Goal: Task Accomplishment & Management: Use online tool/utility

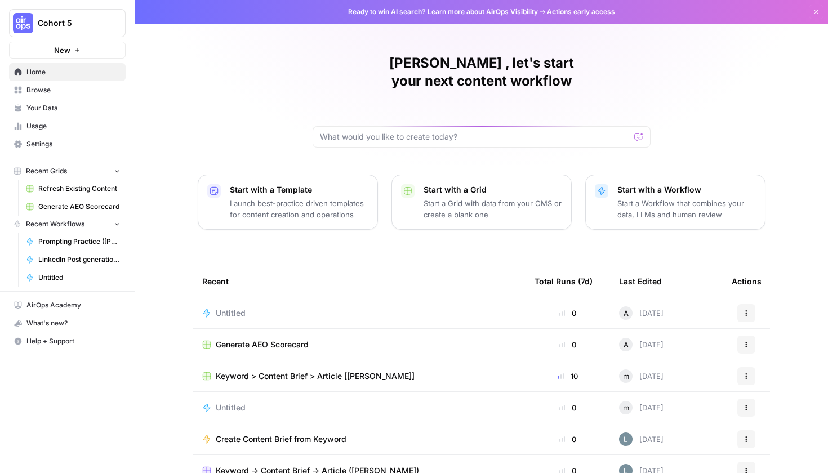
scroll to position [45, 0]
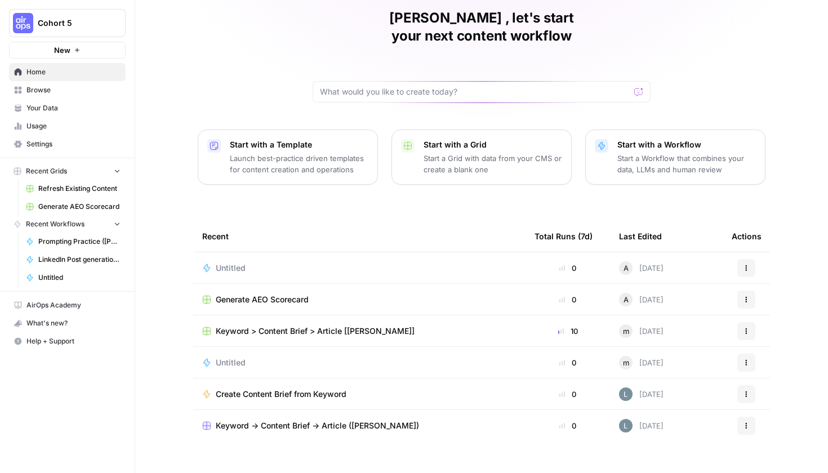
drag, startPoint x: 59, startPoint y: 309, endPoint x: 65, endPoint y: 313, distance: 7.1
click at [65, 313] on link "AirOps Academy" at bounding box center [67, 305] width 117 height 18
click at [95, 94] on span "Browse" at bounding box center [73, 90] width 94 height 10
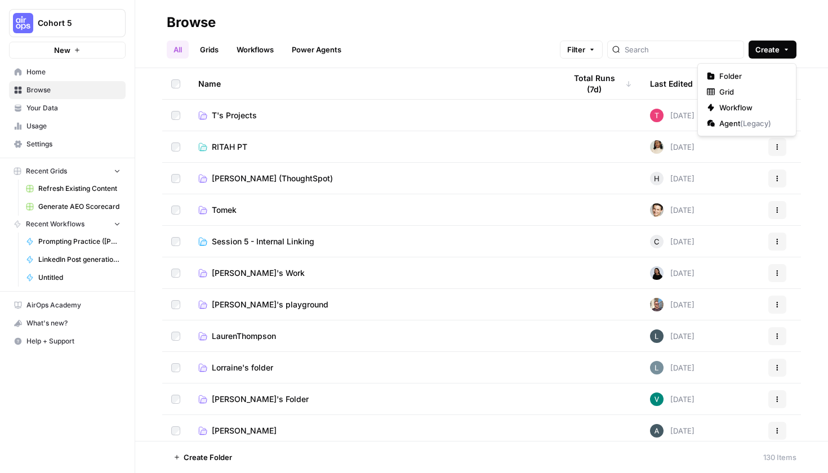
click at [782, 46] on button "Create" at bounding box center [773, 50] width 48 height 18
click at [722, 77] on span "Folder" at bounding box center [751, 75] width 63 height 11
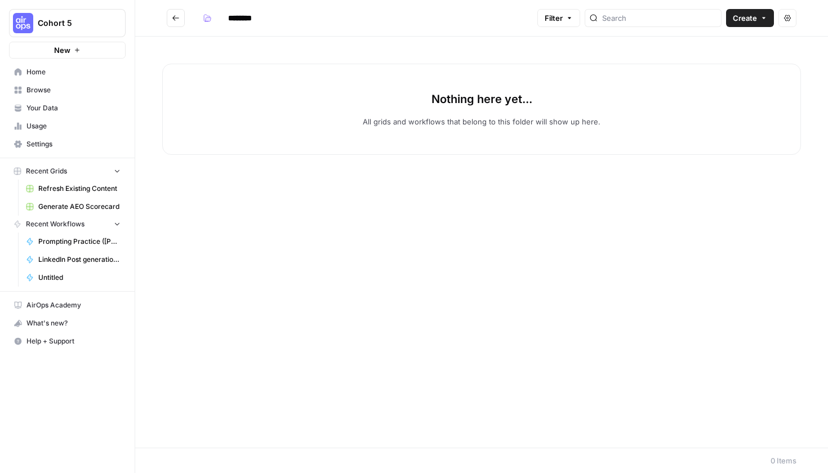
click at [230, 19] on input "********" at bounding box center [254, 18] width 63 height 18
drag, startPoint x: 264, startPoint y: 18, endPoint x: 203, endPoint y: 16, distance: 60.9
click at [203, 16] on div "********" at bounding box center [242, 18] width 88 height 18
type input "**********"
click at [733, 21] on button "Create" at bounding box center [750, 18] width 48 height 18
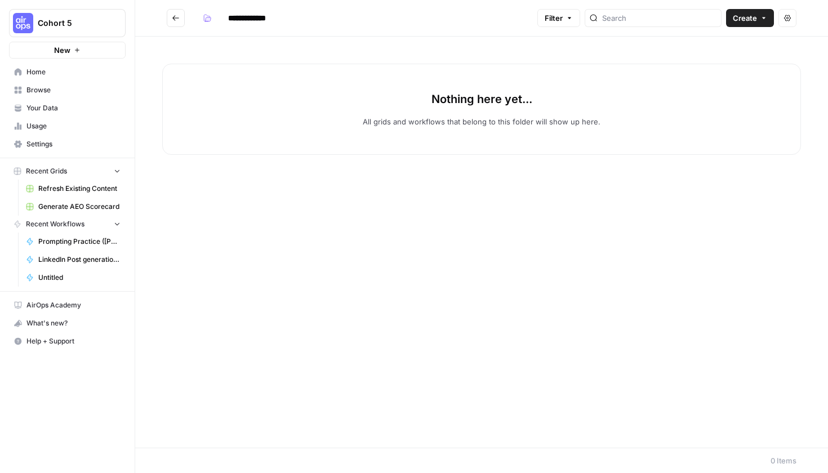
click at [577, 66] on div "Nothing here yet... All grids and workflows that belong to this folder will sho…" at bounding box center [481, 109] width 639 height 91
click at [168, 17] on button "Go back" at bounding box center [176, 18] width 18 height 18
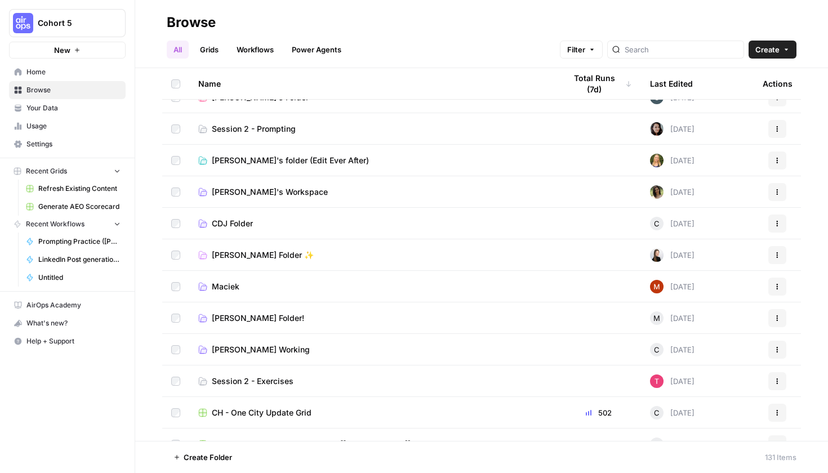
scroll to position [555, 0]
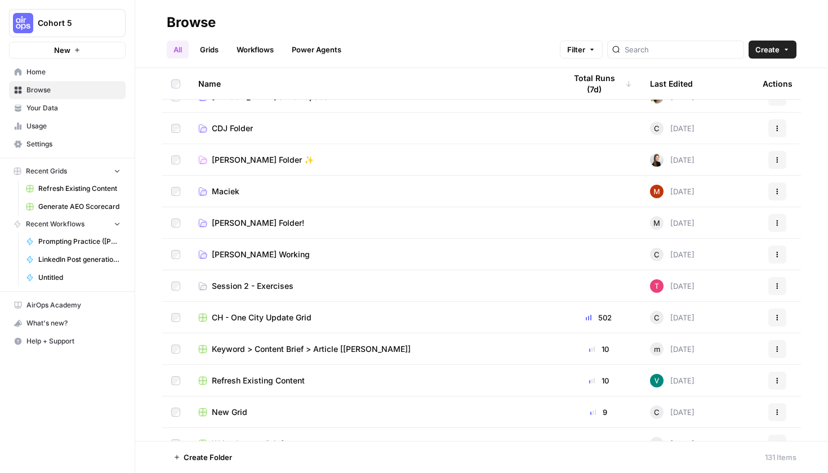
click at [327, 218] on link "Mary Keutelian's Folder!" at bounding box center [372, 223] width 349 height 11
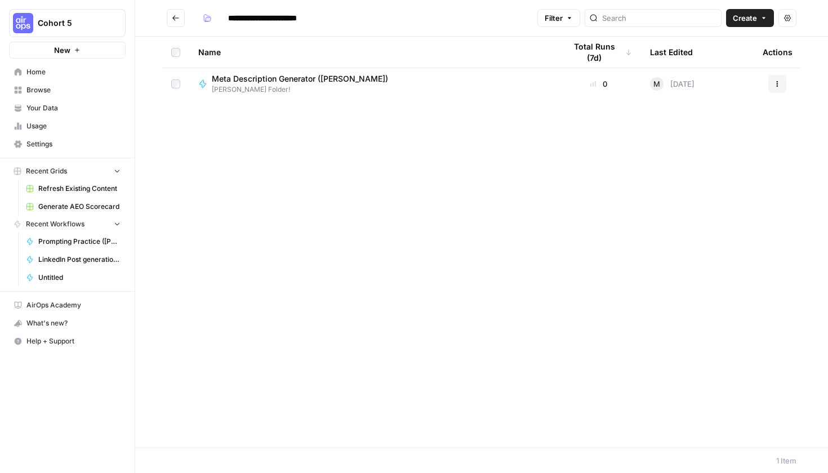
click at [174, 15] on icon "Go back" at bounding box center [176, 18] width 8 height 8
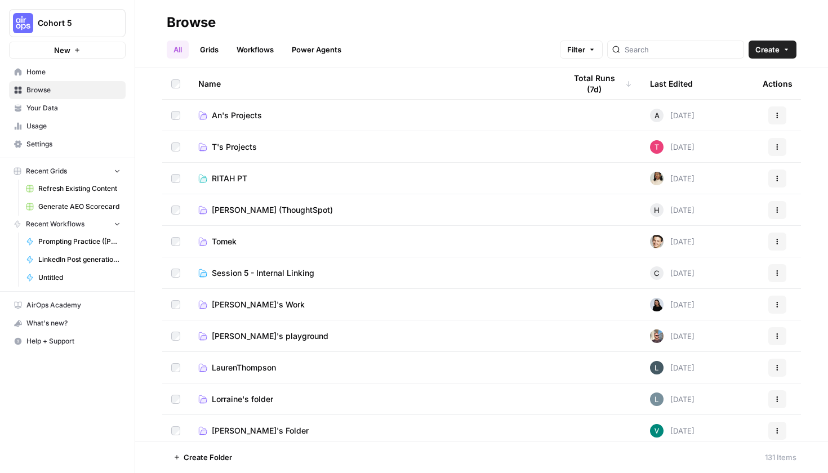
click at [103, 125] on span "Usage" at bounding box center [73, 126] width 94 height 10
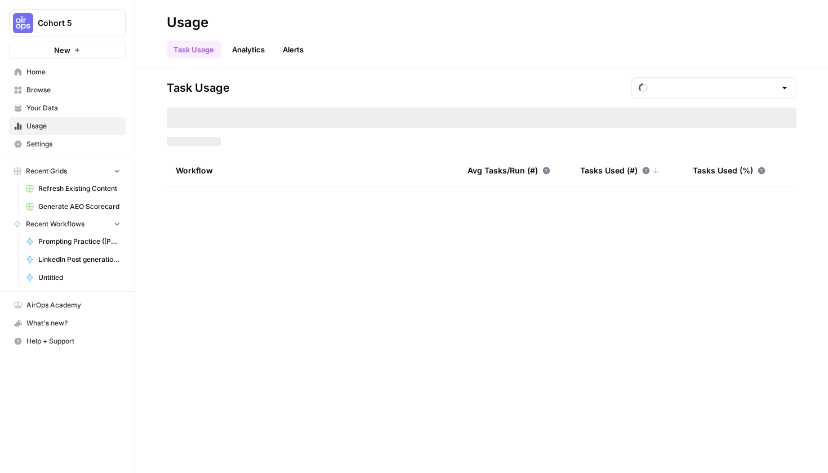
type input "August Tasks"
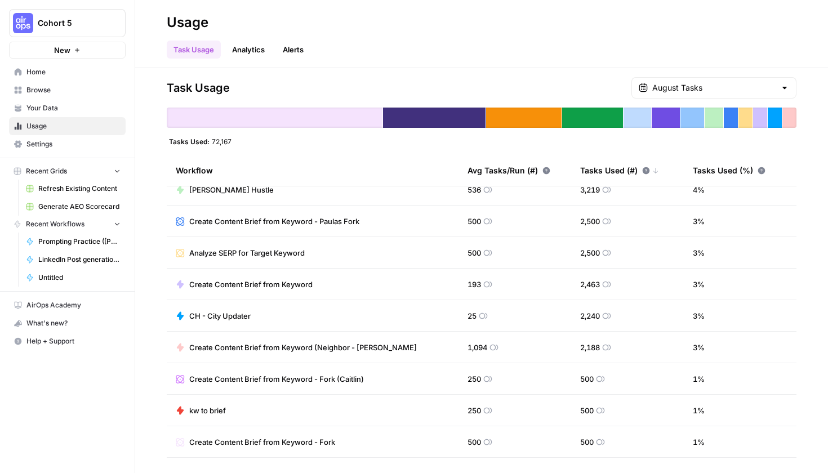
scroll to position [220, 0]
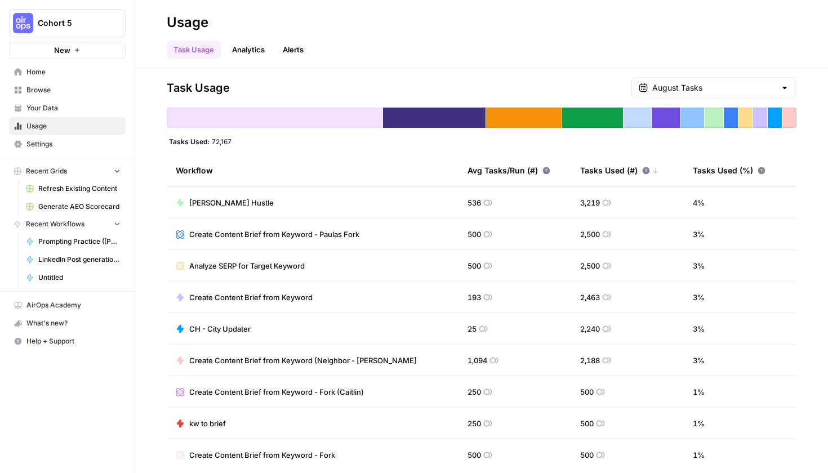
click at [280, 210] on td "[PERSON_NAME] Hustle" at bounding box center [313, 202] width 292 height 31
click at [187, 206] on link "[PERSON_NAME] Hustle" at bounding box center [225, 202] width 98 height 11
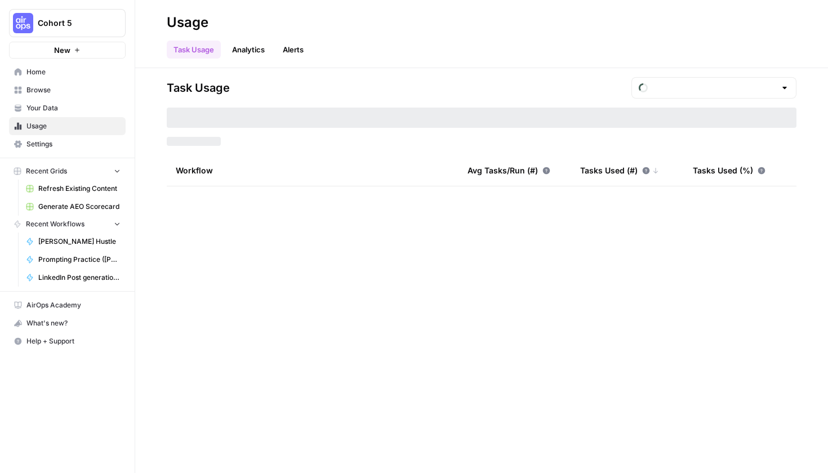
type input "August Tasks"
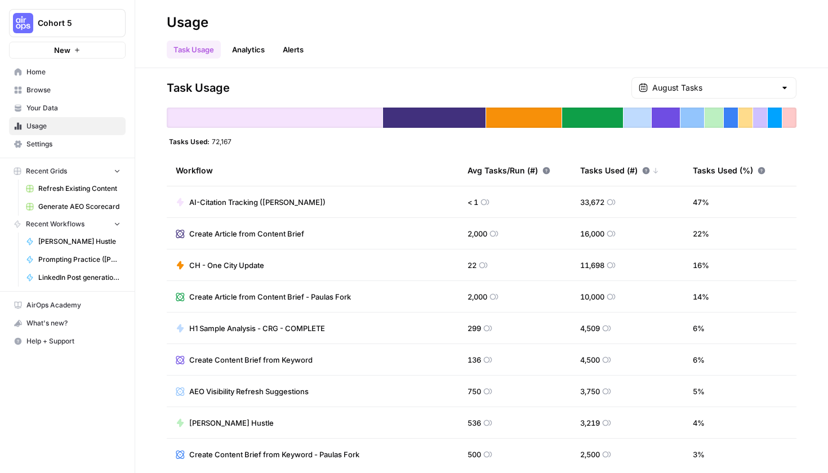
click at [285, 206] on span "AI-Citation Tracking ([PERSON_NAME])" at bounding box center [257, 202] width 136 height 11
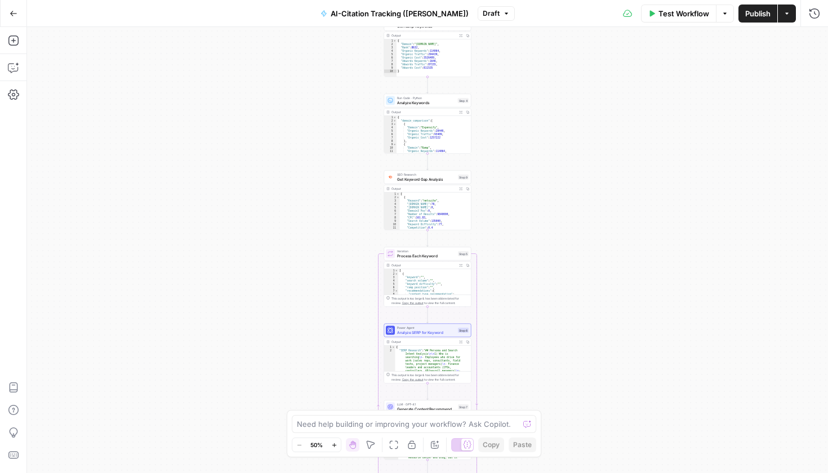
click at [18, 15] on button "Go Back" at bounding box center [13, 13] width 20 height 20
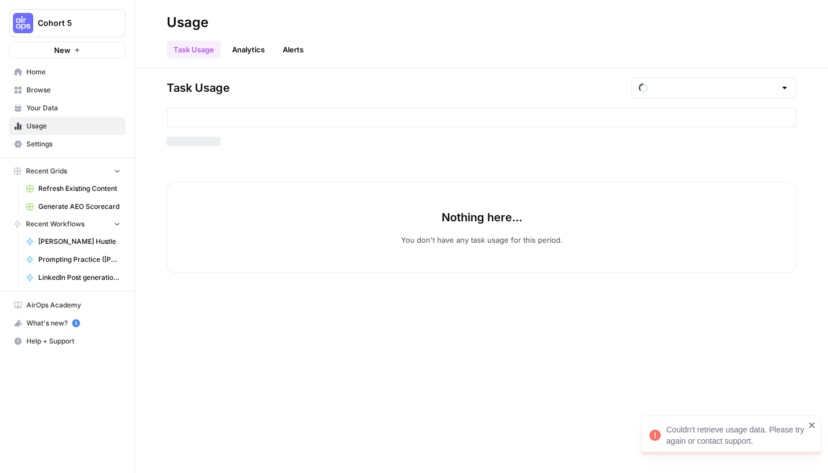
click at [81, 320] on div "What's new? 5" at bounding box center [68, 323] width 116 height 17
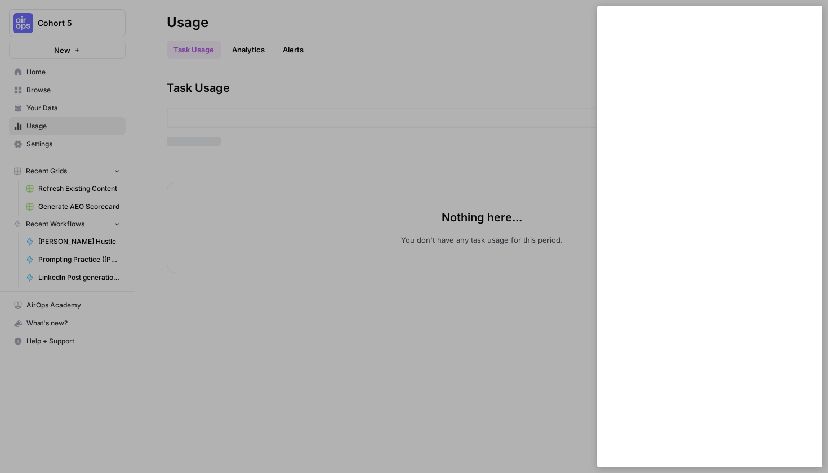
click at [343, 127] on div at bounding box center [414, 236] width 828 height 473
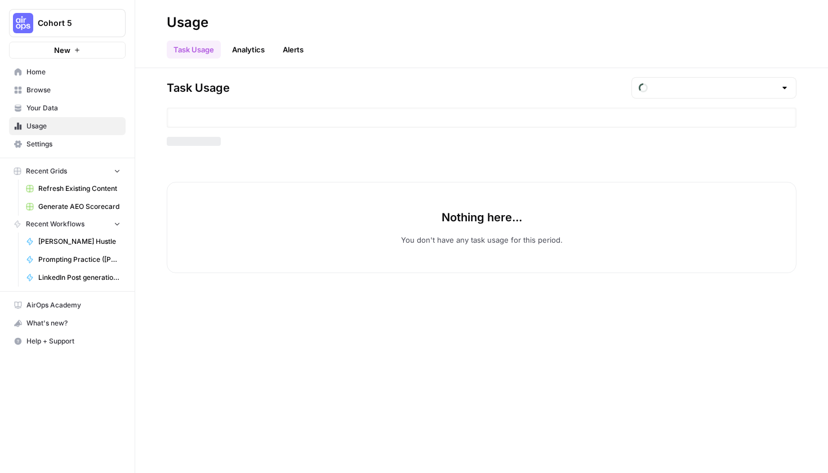
click at [99, 74] on span "Home" at bounding box center [73, 72] width 94 height 10
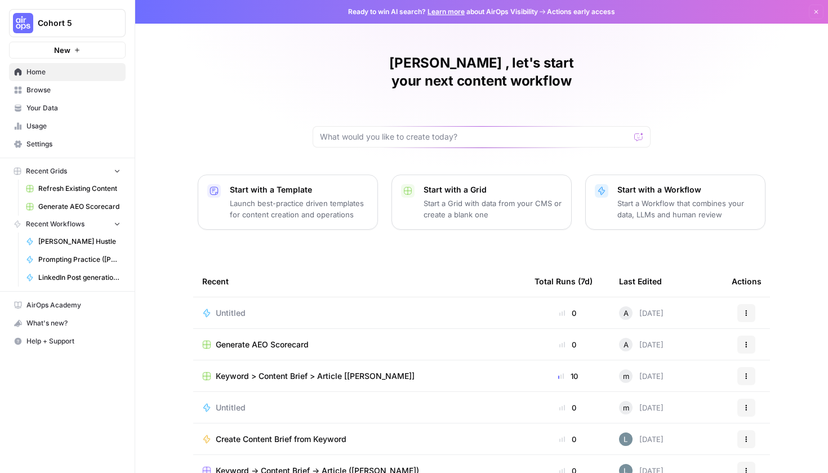
click at [78, 51] on icon "button" at bounding box center [77, 50] width 7 height 7
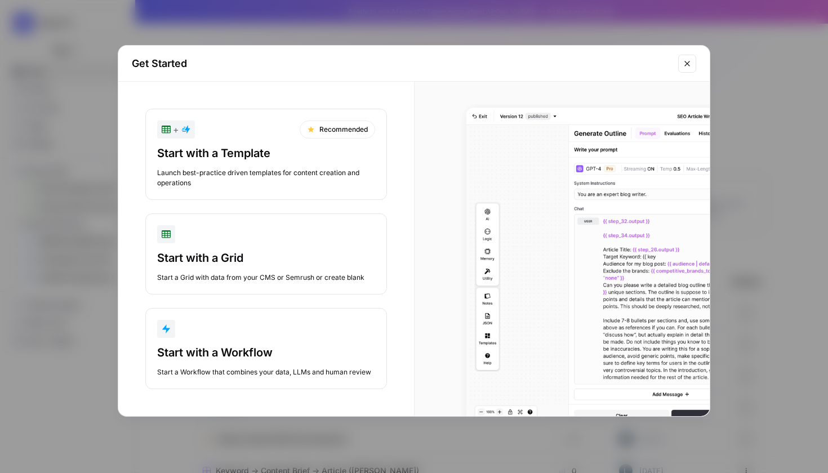
click at [303, 363] on div "Start with a Workflow Start a Workflow that combines your data, LLMs and human …" at bounding box center [266, 361] width 218 height 33
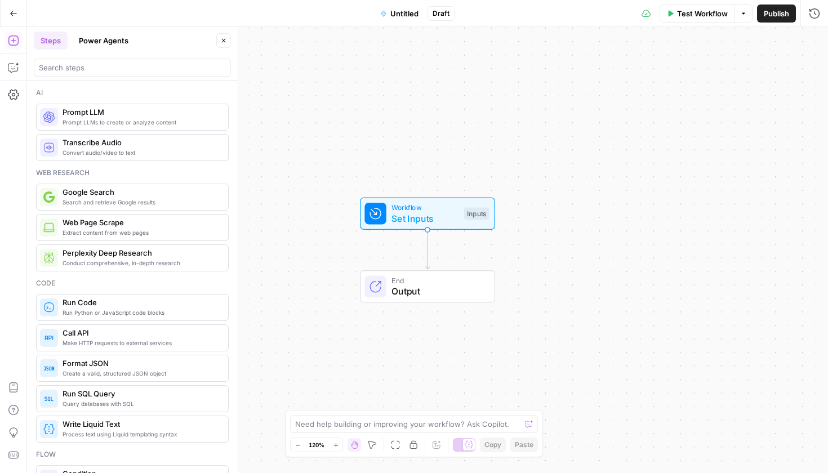
click at [385, 159] on div "Workflow Set Inputs Inputs Test Step End Output" at bounding box center [427, 250] width 801 height 446
click at [512, 216] on div "Workflow Set Inputs Inputs Test Step" at bounding box center [428, 213] width 210 height 33
click at [441, 211] on span "Workflow" at bounding box center [425, 208] width 67 height 11
click at [451, 135] on div "Workflow Set Inputs Inputs Test Step End Output" at bounding box center [427, 250] width 801 height 446
click at [418, 218] on span "Set Inputs" at bounding box center [425, 219] width 67 height 14
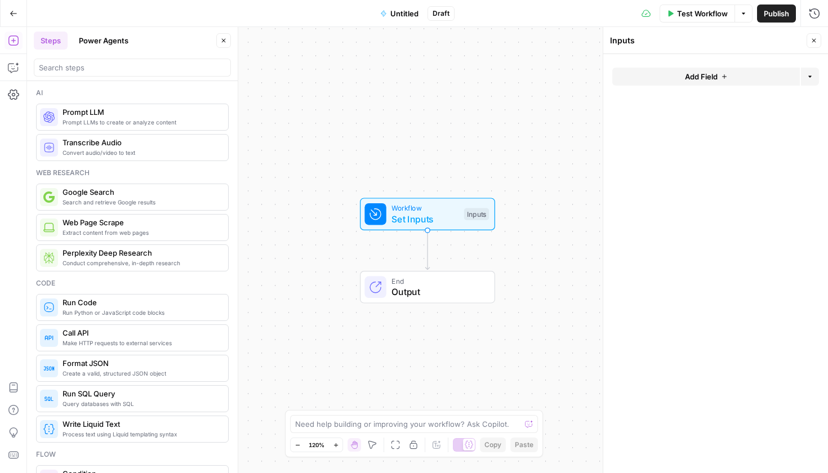
click at [708, 72] on span "Add Field" at bounding box center [701, 76] width 33 height 11
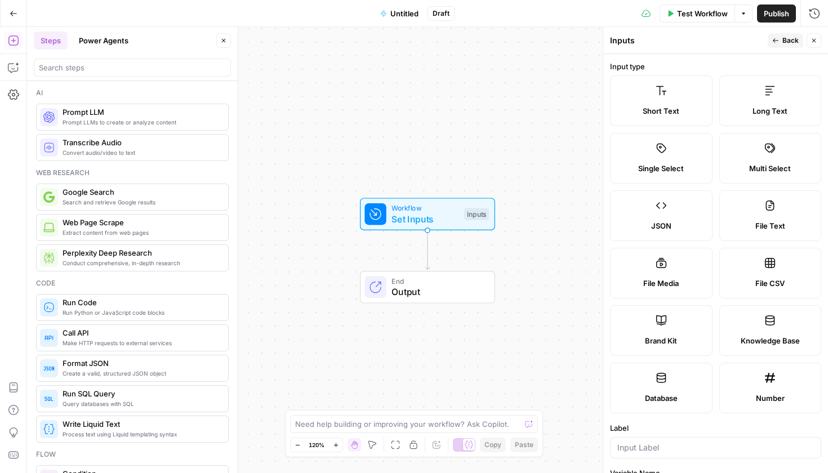
click at [469, 98] on div "Workflow Set Inputs Inputs End Output" at bounding box center [427, 250] width 801 height 446
click at [555, 152] on div "Workflow Set Inputs Inputs End Output" at bounding box center [427, 250] width 801 height 446
click at [463, 207] on div "Workflow Set Inputs Inputs Test Step" at bounding box center [427, 214] width 125 height 23
click at [501, 140] on div "Workflow Set Inputs Inputs End Output" at bounding box center [427, 250] width 801 height 446
click at [480, 215] on div "Inputs" at bounding box center [476, 214] width 25 height 12
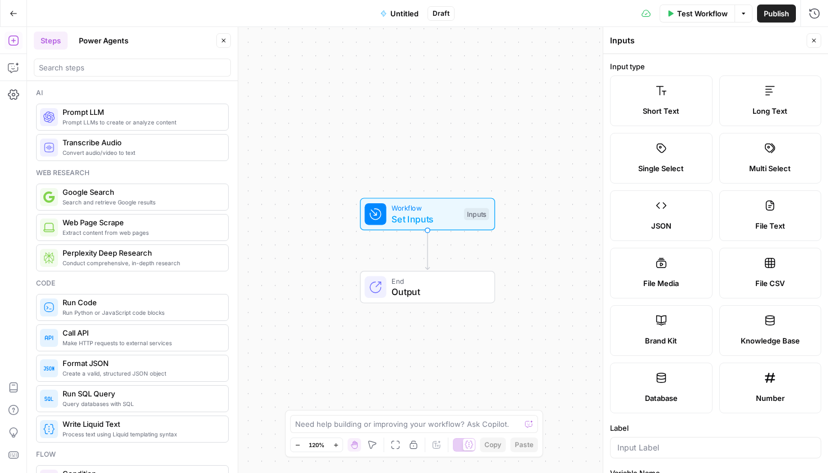
scroll to position [20, 0]
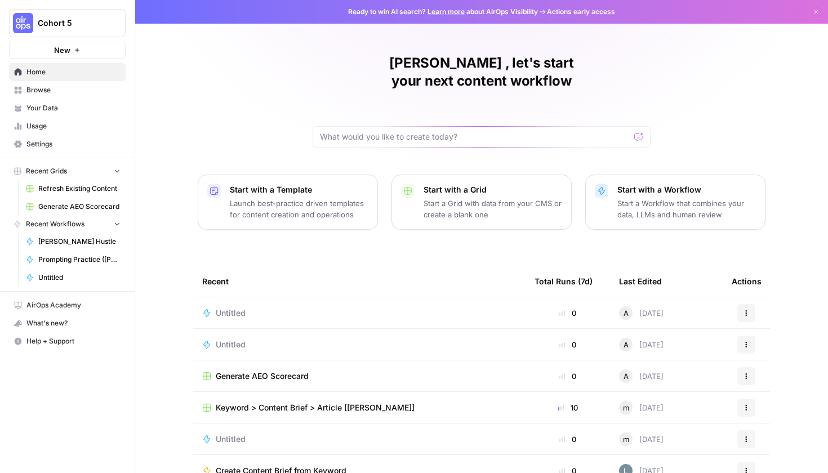
click at [672, 184] on p "Start with a Workflow" at bounding box center [687, 189] width 139 height 11
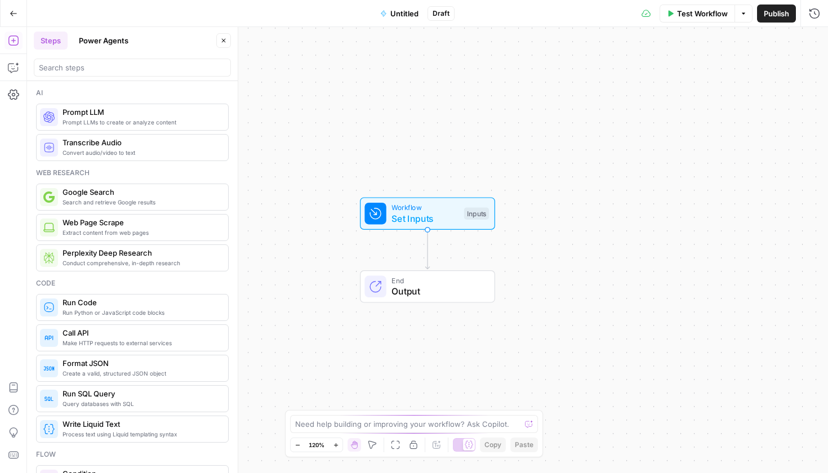
click at [489, 251] on div "Workflow Set Inputs Inputs End Output" at bounding box center [427, 250] width 801 height 446
click at [480, 215] on div "Inputs" at bounding box center [476, 213] width 25 height 12
click at [684, 108] on form "Add Field Options" at bounding box center [716, 263] width 225 height 419
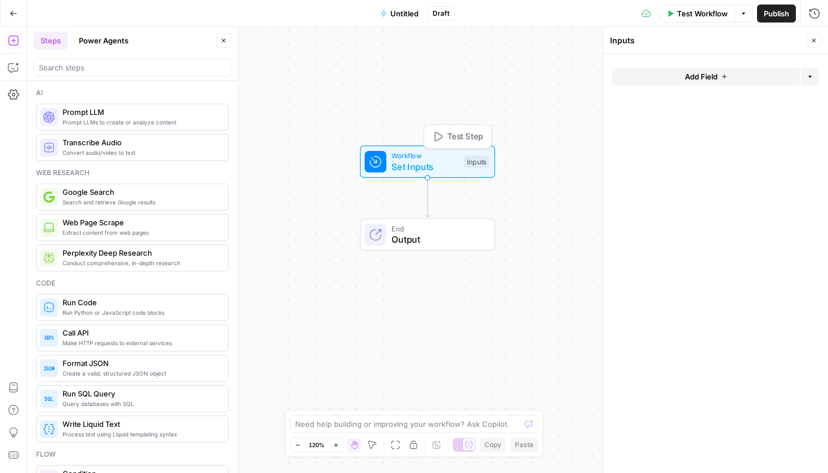
click at [487, 163] on div "Inputs" at bounding box center [476, 162] width 25 height 12
click at [473, 139] on span "Test Step" at bounding box center [465, 137] width 36 height 12
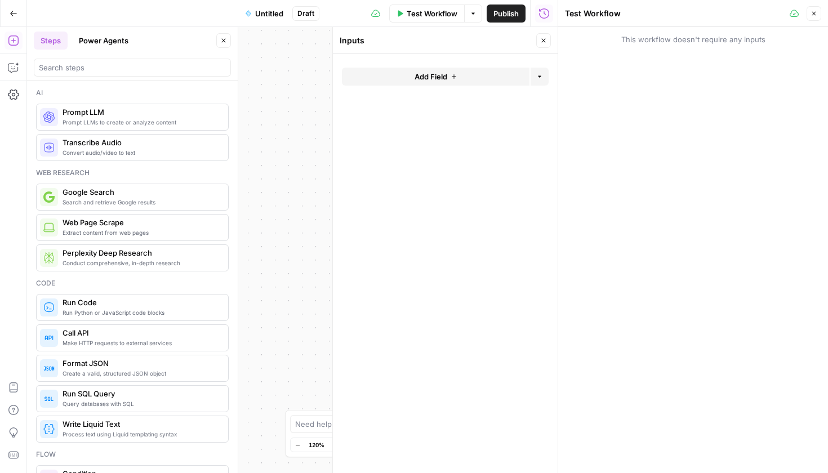
click at [815, 13] on icon "button" at bounding box center [815, 14] width 4 height 4
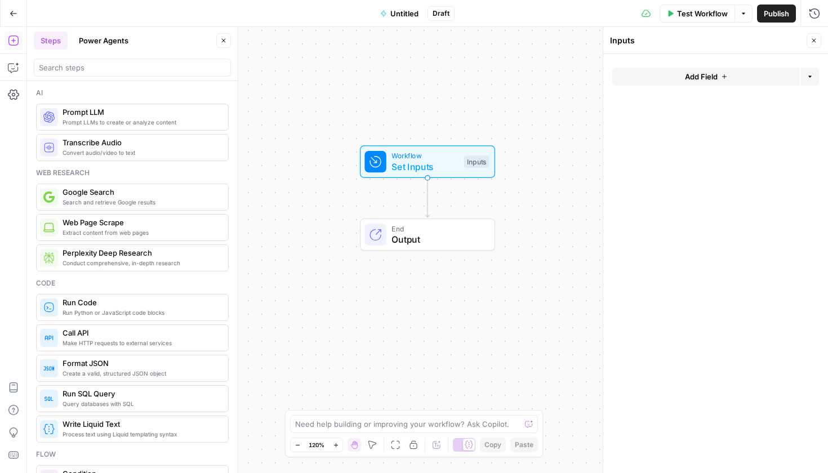
click at [675, 82] on button "Add Field" at bounding box center [707, 77] width 188 height 18
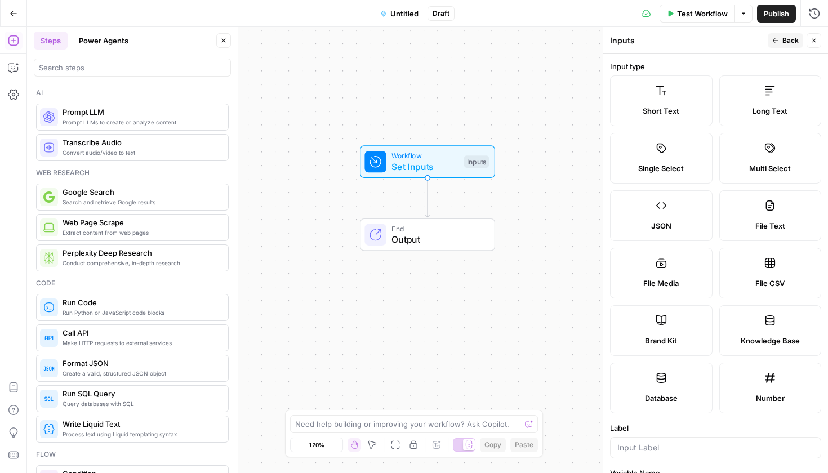
click at [815, 43] on icon "button" at bounding box center [814, 40] width 7 height 7
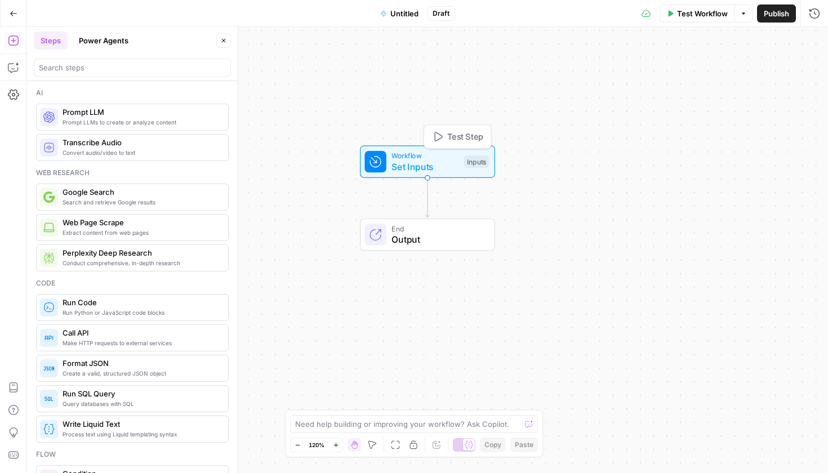
click at [478, 159] on div "Inputs" at bounding box center [476, 162] width 25 height 12
click at [743, 74] on button "Add Field" at bounding box center [707, 77] width 188 height 18
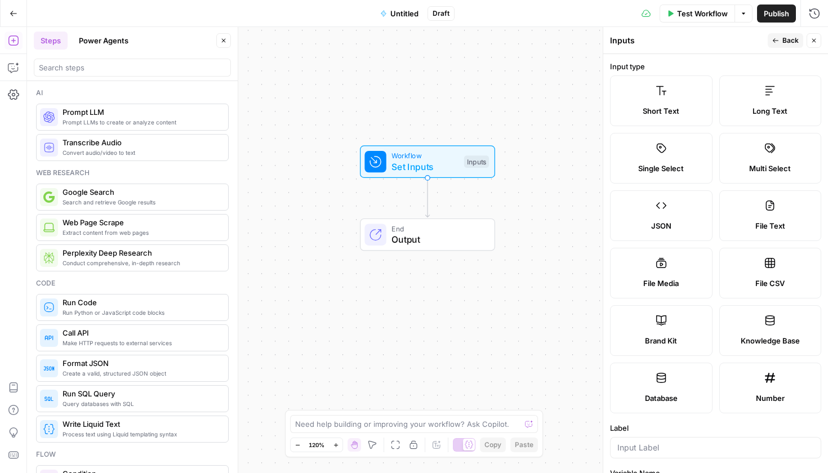
click at [677, 109] on span "Short Text" at bounding box center [661, 110] width 37 height 11
click at [672, 103] on label "Short Text" at bounding box center [661, 101] width 103 height 51
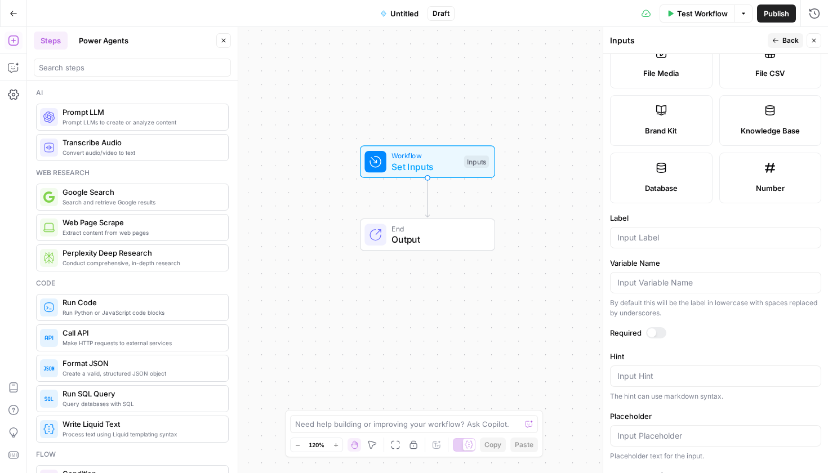
scroll to position [232, 0]
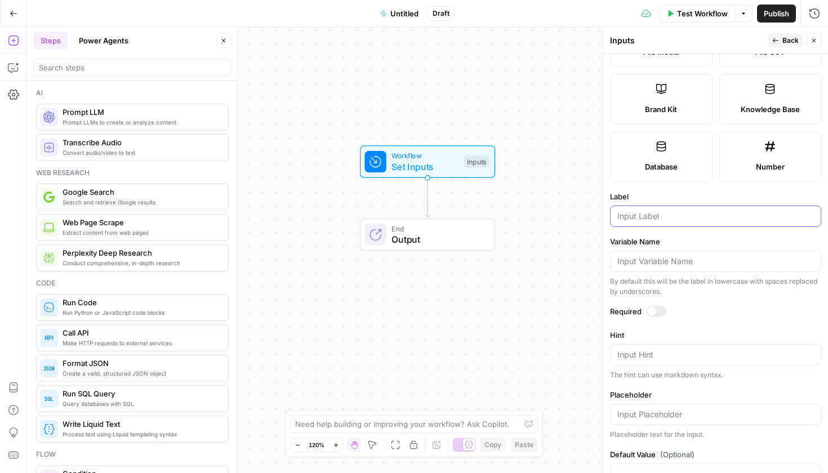
click at [685, 218] on input "Label" at bounding box center [716, 216] width 197 height 11
type input "Keyword"
click at [660, 307] on div at bounding box center [656, 311] width 20 height 11
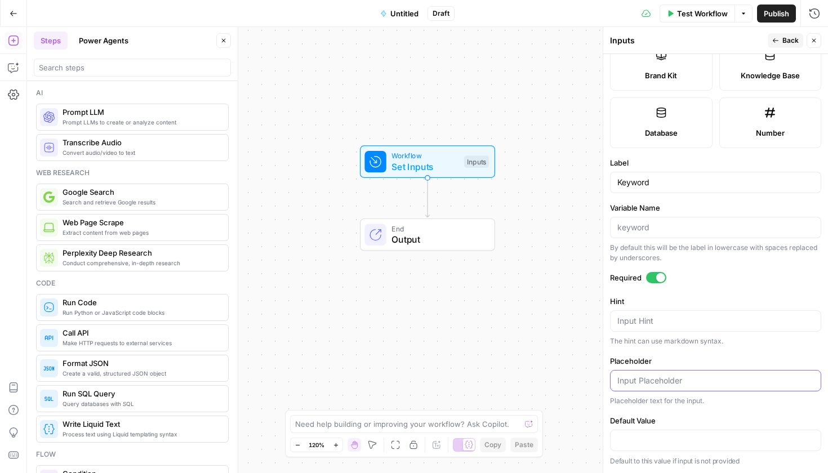
click at [677, 381] on input "Placeholder" at bounding box center [716, 380] width 197 height 11
click at [476, 205] on div "Workflow Set Inputs Inputs End Output" at bounding box center [427, 250] width 801 height 446
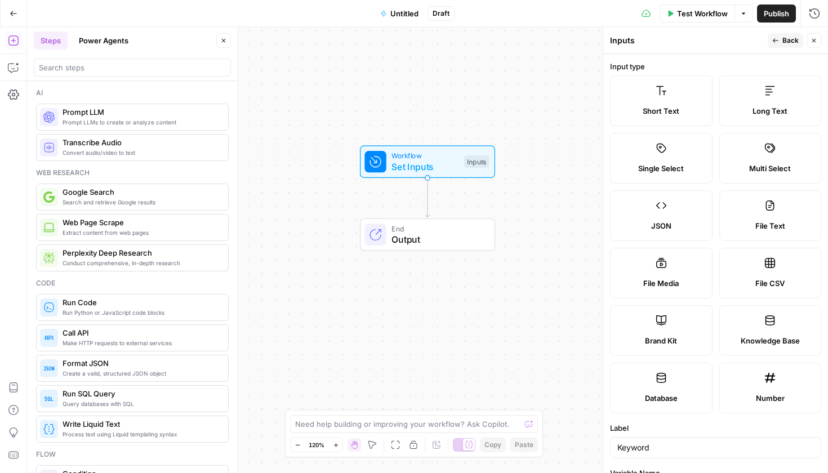
click at [799, 39] on span "Back" at bounding box center [791, 41] width 16 height 10
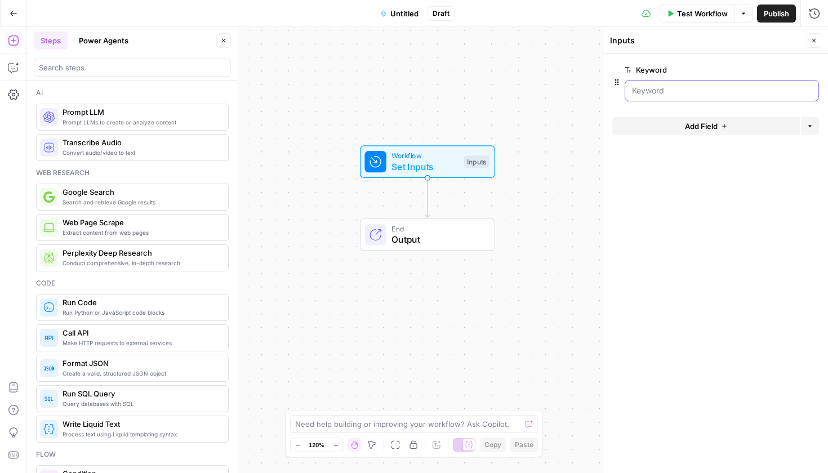
click at [691, 85] on input "Keyword" at bounding box center [722, 90] width 180 height 11
click at [690, 90] on input "Keyword" at bounding box center [722, 90] width 180 height 11
click at [782, 72] on span "edit field" at bounding box center [777, 69] width 25 height 9
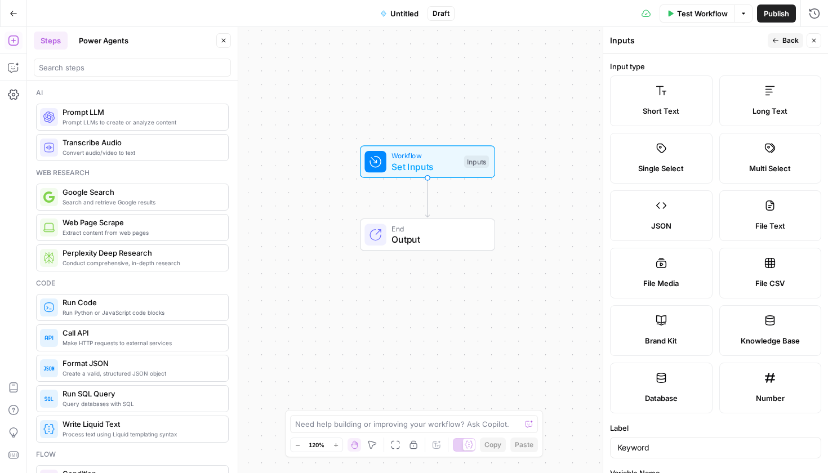
click at [788, 36] on span "Back" at bounding box center [791, 41] width 16 height 10
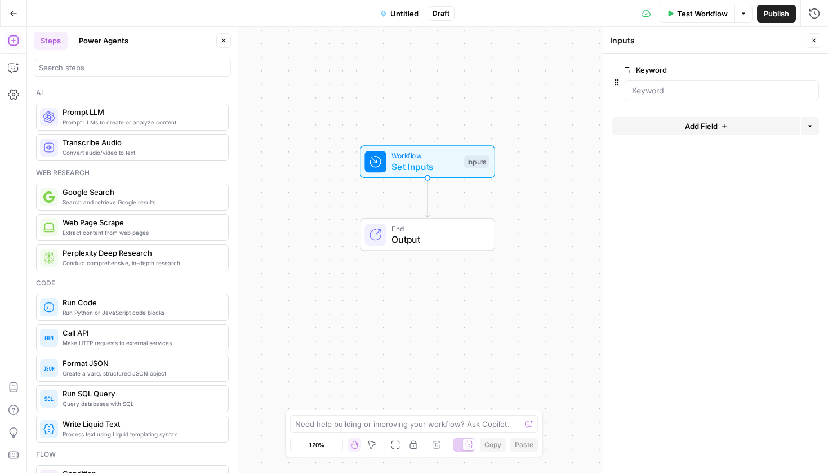
click at [728, 123] on button "Add Field" at bounding box center [707, 126] width 188 height 18
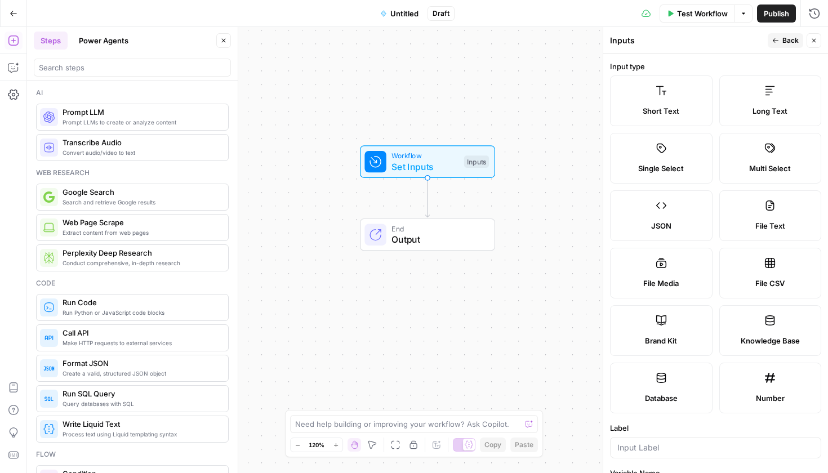
click at [684, 88] on label "Short Text" at bounding box center [661, 101] width 103 height 51
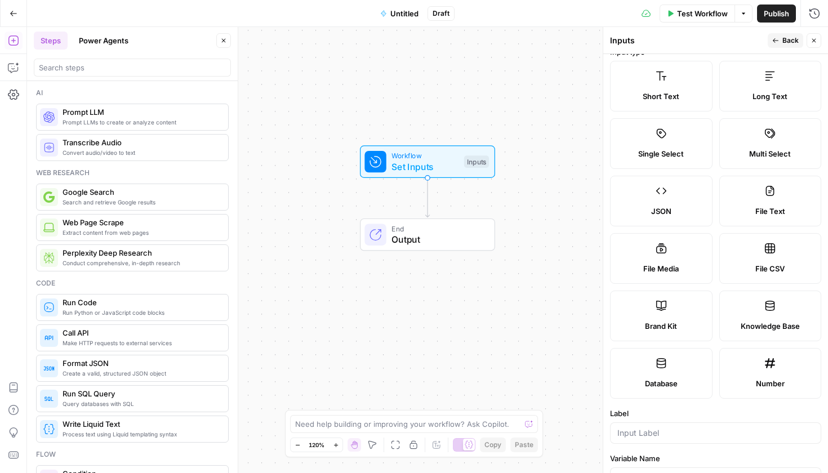
scroll to position [118, 0]
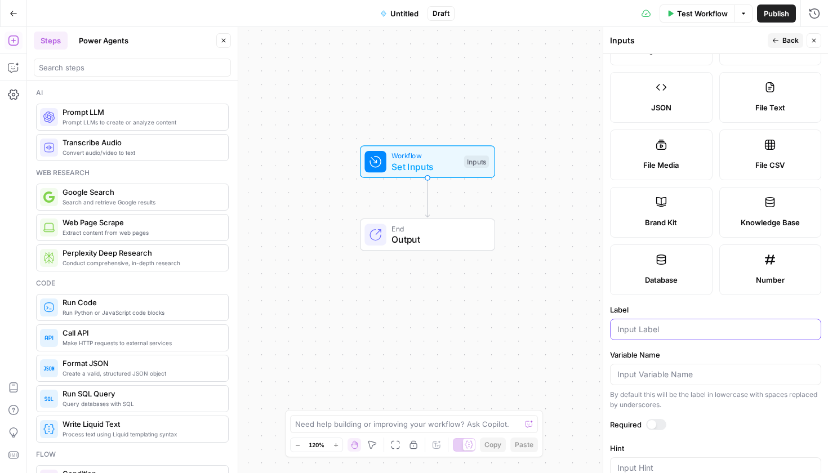
click at [650, 334] on input "Label" at bounding box center [716, 329] width 197 height 11
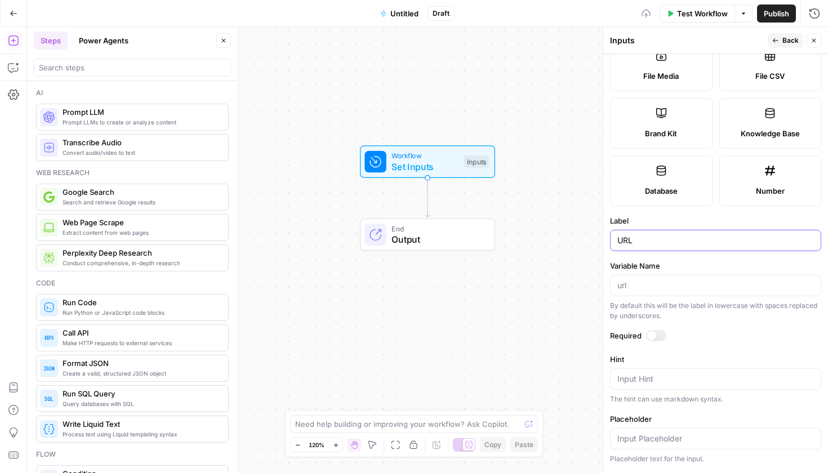
type input "URL"
click at [660, 332] on div at bounding box center [656, 335] width 20 height 11
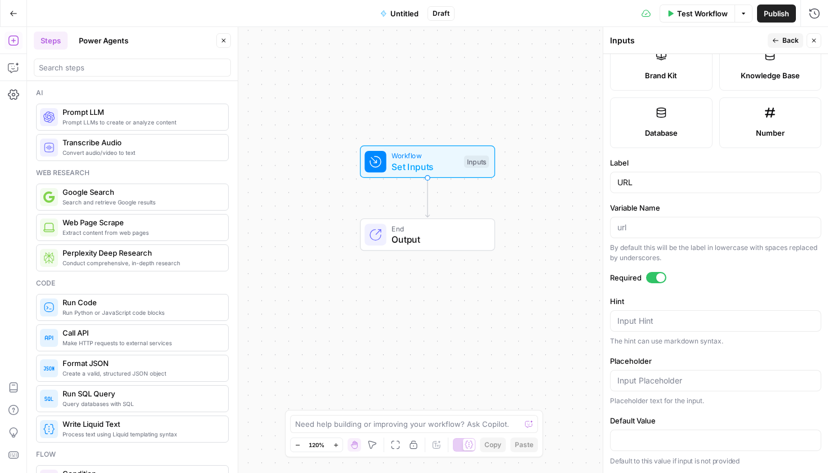
scroll to position [0, 0]
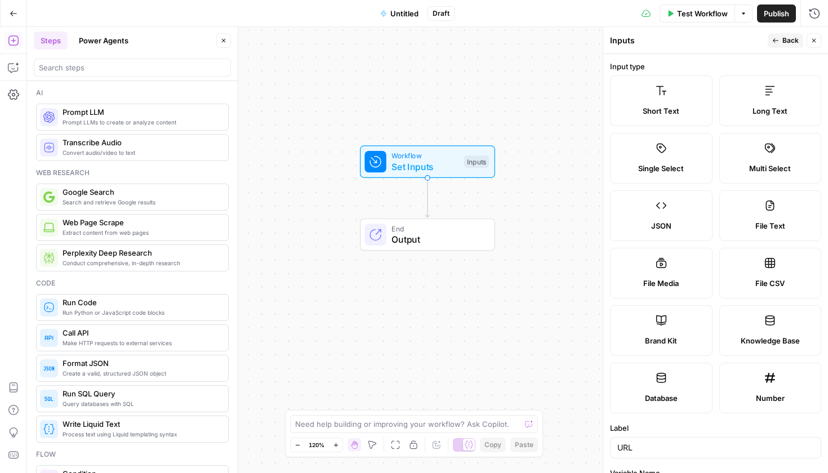
click at [782, 46] on header "Inputs Back Close" at bounding box center [716, 40] width 225 height 27
click at [782, 45] on button "Back" at bounding box center [786, 40] width 36 height 15
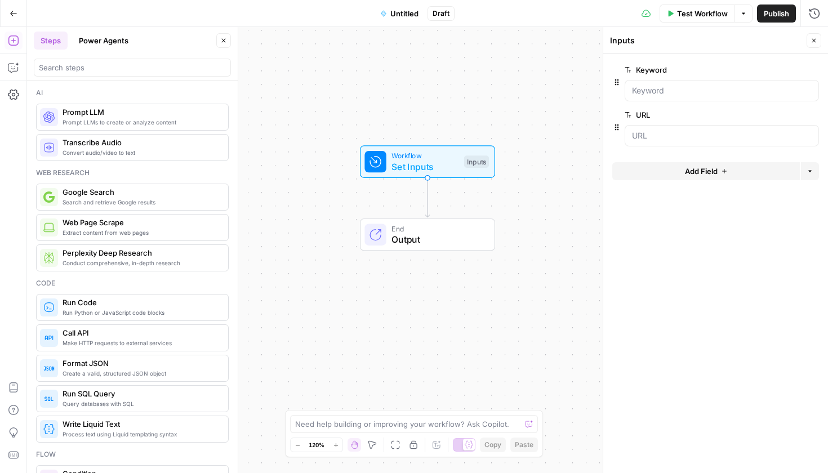
click at [730, 143] on div at bounding box center [722, 135] width 194 height 21
click at [152, 218] on span "Web Page Scrape" at bounding box center [141, 222] width 157 height 11
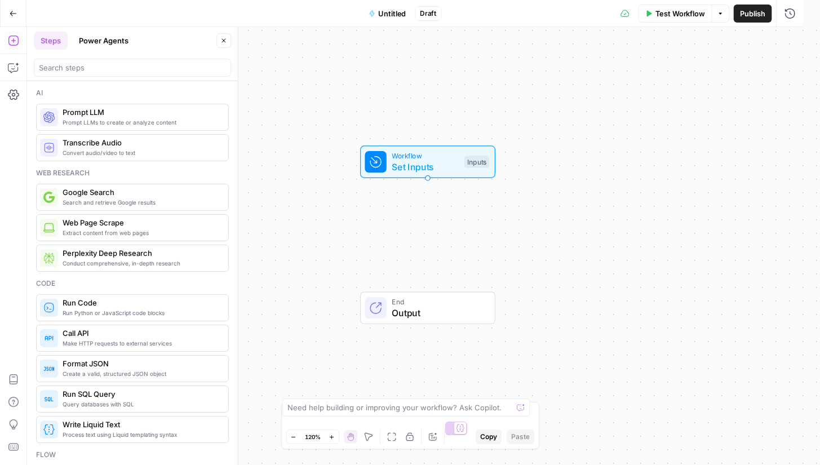
type textarea "Web Page Scrape"
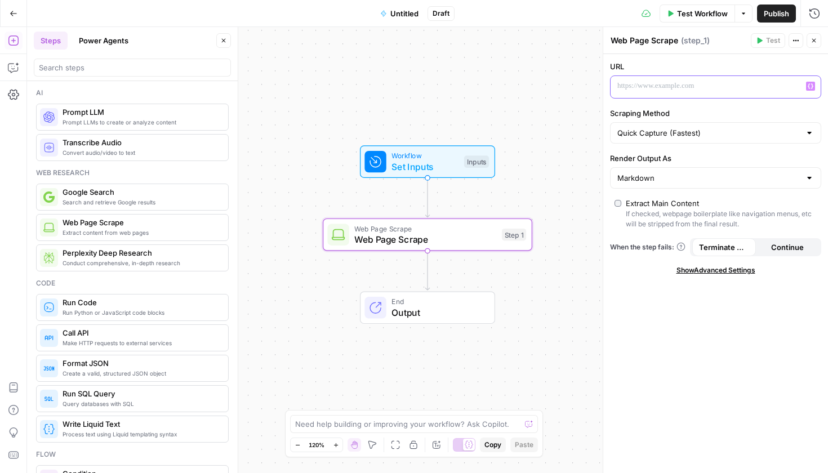
click at [764, 90] on p at bounding box center [707, 86] width 179 height 11
click at [729, 132] on input "Scraping Method" at bounding box center [709, 132] width 183 height 11
type input "Quick Capture (Fastest)"
click at [728, 101] on div "URL Scraping Method Quick Capture (Fastest) Render Output As Markdown Extract M…" at bounding box center [716, 263] width 225 height 419
click at [725, 134] on input "Scraping Method" at bounding box center [709, 132] width 183 height 11
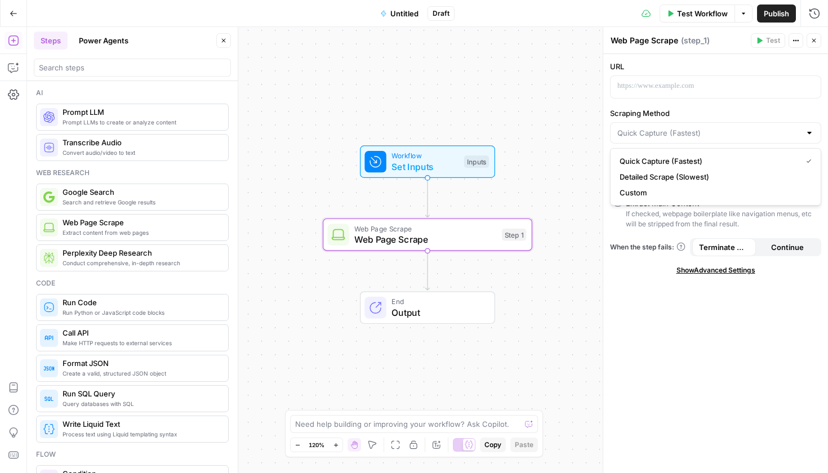
click at [684, 190] on span "Custom" at bounding box center [714, 192] width 188 height 11
type input "Custom"
click at [683, 131] on input "Scraping Method" at bounding box center [709, 132] width 183 height 11
click at [672, 159] on span "Quick Capture (Fastest)" at bounding box center [714, 161] width 188 height 11
type input "Quick Capture (Fastest)"
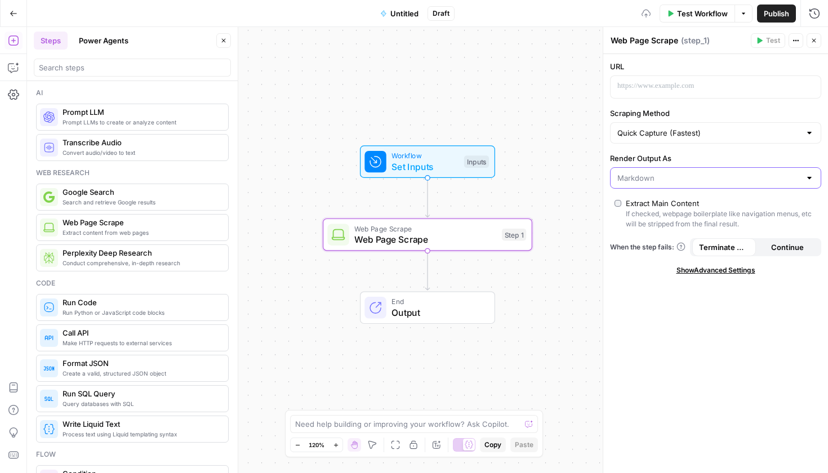
click at [675, 174] on input "Render Output As" at bounding box center [709, 177] width 183 height 11
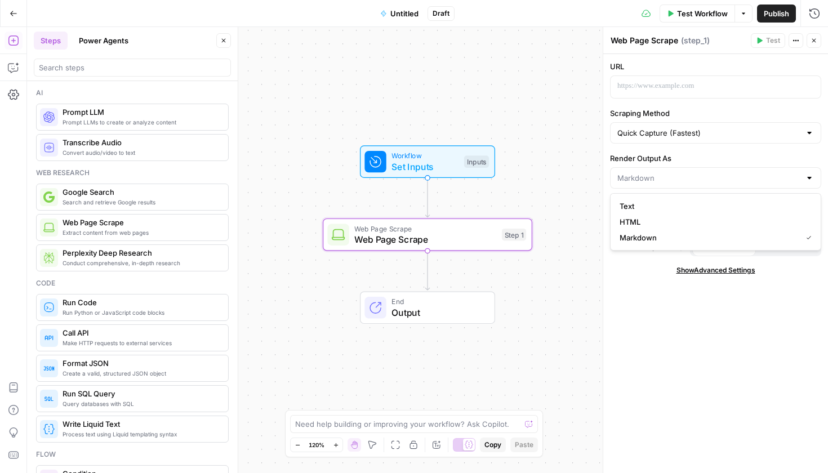
type input "Markdown"
click at [710, 145] on div "URL Scraping Method Quick Capture (Fastest) Render Output As Markdown Extract M…" at bounding box center [716, 263] width 225 height 419
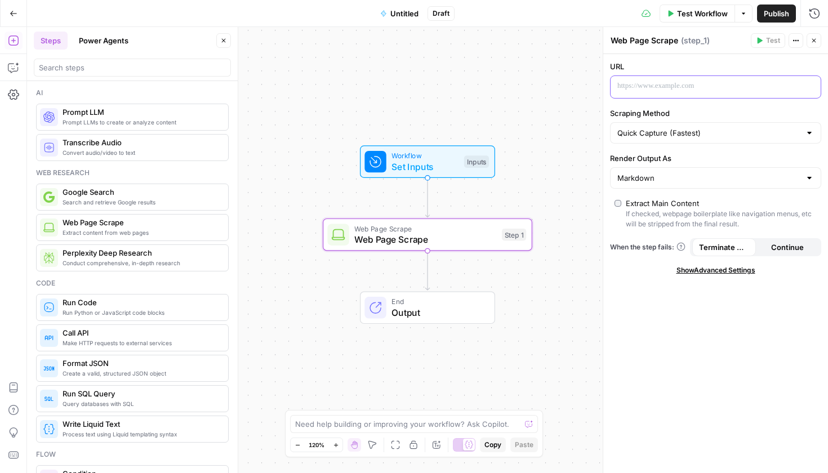
click at [667, 89] on p at bounding box center [707, 86] width 179 height 11
drag, startPoint x: 669, startPoint y: 94, endPoint x: 597, endPoint y: 85, distance: 72.7
click at [597, 85] on body "Cohort 5 New Home Browse Your Data Usage Settings Recent Grids Refresh Existing…" at bounding box center [414, 236] width 828 height 473
click at [737, 328] on div "URL * Variables Menu Scraping Method Quick Capture (Fastest) Render Output As M…" at bounding box center [716, 263] width 225 height 419
click at [438, 242] on span "Web Page Scrape" at bounding box center [425, 240] width 142 height 14
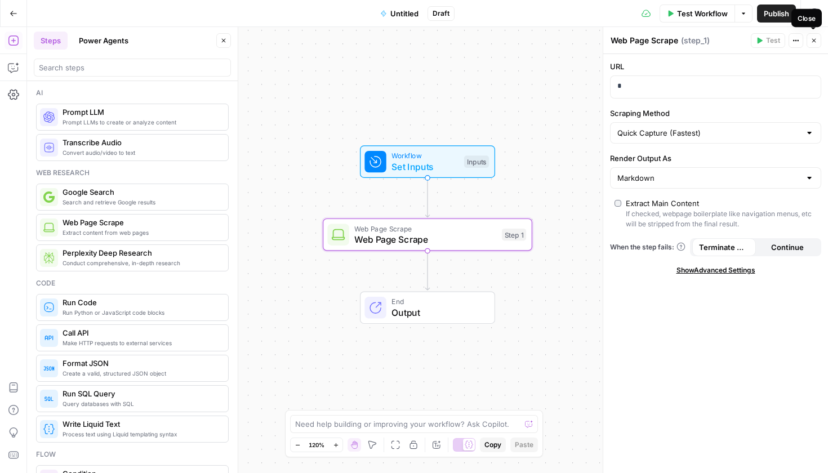
click at [816, 37] on button "Close" at bounding box center [814, 40] width 15 height 15
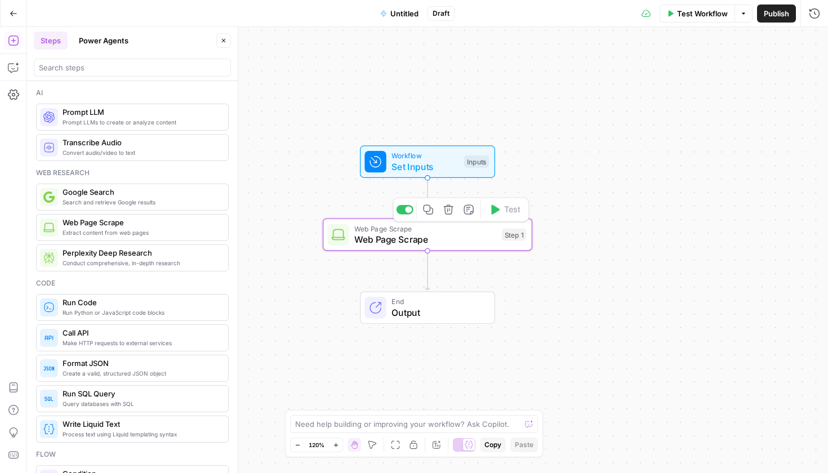
click at [458, 240] on span "Web Page Scrape" at bounding box center [425, 240] width 142 height 14
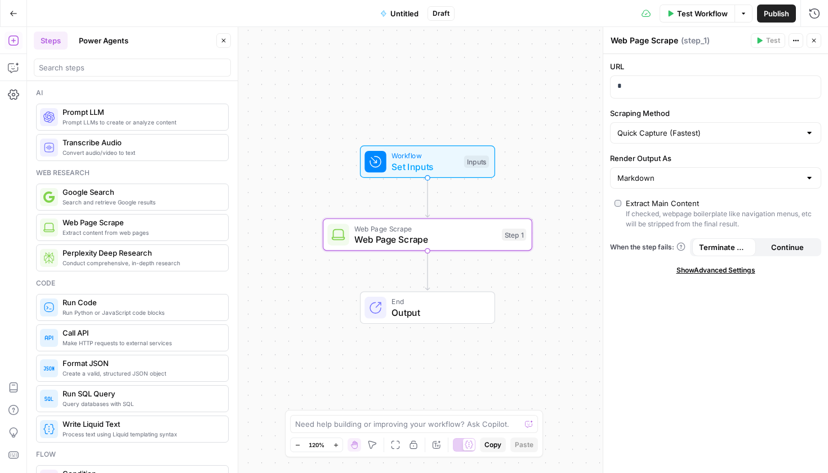
click at [793, 38] on icon "button" at bounding box center [796, 40] width 7 height 7
click at [666, 41] on textarea "Web Page Scrape" at bounding box center [645, 40] width 68 height 11
click at [641, 86] on p "*" at bounding box center [707, 86] width 179 height 11
click at [812, 87] on icon "button" at bounding box center [811, 86] width 6 height 6
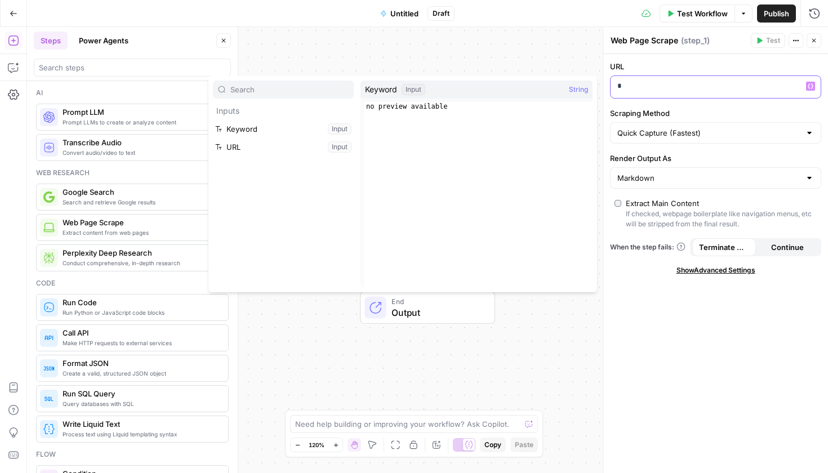
click at [765, 94] on div "*" at bounding box center [707, 87] width 192 height 22
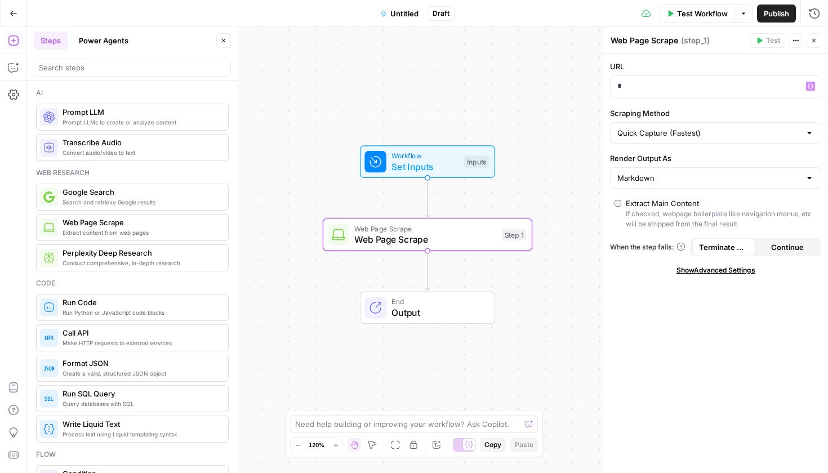
click at [806, 91] on div "* Variables Menu" at bounding box center [716, 87] width 210 height 22
click at [811, 87] on icon "button" at bounding box center [811, 86] width 6 height 6
click at [765, 88] on p "*" at bounding box center [707, 86] width 179 height 11
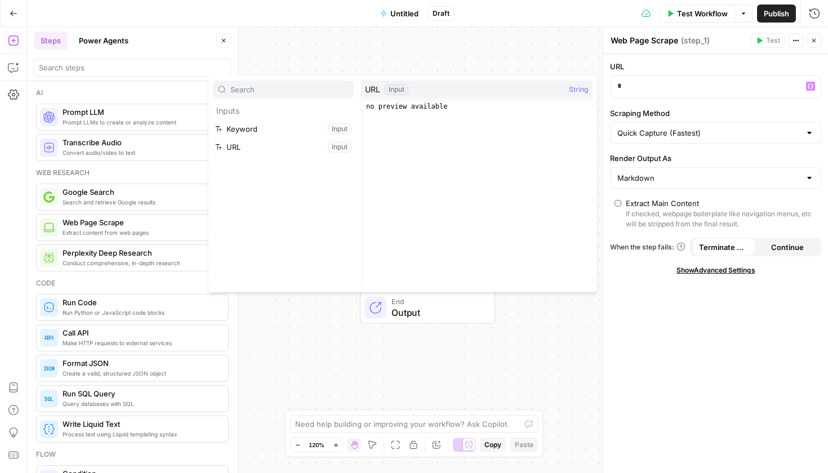
click at [290, 150] on button "Select variable URL" at bounding box center [283, 147] width 141 height 18
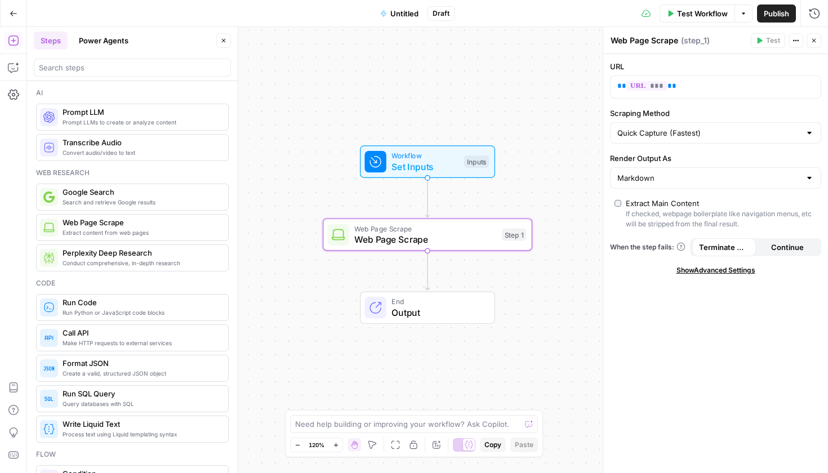
click at [400, 12] on span "Untitled" at bounding box center [405, 13] width 28 height 11
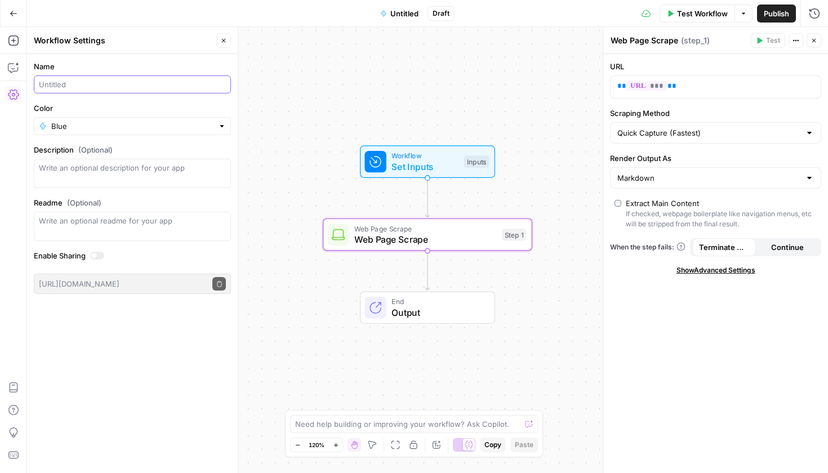
click at [111, 84] on input "Name" at bounding box center [132, 84] width 187 height 11
click at [76, 86] on input "An's Metadescription" at bounding box center [132, 84] width 187 height 11
click at [71, 89] on input "An's Metadescription" at bounding box center [132, 84] width 187 height 11
click at [76, 88] on input "An's Metadescription" at bounding box center [132, 84] width 187 height 11
type input "An's Meta description"
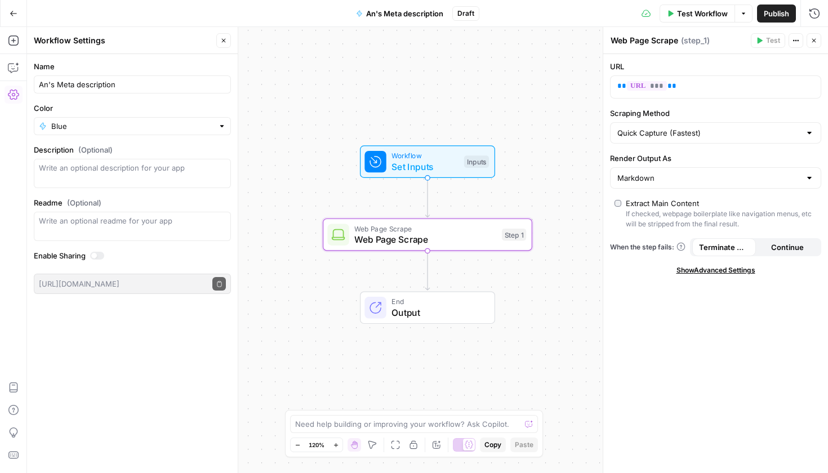
click at [144, 65] on label "Name" at bounding box center [132, 66] width 197 height 11
click at [144, 79] on input "An's Meta description" at bounding box center [132, 84] width 187 height 11
click at [511, 209] on span "Test" at bounding box center [512, 210] width 16 height 12
click at [762, 39] on icon "button" at bounding box center [759, 40] width 7 height 7
click at [526, 240] on div "Step 1" at bounding box center [514, 235] width 24 height 12
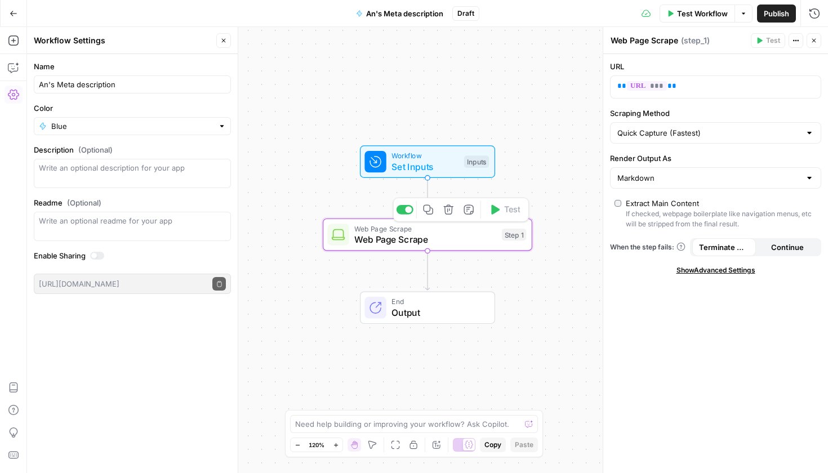
click at [517, 220] on div "Copy step Delete step Add Note Test" at bounding box center [461, 210] width 136 height 24
click at [738, 81] on p "** *** **" at bounding box center [707, 86] width 179 height 11
click at [725, 56] on div "URL ** *** ** Variables Menu Scraping Method Quick Capture (Fastest) Render Out…" at bounding box center [716, 263] width 225 height 419
click at [792, 242] on span "Continue" at bounding box center [787, 247] width 33 height 11
click at [748, 248] on span "Terminate Workflow" at bounding box center [724, 247] width 50 height 11
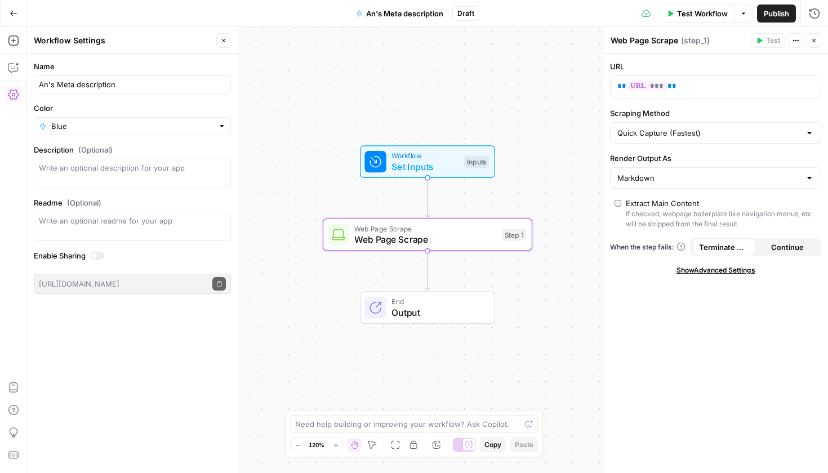
click at [737, 265] on div "URL ** *** ** Scraping Method Quick Capture (Fastest) Render Output As Markdown…" at bounding box center [716, 263] width 225 height 419
click at [738, 267] on span "Show Advanced Settings" at bounding box center [716, 270] width 79 height 10
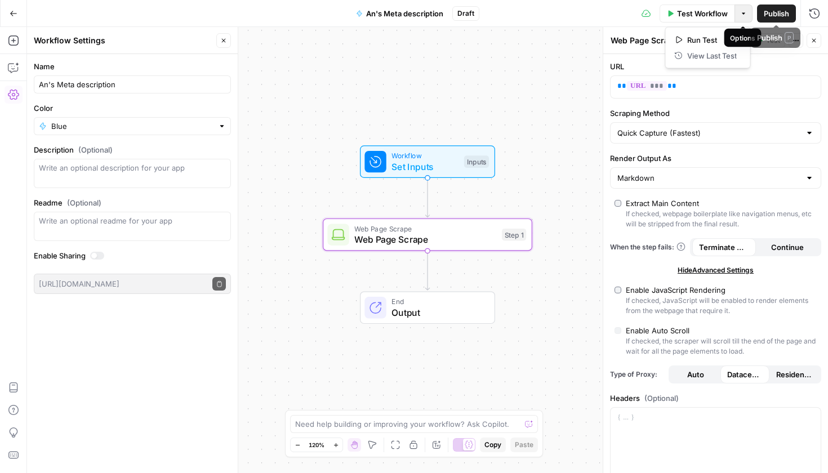
click at [749, 10] on button "Options" at bounding box center [744, 14] width 18 height 18
click at [708, 41] on span "Run Test" at bounding box center [713, 39] width 50 height 11
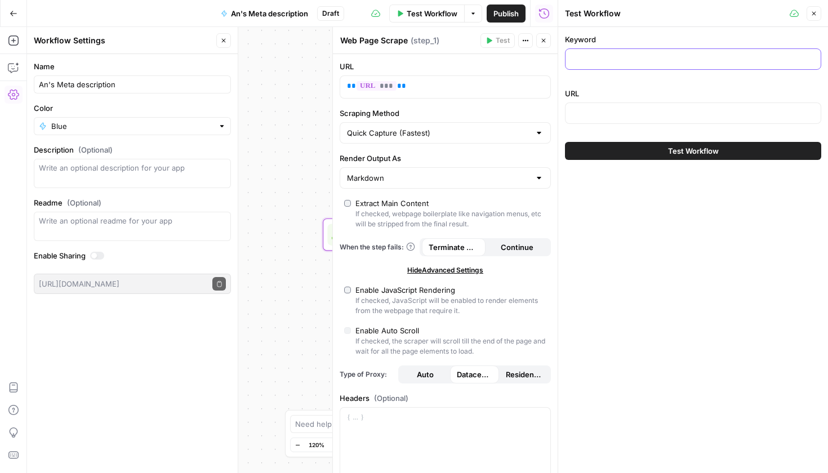
click at [692, 59] on input "Keyword" at bounding box center [694, 59] width 242 height 11
click at [818, 16] on button "Close" at bounding box center [814, 13] width 15 height 15
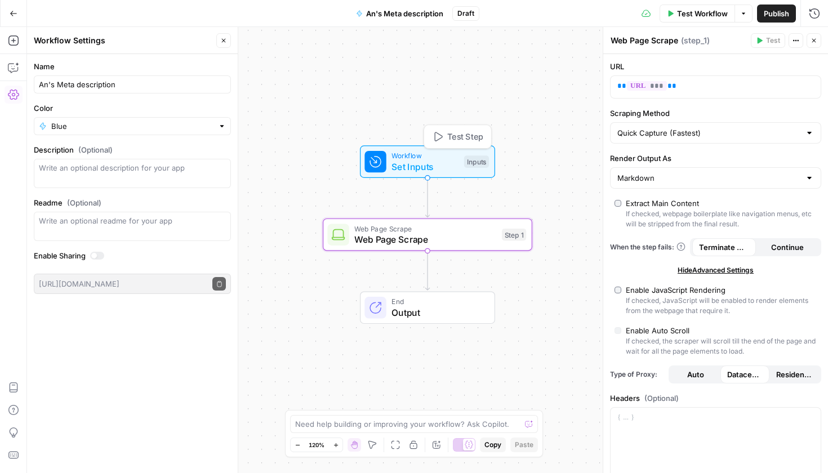
click at [438, 165] on span "Set Inputs" at bounding box center [425, 167] width 67 height 14
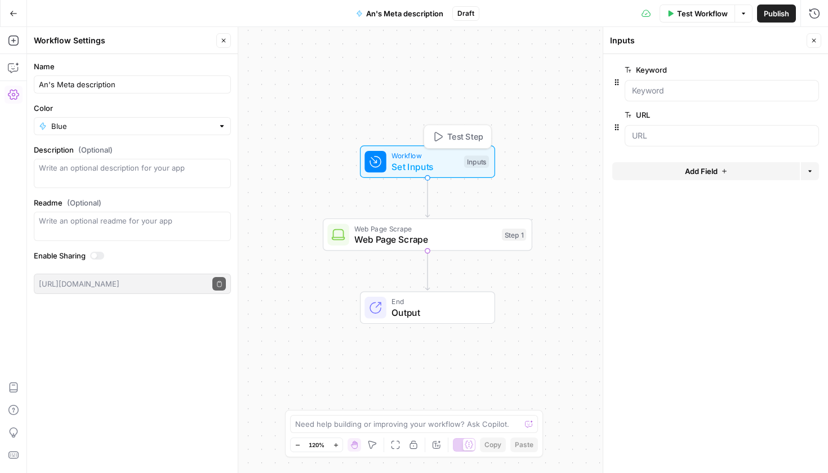
click at [504, 236] on div "Step 1" at bounding box center [514, 235] width 24 height 12
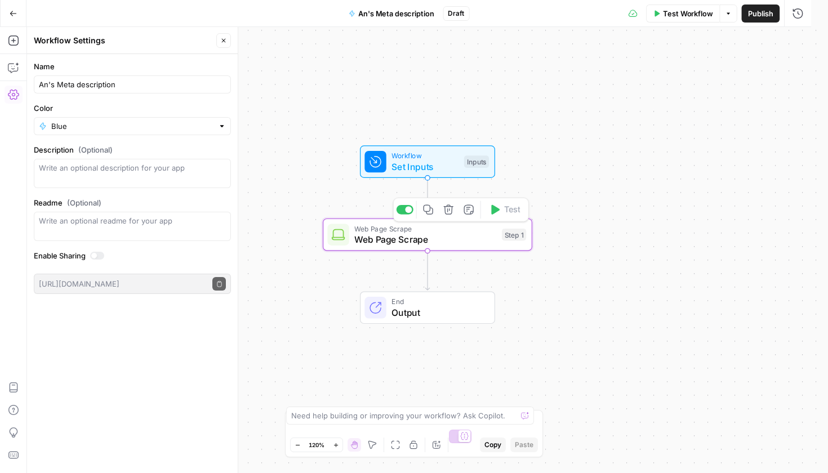
type textarea "Web Page Scrape"
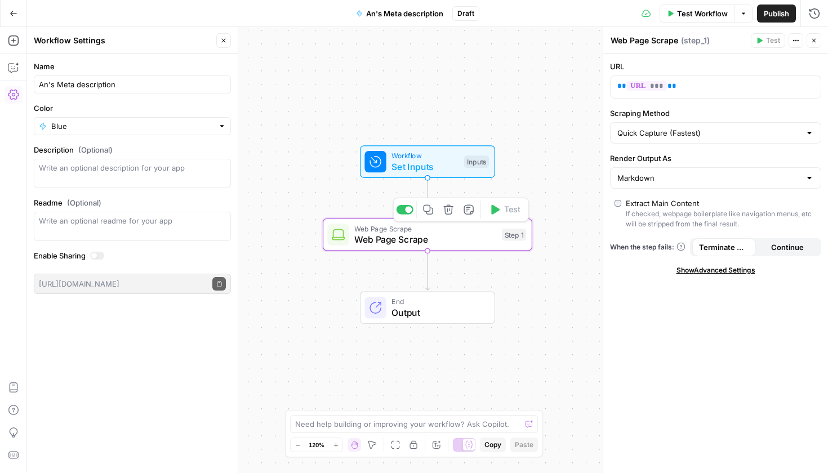
click at [506, 219] on div "Copy step Delete step Add Note Test" at bounding box center [461, 210] width 136 height 24
drag, startPoint x: 705, startPoint y: 85, endPoint x: 563, endPoint y: 78, distance: 142.2
click at [563, 78] on body "Cohort 5 New Home Browse Your Data Usage Settings Recent Grids Refresh Existing…" at bounding box center [414, 236] width 828 height 473
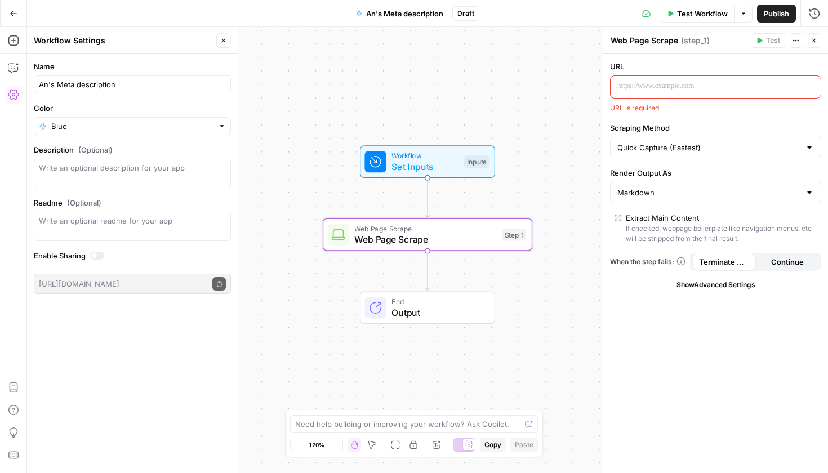
click at [665, 66] on label "URL" at bounding box center [715, 66] width 211 height 11
click at [663, 82] on p at bounding box center [707, 86] width 179 height 11
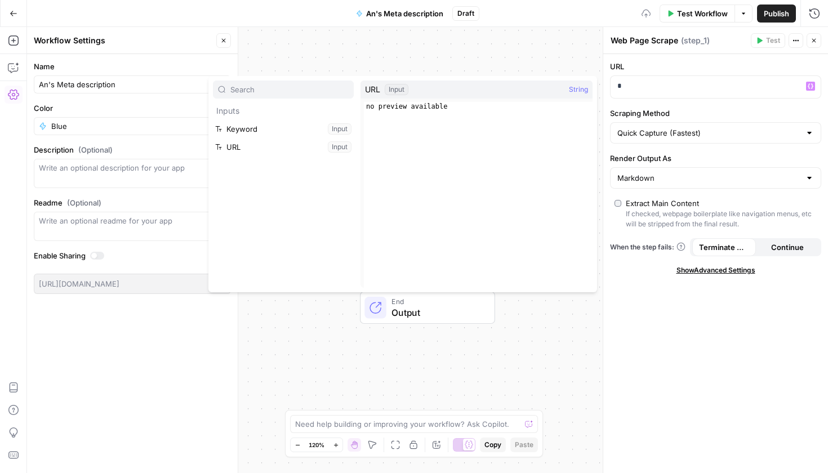
click at [254, 148] on button "Select variable URL" at bounding box center [283, 147] width 141 height 18
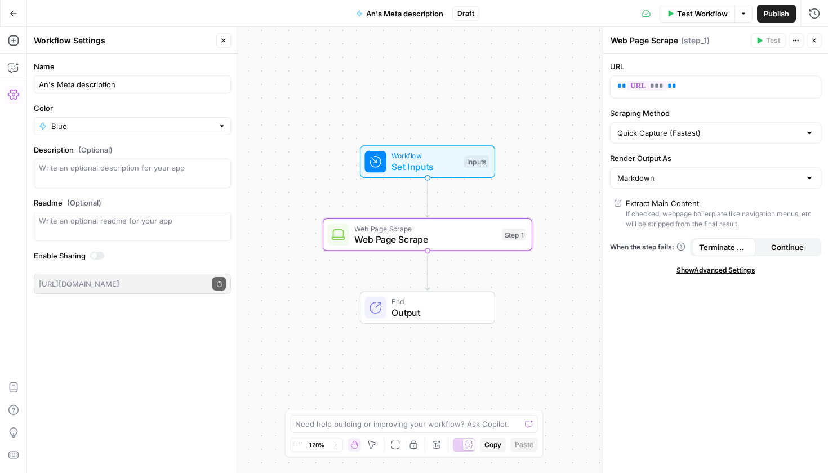
click at [766, 69] on label "URL" at bounding box center [715, 66] width 211 height 11
click at [752, 115] on label "Scraping Method" at bounding box center [715, 113] width 211 height 11
click at [752, 127] on input "Quick Capture (Fastest)" at bounding box center [709, 132] width 183 height 11
click at [748, 132] on input "Scraping Method" at bounding box center [709, 132] width 183 height 11
drag, startPoint x: 735, startPoint y: 153, endPoint x: 737, endPoint y: 161, distance: 8.1
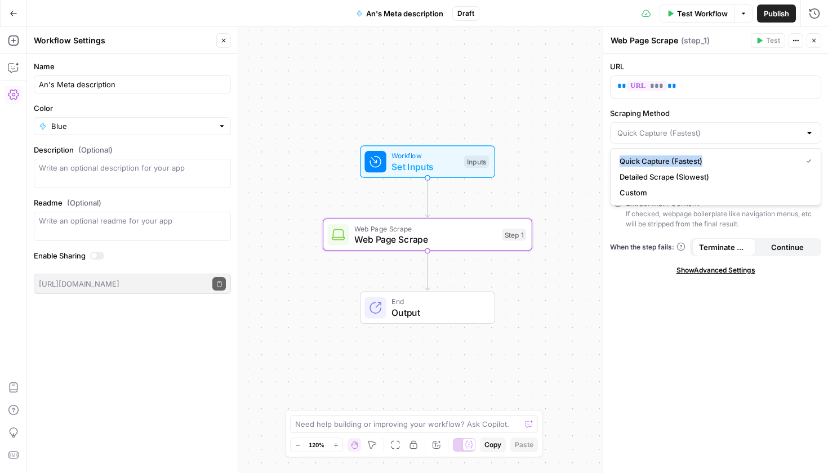
click at [737, 161] on div "Quick Capture (Fastest) Detailed Scrape (Slowest) Custom" at bounding box center [715, 176] width 211 height 57
click at [708, 166] on span "Quick Capture (Fastest)" at bounding box center [709, 161] width 178 height 11
type input "Quick Capture (Fastest)"
click at [770, 41] on span "Test" at bounding box center [773, 41] width 14 height 10
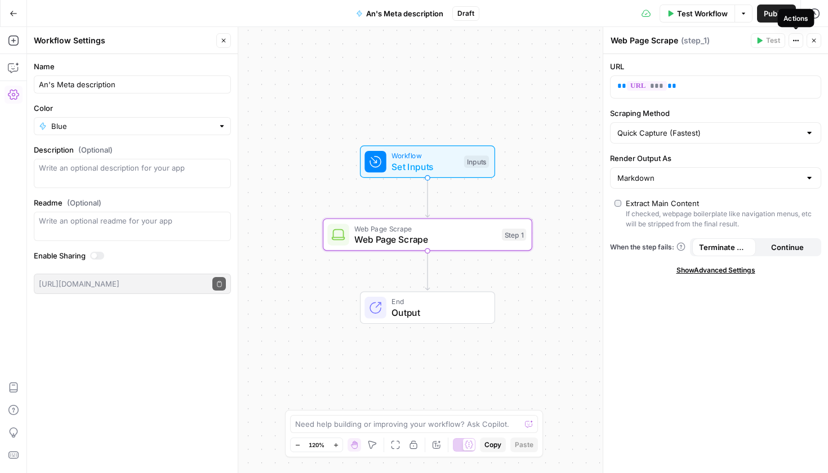
click at [793, 43] on icon "button" at bounding box center [796, 40] width 7 height 7
click at [726, 33] on div "Web Page Scrape Web Page Scrape ( step_1 ) Test Actions Close" at bounding box center [715, 40] width 211 height 15
click at [719, 12] on span "Test Workflow" at bounding box center [702, 13] width 51 height 11
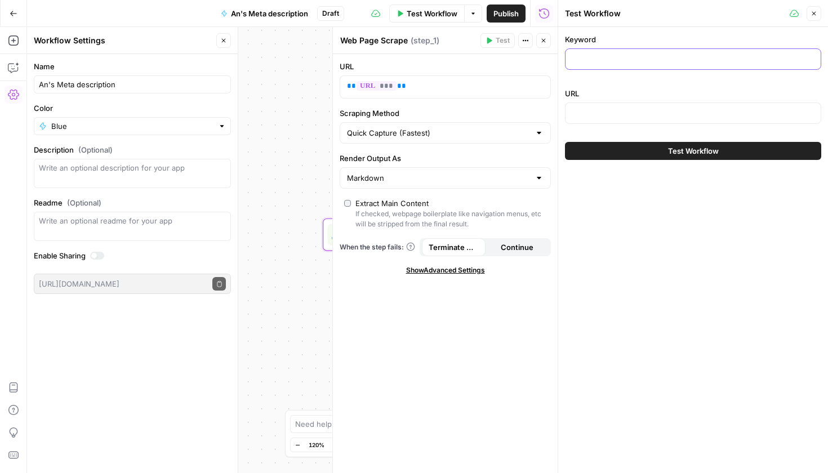
click at [682, 60] on input "Keyword" at bounding box center [694, 59] width 242 height 11
click at [624, 120] on div at bounding box center [693, 113] width 256 height 21
paste input "[URL][DOMAIN_NAME][PERSON_NAME]"
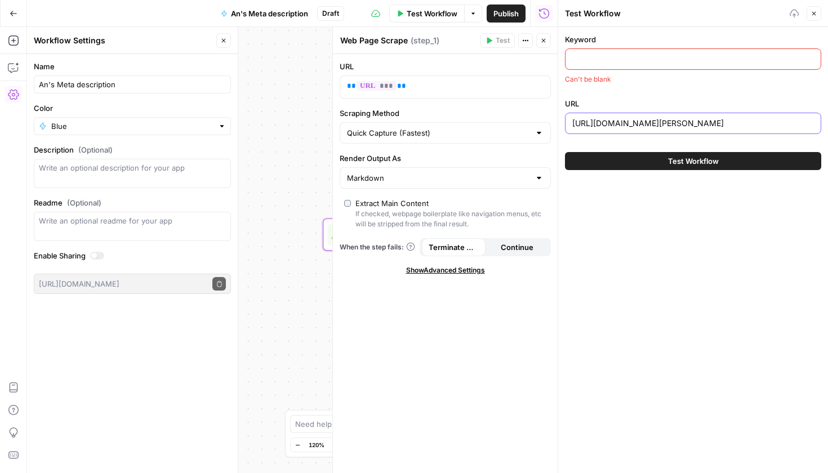
type input "[URL][DOMAIN_NAME][PERSON_NAME]"
click at [622, 65] on div at bounding box center [693, 58] width 256 height 21
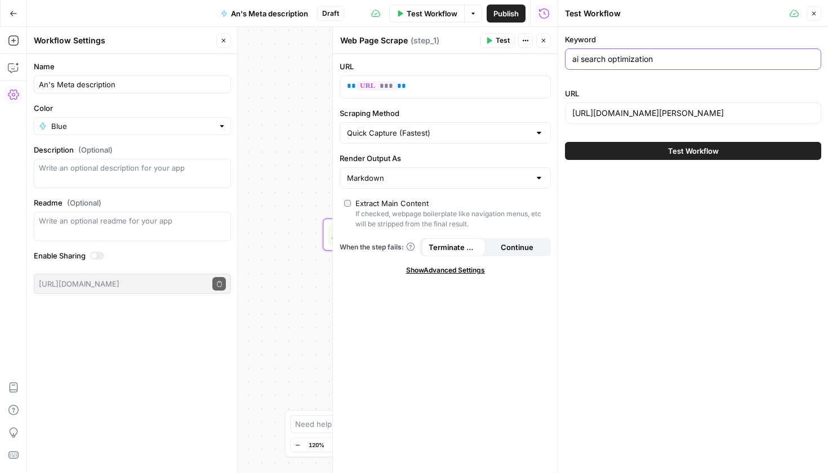
type input "ai search optimization"
click at [693, 150] on span "Test Workflow" at bounding box center [693, 150] width 51 height 11
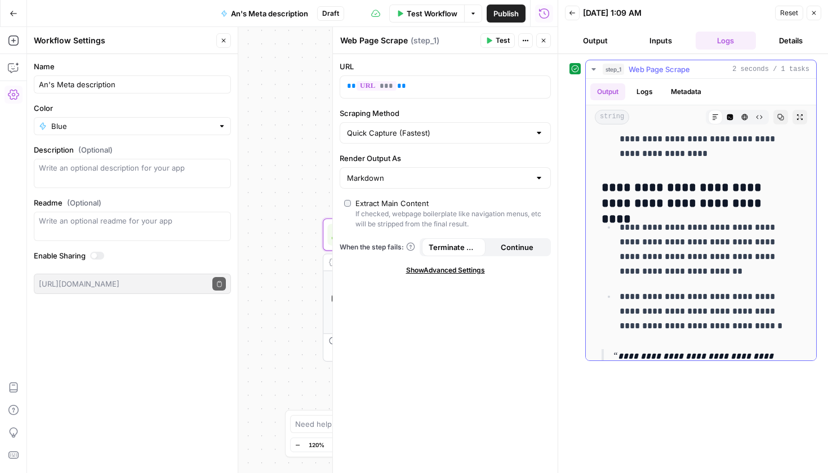
scroll to position [3487, 0]
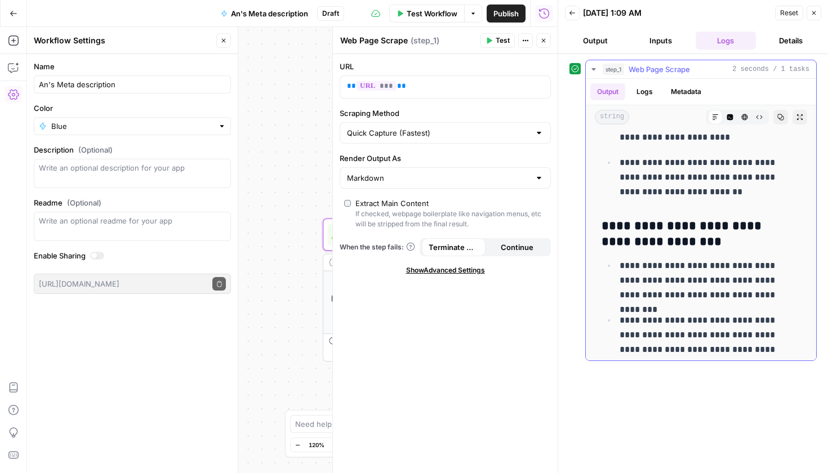
click at [651, 93] on button "Logs" at bounding box center [645, 91] width 30 height 17
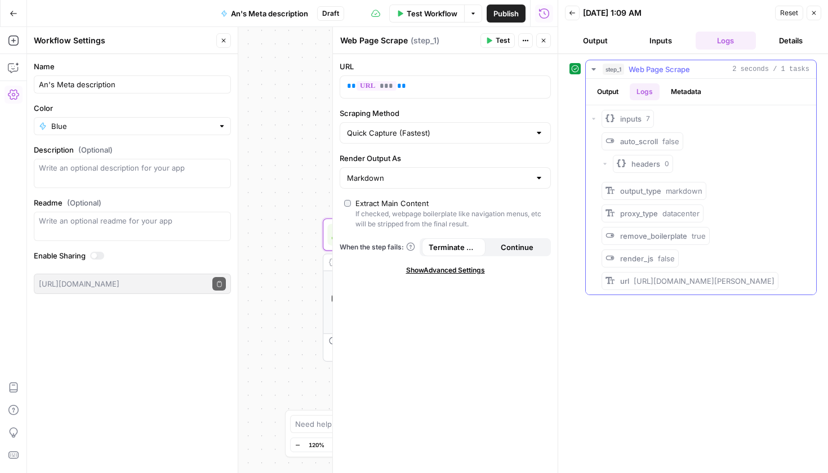
scroll to position [0, 0]
click at [688, 94] on button "Metadata" at bounding box center [686, 91] width 44 height 17
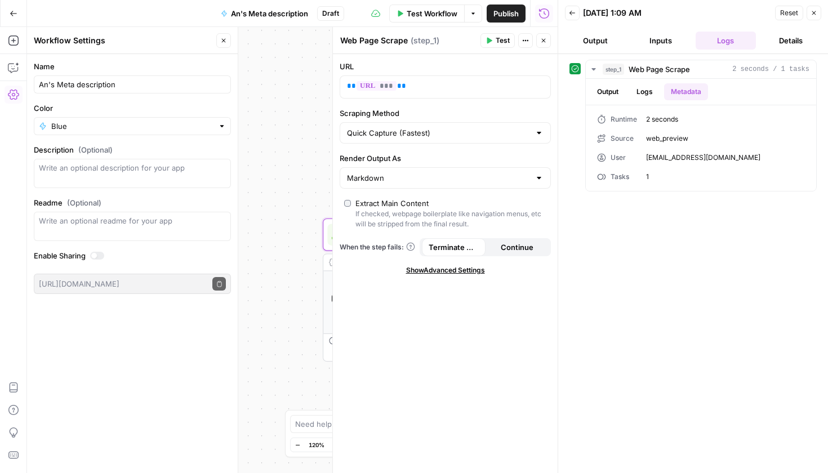
click at [801, 43] on button "Details" at bounding box center [791, 41] width 61 height 18
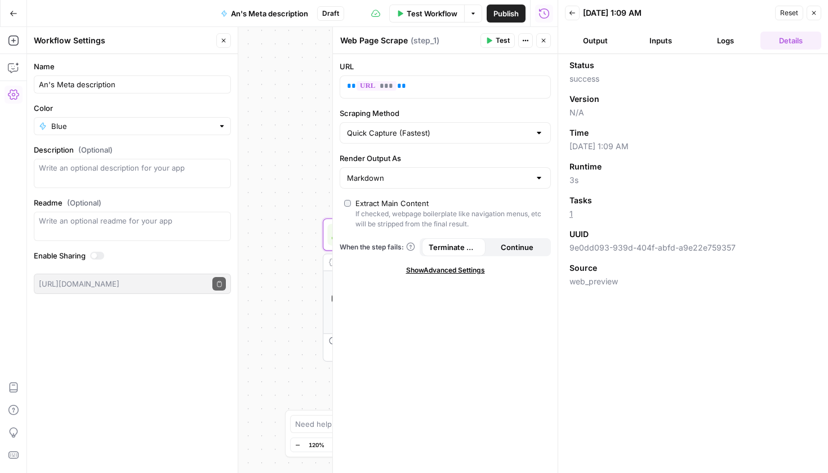
click at [620, 40] on button "Output" at bounding box center [595, 41] width 61 height 18
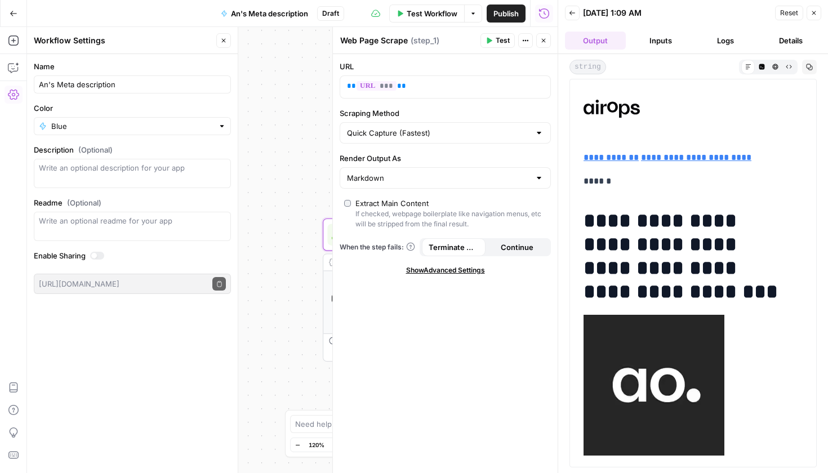
scroll to position [9, 0]
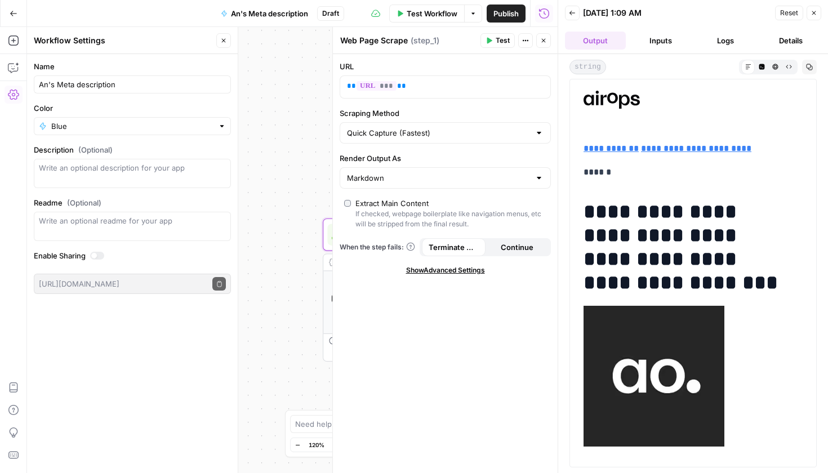
click at [668, 36] on button "Inputs" at bounding box center [661, 41] width 61 height 18
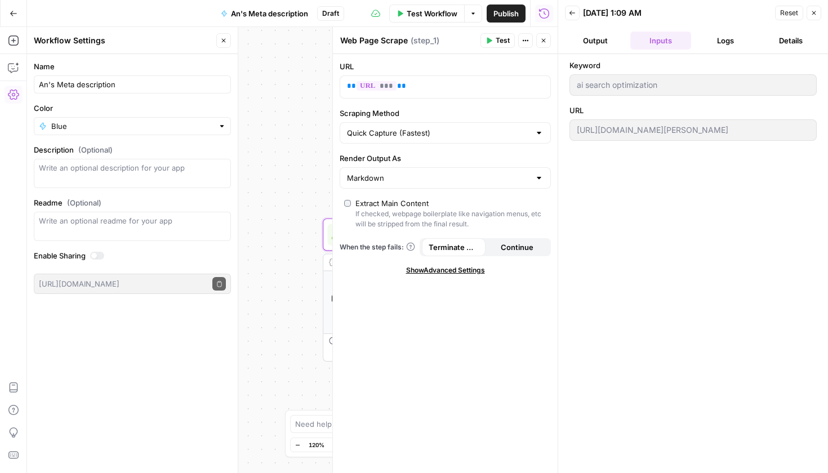
click at [300, 113] on div "**********" at bounding box center [292, 250] width 531 height 446
click at [541, 42] on icon "button" at bounding box center [543, 40] width 7 height 7
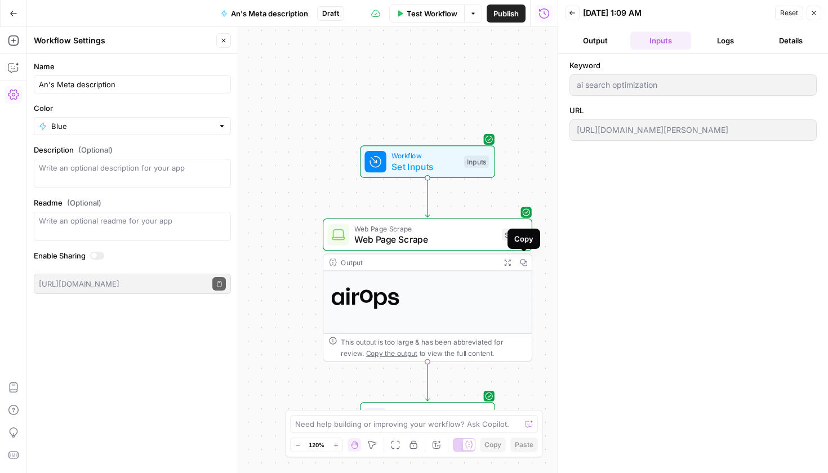
click at [289, 336] on div "**********" at bounding box center [292, 250] width 531 height 446
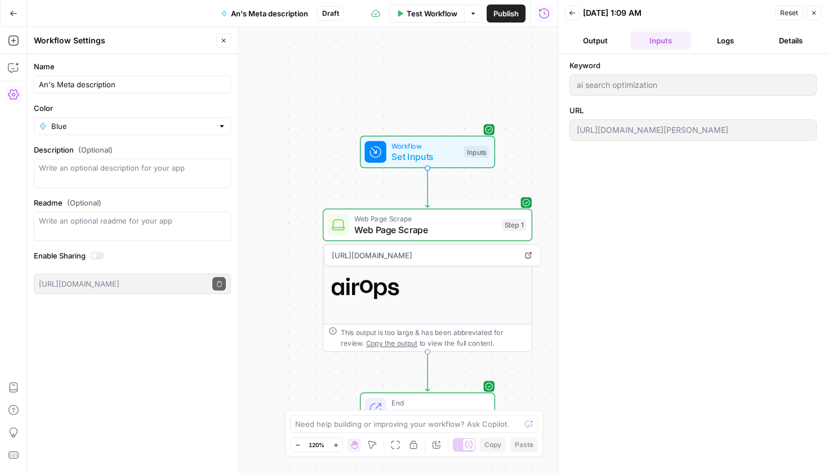
drag, startPoint x: 393, startPoint y: 255, endPoint x: 406, endPoint y: 287, distance: 34.6
click at [406, 287] on div "**********" at bounding box center [428, 298] width 210 height 108
click at [274, 257] on div "**********" at bounding box center [292, 250] width 531 height 446
click at [518, 163] on div "Workflow Set Inputs Inputs Test Step" at bounding box center [428, 152] width 210 height 33
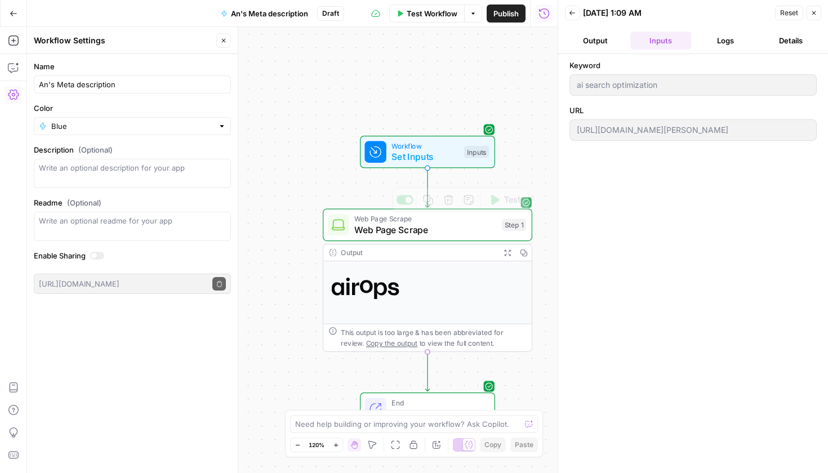
click at [499, 294] on link at bounding box center [428, 288] width 192 height 21
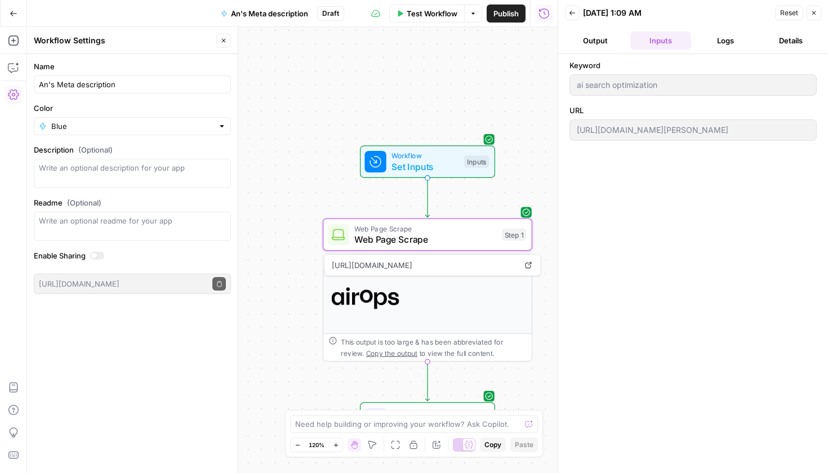
click at [428, 232] on span "Web Page Scrape" at bounding box center [425, 228] width 142 height 11
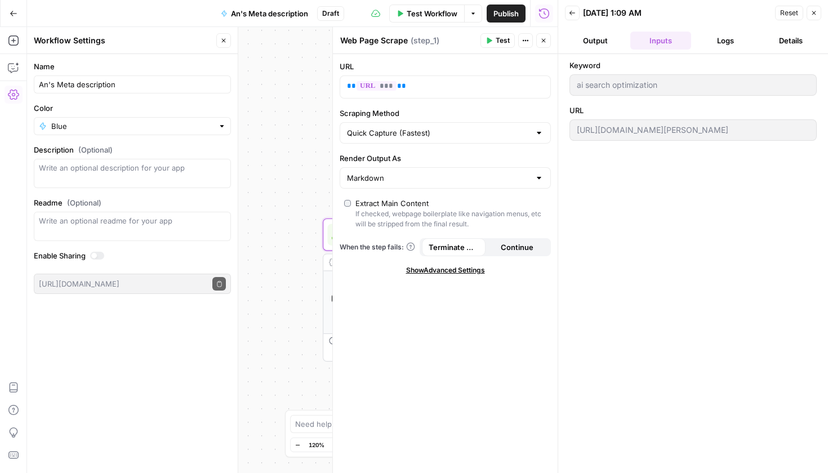
click at [597, 87] on input "ai search optimization" at bounding box center [693, 84] width 233 height 11
click at [531, 41] on button "Actions" at bounding box center [525, 40] width 15 height 15
click at [506, 42] on span "Test" at bounding box center [503, 41] width 14 height 10
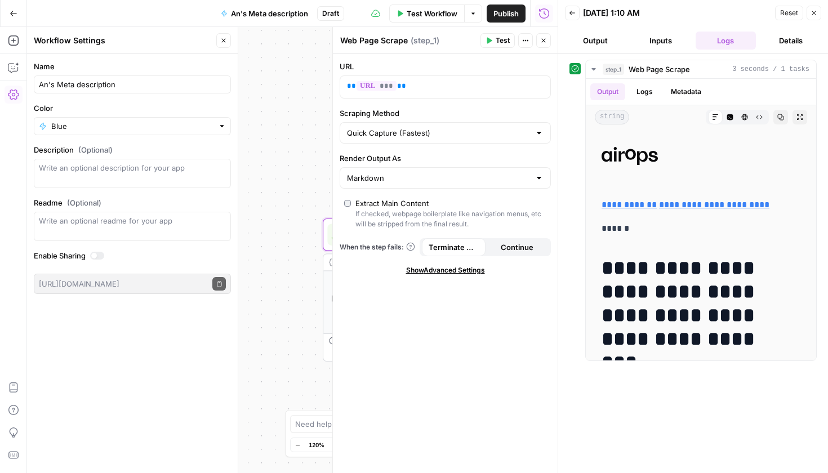
click at [593, 45] on button "Output" at bounding box center [595, 41] width 61 height 18
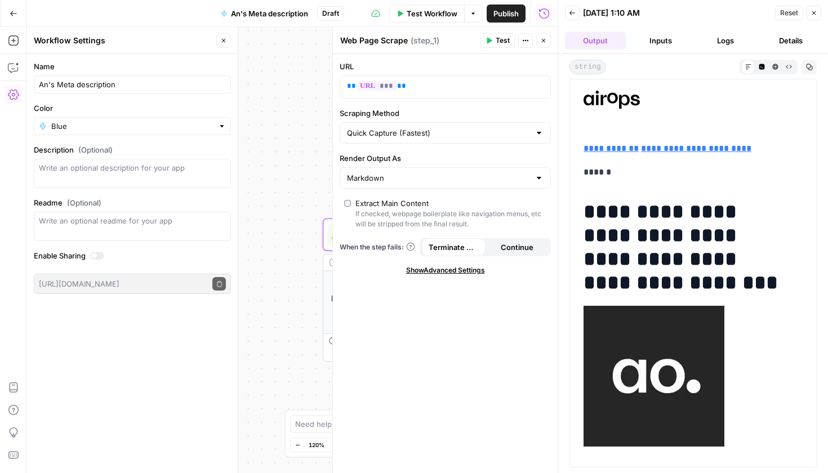
click at [283, 166] on div "**********" at bounding box center [292, 250] width 531 height 446
click at [252, 235] on div "**********" at bounding box center [292, 250] width 531 height 446
click at [547, 44] on button "Close" at bounding box center [543, 40] width 15 height 15
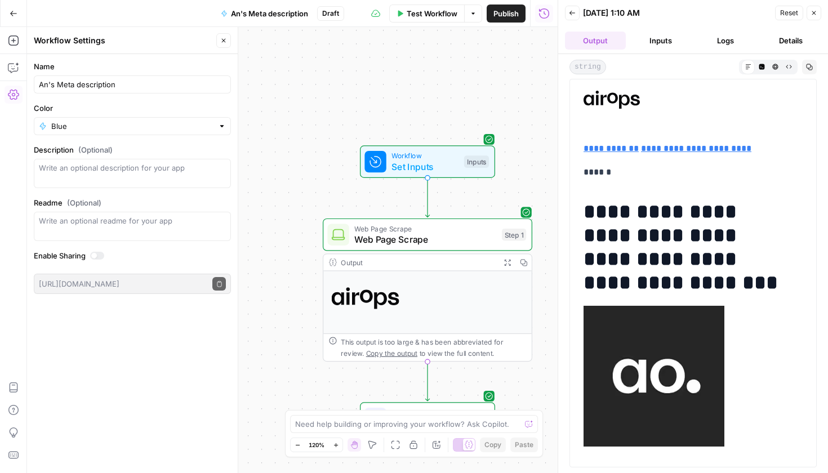
click at [509, 265] on icon "button" at bounding box center [507, 262] width 7 height 7
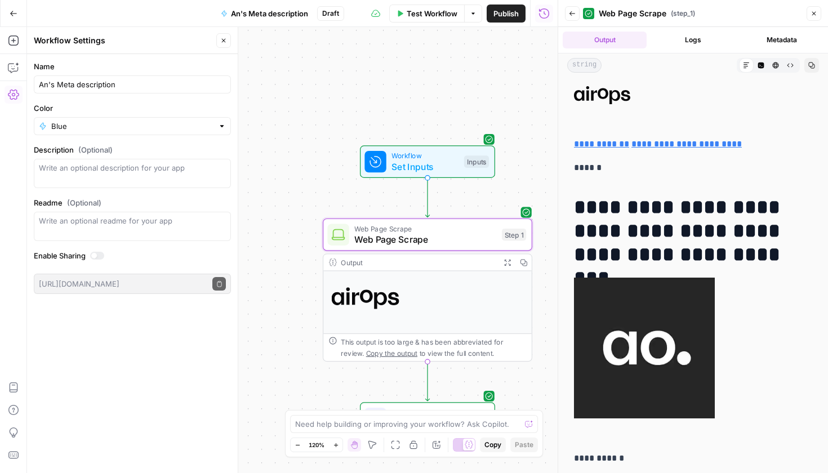
click at [819, 11] on button "Close" at bounding box center [814, 13] width 15 height 15
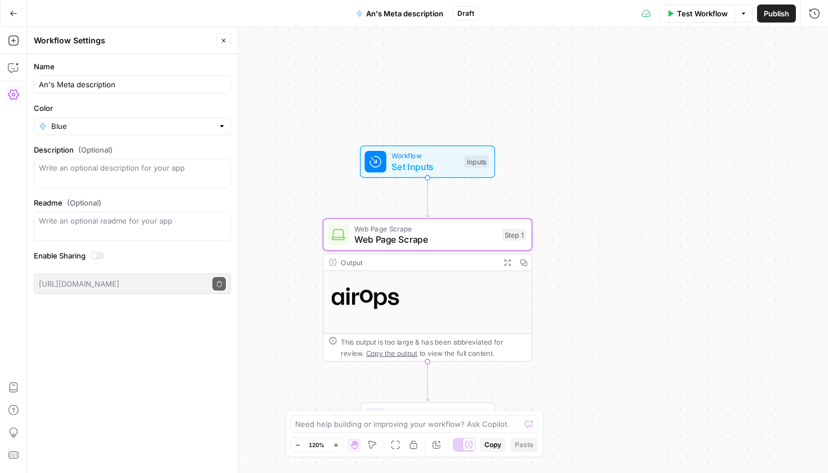
scroll to position [87, 0]
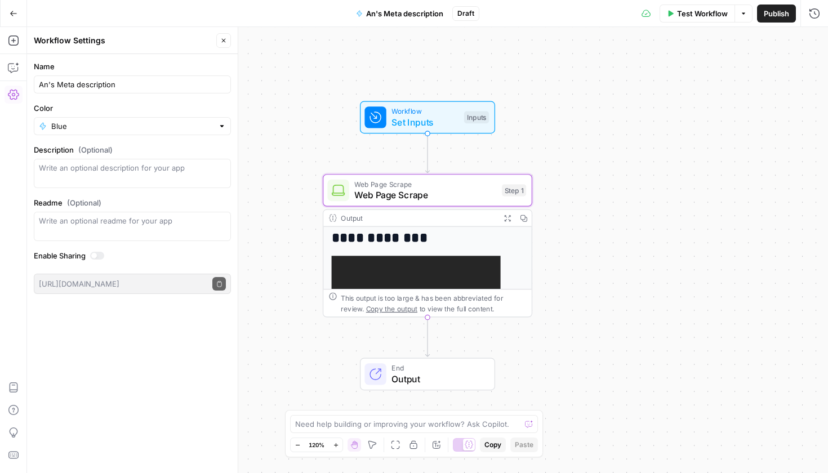
drag, startPoint x: 402, startPoint y: 230, endPoint x: 517, endPoint y: 304, distance: 136.6
click at [517, 304] on div "**********" at bounding box center [428, 264] width 210 height 108
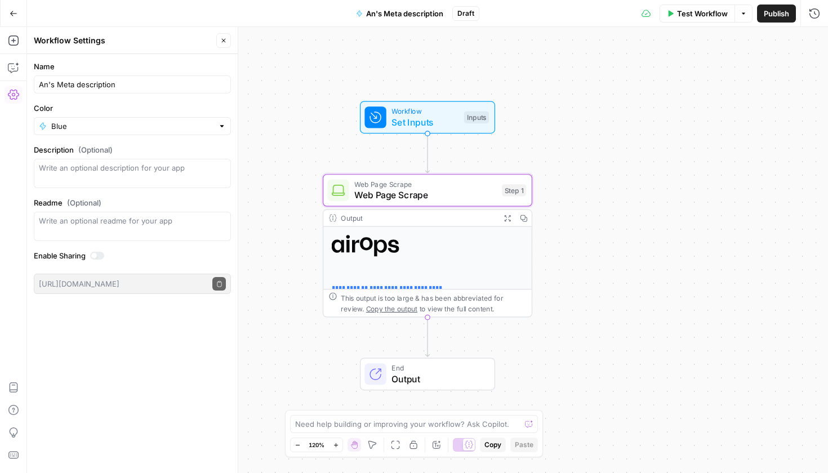
scroll to position [0, 0]
click at [451, 189] on span "Web Page Scrape" at bounding box center [425, 195] width 142 height 14
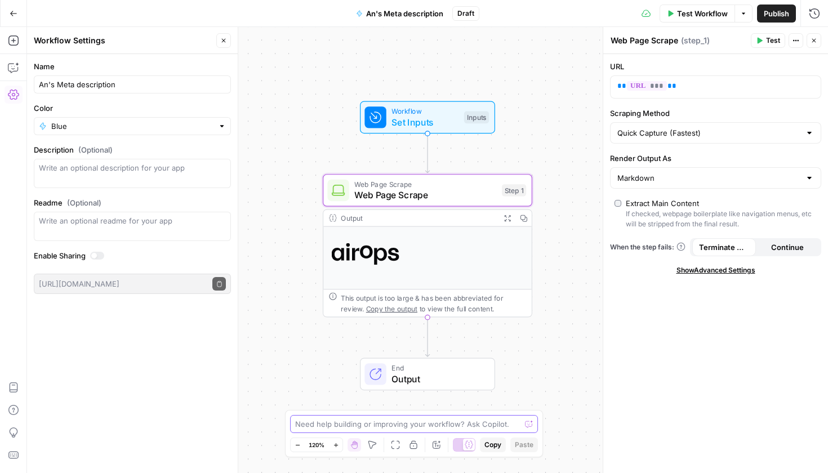
click at [414, 427] on textarea at bounding box center [407, 424] width 225 height 11
click at [472, 446] on icon at bounding box center [469, 445] width 8 height 8
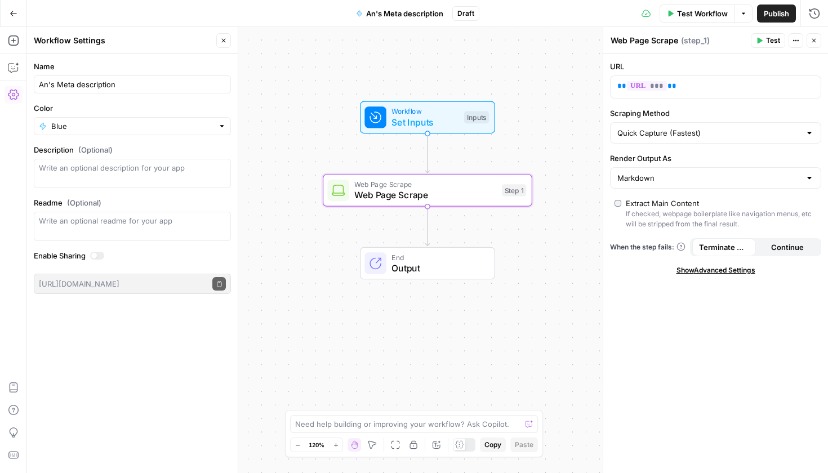
click at [459, 417] on div "Need help building or improving your workflow? Ask Copilot." at bounding box center [414, 424] width 248 height 18
type textarea "give me the next step to build a metadescription"
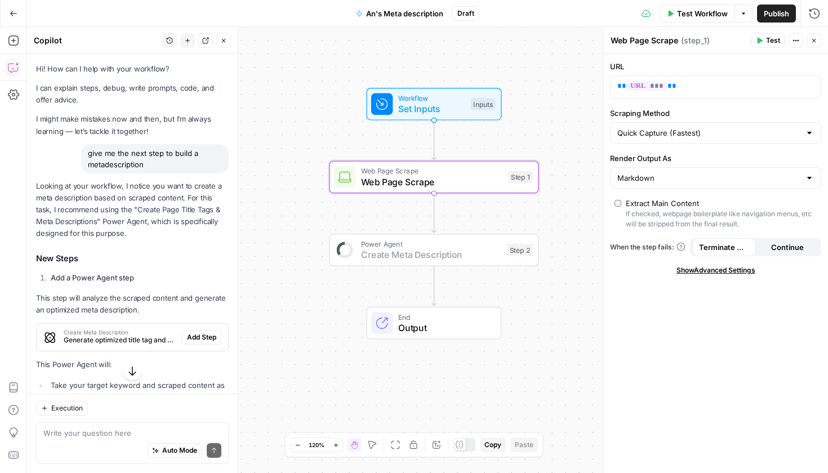
click at [198, 341] on span "Add Step" at bounding box center [201, 337] width 29 height 10
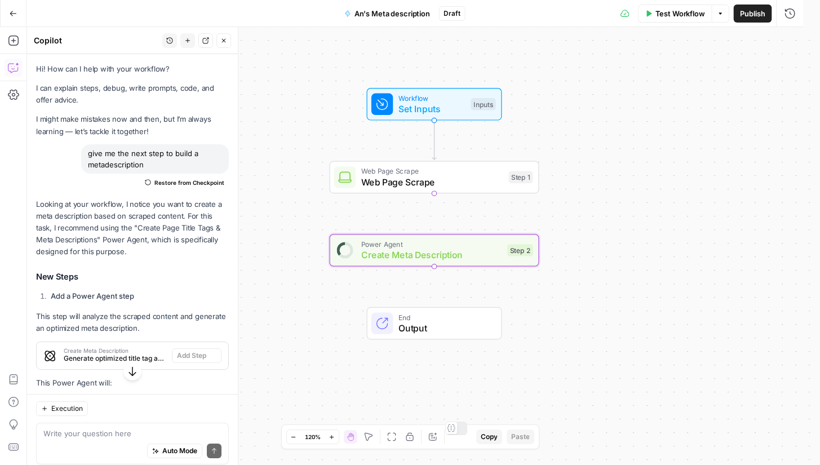
type textarea "Create Meta Description"
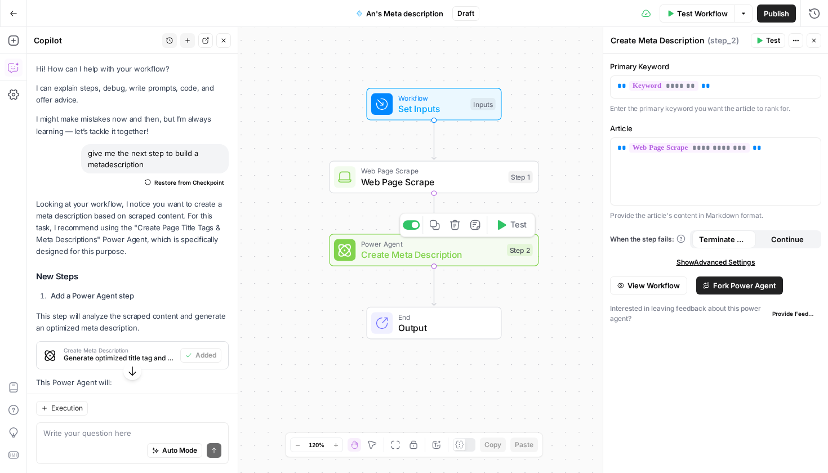
click at [518, 263] on div "Power Agent Create Meta Description Step 2 Copy step Delete step Add Note Test" at bounding box center [435, 250] width 210 height 33
click at [427, 256] on span "Create Meta Description" at bounding box center [431, 255] width 141 height 14
click at [797, 43] on icon "button" at bounding box center [796, 40] width 7 height 7
click at [663, 45] on textarea "Create Meta Description" at bounding box center [658, 40] width 94 height 11
click at [458, 264] on div "Power Agent Create Meta Description Step 2 Copy step Delete step Add Note Test" at bounding box center [435, 250] width 210 height 33
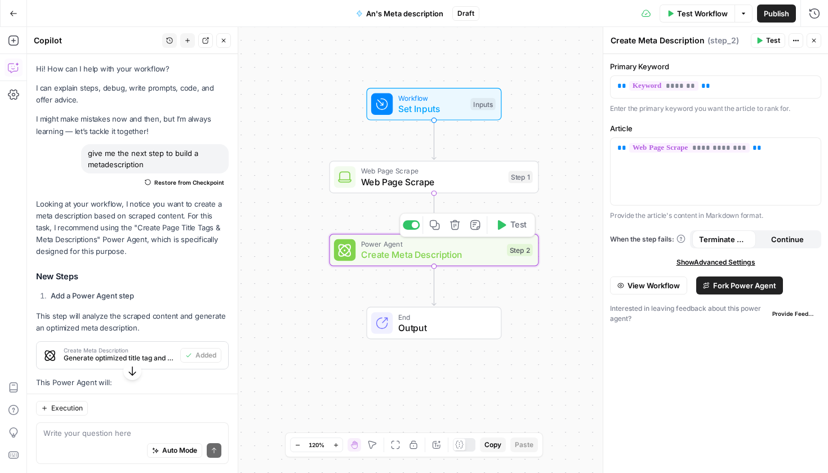
click at [470, 262] on div "Power Agent Create Meta Description Step 2 Copy step Delete step Add Note Test" at bounding box center [435, 250] width 210 height 33
click at [511, 220] on span "Test" at bounding box center [519, 225] width 16 height 12
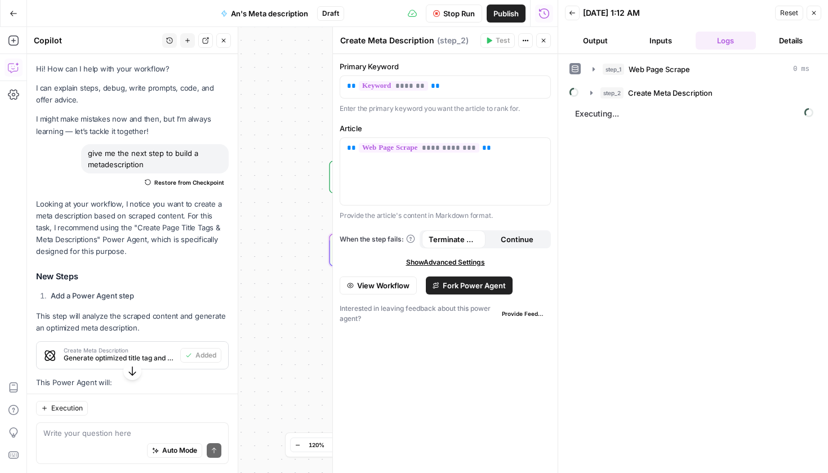
click at [592, 47] on button "Output" at bounding box center [595, 41] width 61 height 18
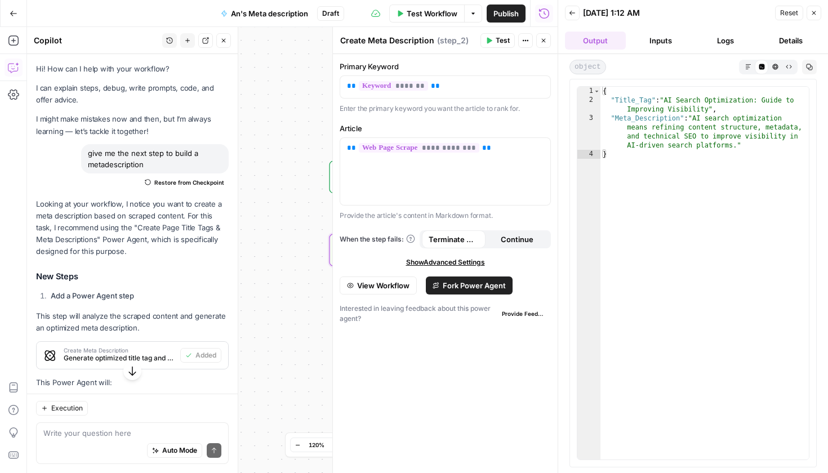
click at [273, 242] on div "Workflow Set Inputs Inputs Web Page Scrape Web Page Scrape Step 1 Power Agent C…" at bounding box center [292, 250] width 531 height 446
click at [545, 37] on button "Close" at bounding box center [543, 40] width 15 height 15
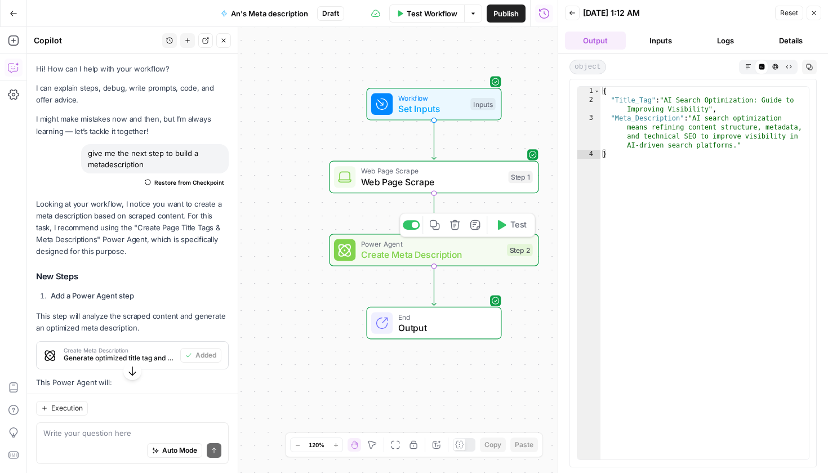
click at [485, 257] on span "Create Meta Description" at bounding box center [431, 255] width 141 height 14
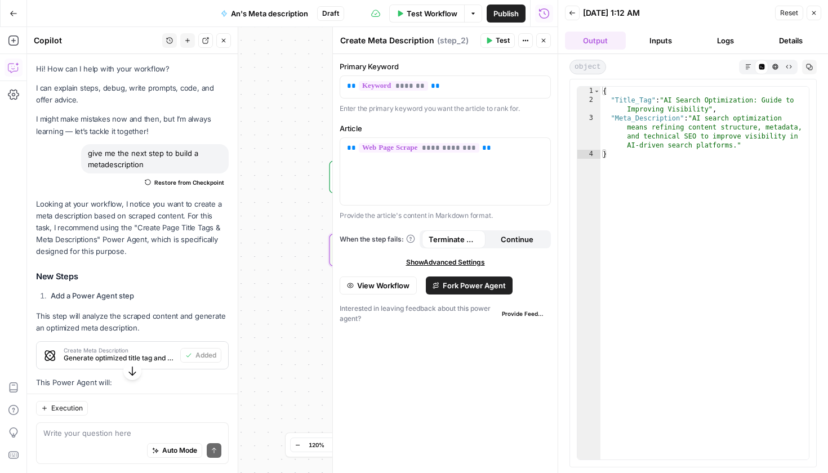
click at [426, 32] on header "Create Meta Description Create Meta Description ( step_2 ) Test Actions Close" at bounding box center [445, 40] width 225 height 27
click at [522, 41] on icon "button" at bounding box center [525, 40] width 7 height 7
click at [661, 47] on button "Inputs" at bounding box center [661, 41] width 61 height 18
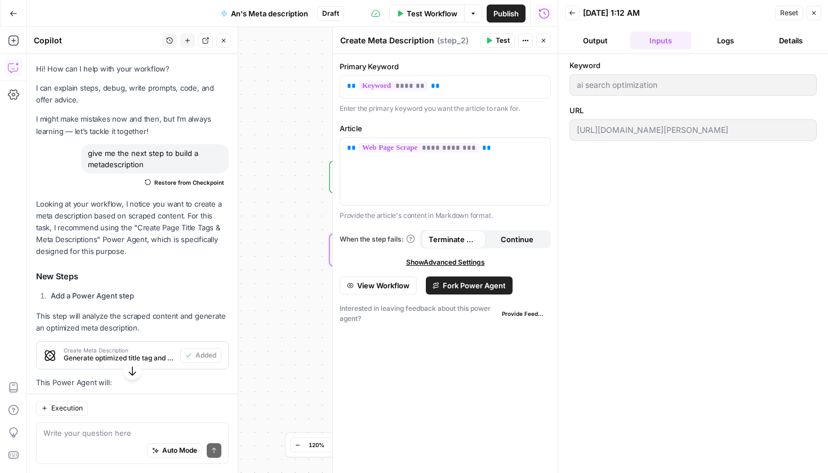
click at [715, 39] on button "Logs" at bounding box center [726, 41] width 61 height 18
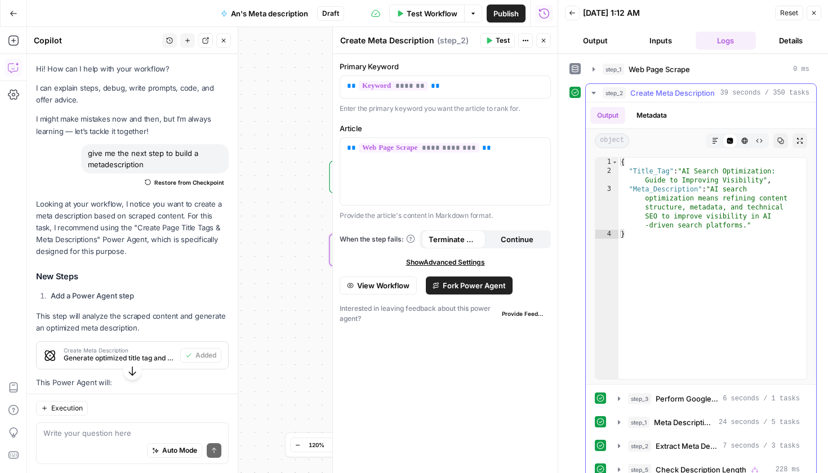
click at [689, 119] on div "Output Metadata" at bounding box center [701, 116] width 230 height 26
click at [796, 37] on button "Details" at bounding box center [791, 41] width 61 height 18
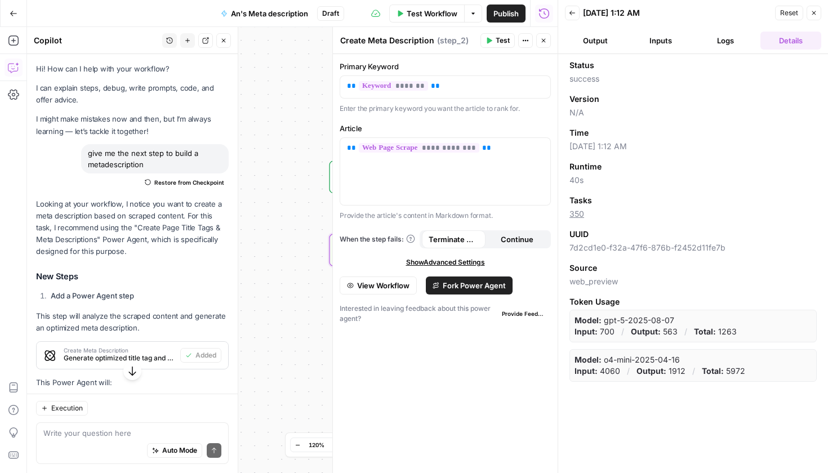
click at [737, 37] on button "Logs" at bounding box center [726, 41] width 61 height 18
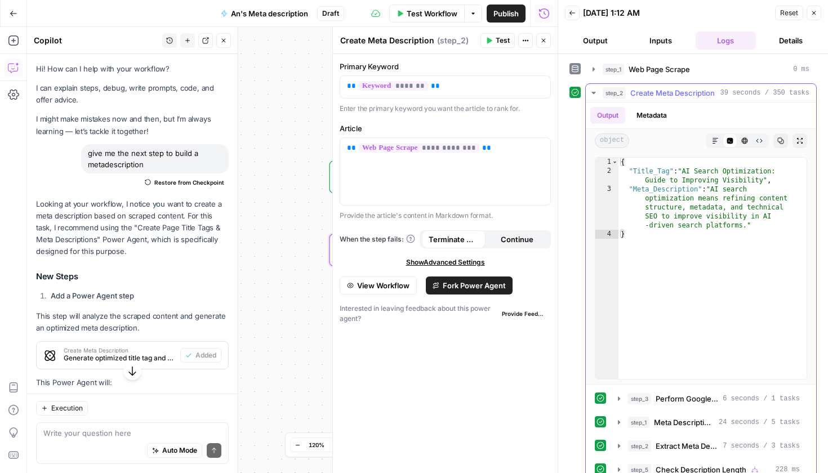
click at [666, 92] on span "Create Meta Description" at bounding box center [673, 92] width 85 height 11
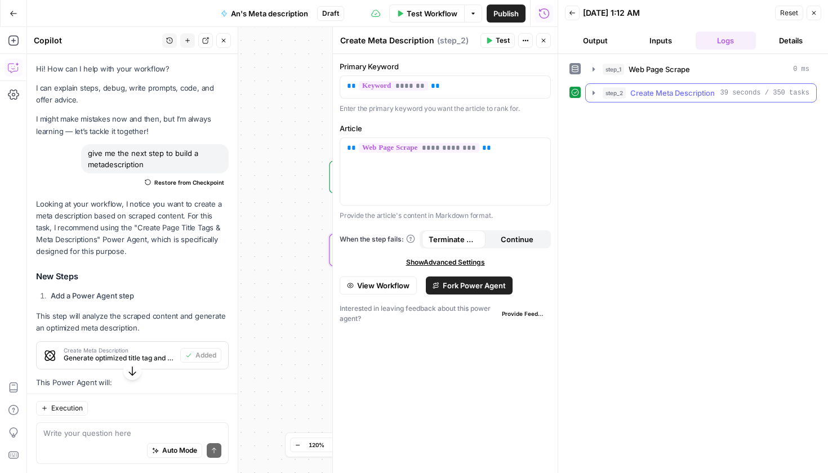
click at [666, 92] on span "Create Meta Description" at bounding box center [673, 92] width 85 height 11
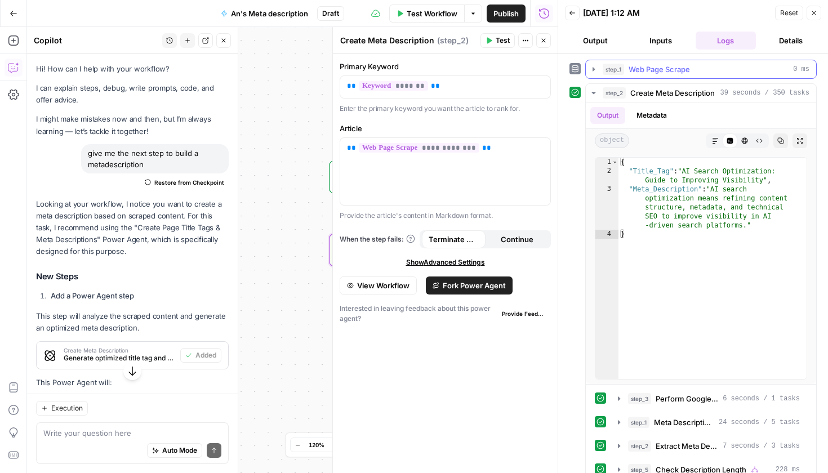
click at [662, 68] on span "Web Page Scrape" at bounding box center [659, 69] width 61 height 11
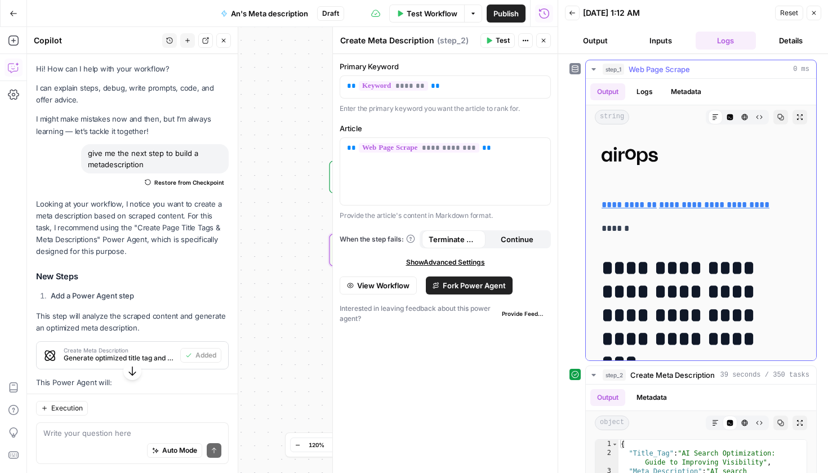
scroll to position [219, 0]
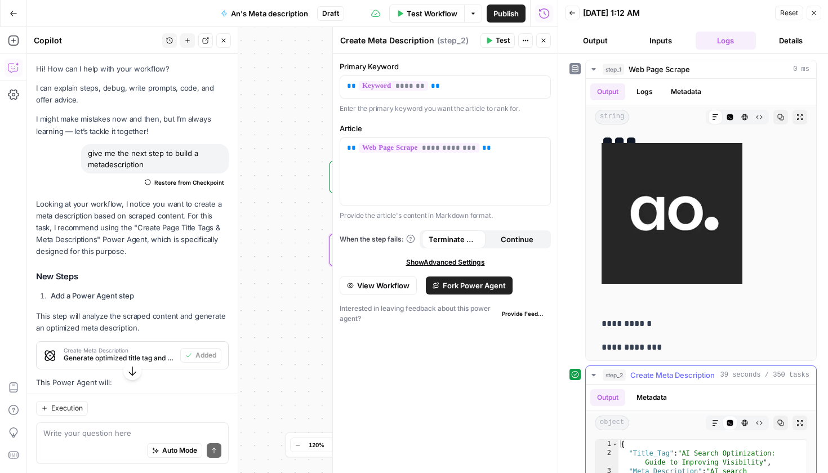
click at [666, 382] on button "step_2 Create Meta Description 39 seconds / 350 tasks" at bounding box center [701, 375] width 230 height 18
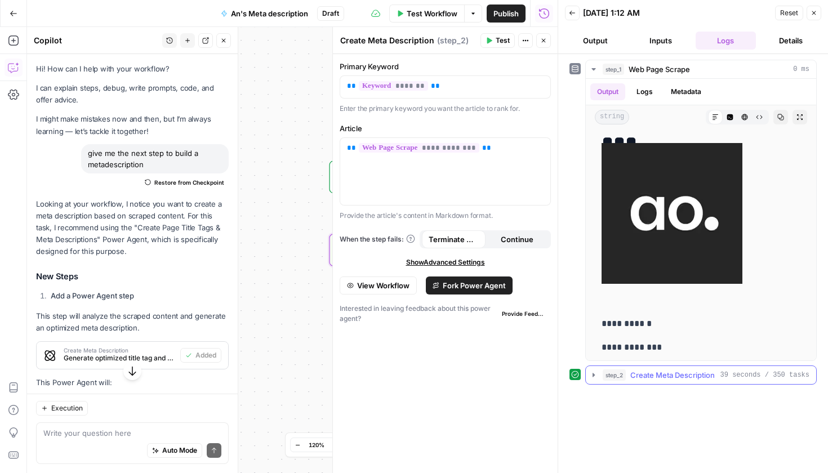
click at [666, 382] on button "step_2 Create Meta Description 39 seconds / 350 tasks" at bounding box center [701, 375] width 230 height 18
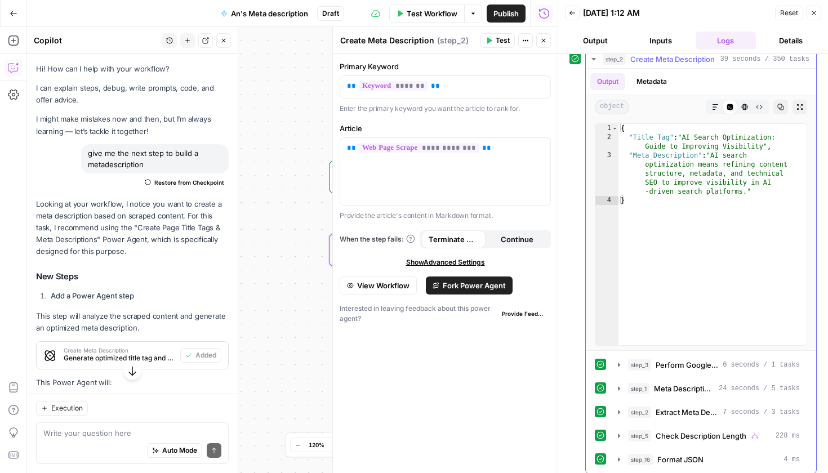
scroll to position [236, 0]
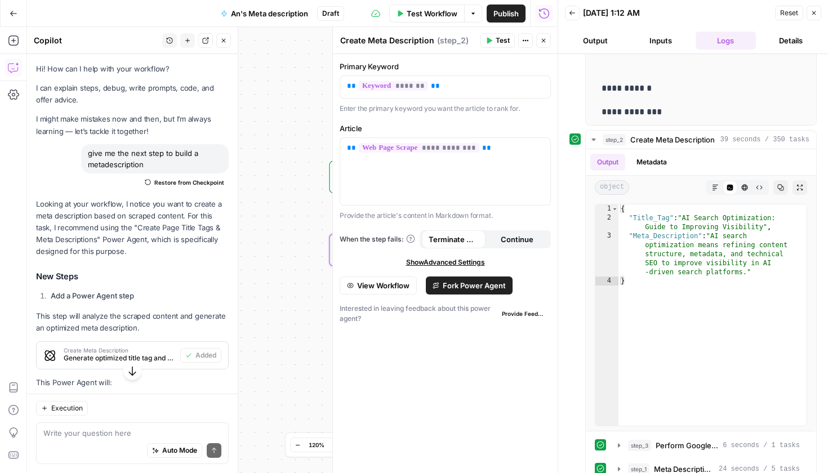
click at [462, 445] on icon at bounding box center [459, 445] width 8 height 8
click at [462, 445] on div at bounding box center [464, 445] width 23 height 14
click at [671, 142] on span "Create Meta Description" at bounding box center [673, 139] width 85 height 11
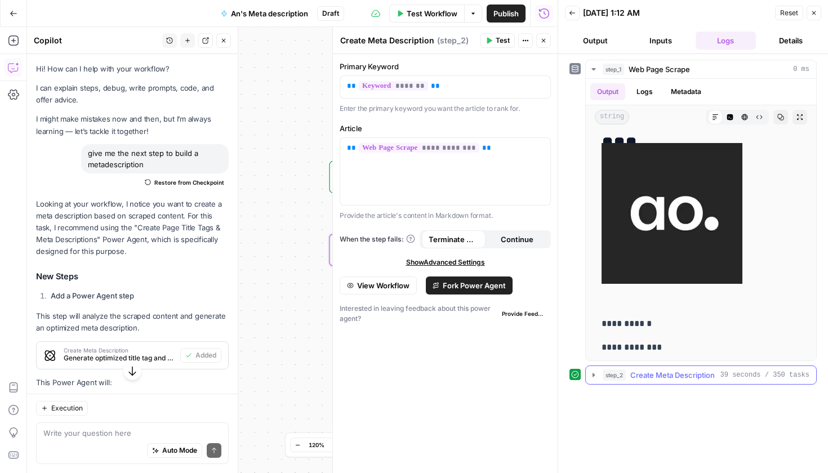
click at [646, 369] on button "step_2 Create Meta Description 39 seconds / 350 tasks" at bounding box center [701, 375] width 230 height 18
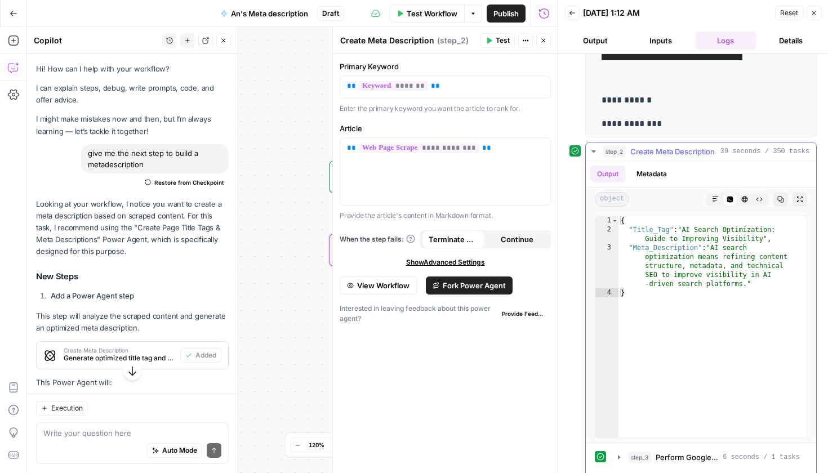
scroll to position [137, 0]
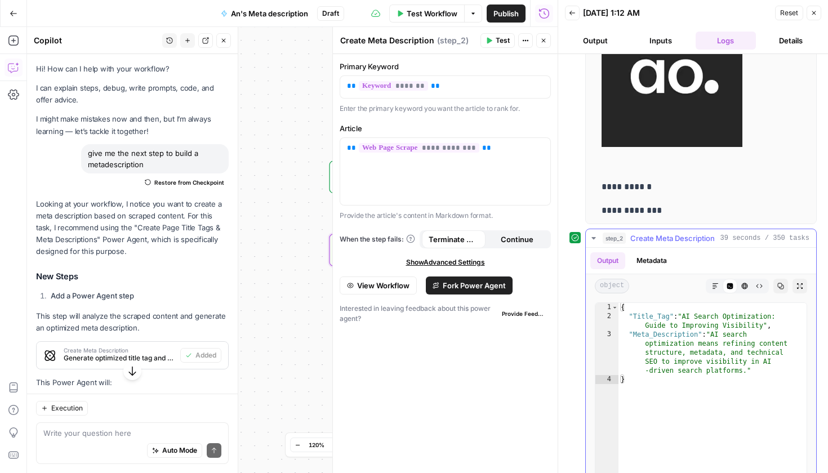
click at [670, 273] on div "Output Metadata" at bounding box center [701, 261] width 230 height 26
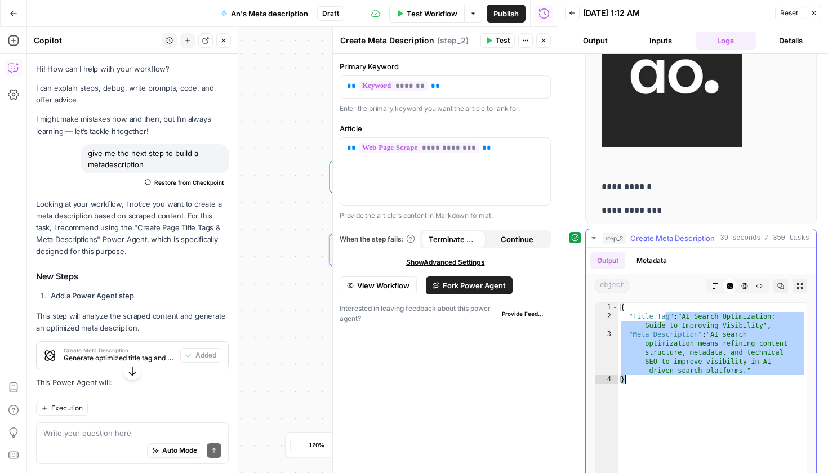
drag, startPoint x: 678, startPoint y: 342, endPoint x: 716, endPoint y: 400, distance: 68.8
click at [716, 400] on div "{ "Title_Tag" : "AI Search Optimization: Guide to Improving Visibility" , "Meta…" at bounding box center [713, 423] width 188 height 240
type textarea "**********"
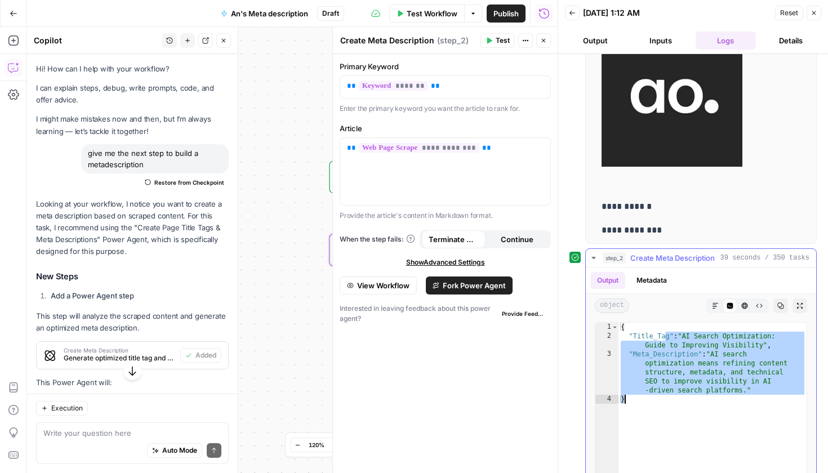
click at [655, 285] on button "Metadata" at bounding box center [652, 280] width 44 height 17
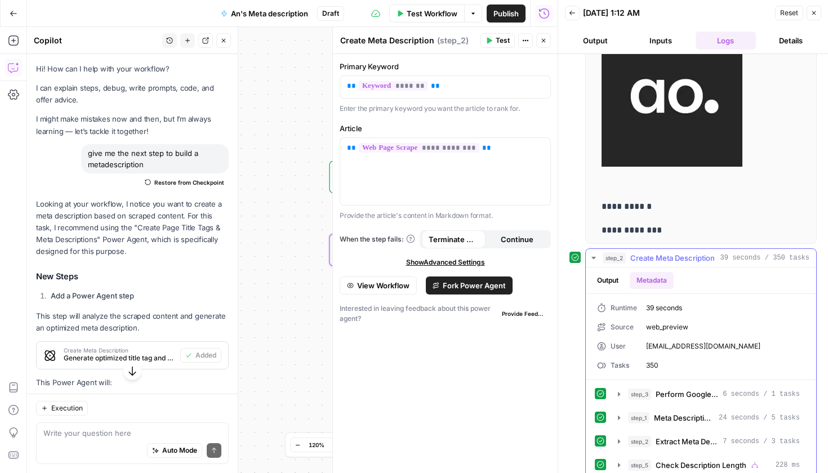
scroll to position [153, 0]
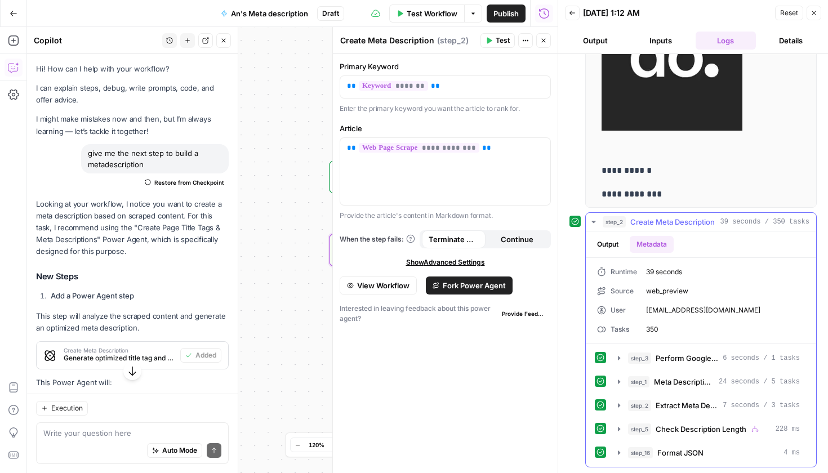
click at [620, 248] on button "Output" at bounding box center [608, 244] width 35 height 17
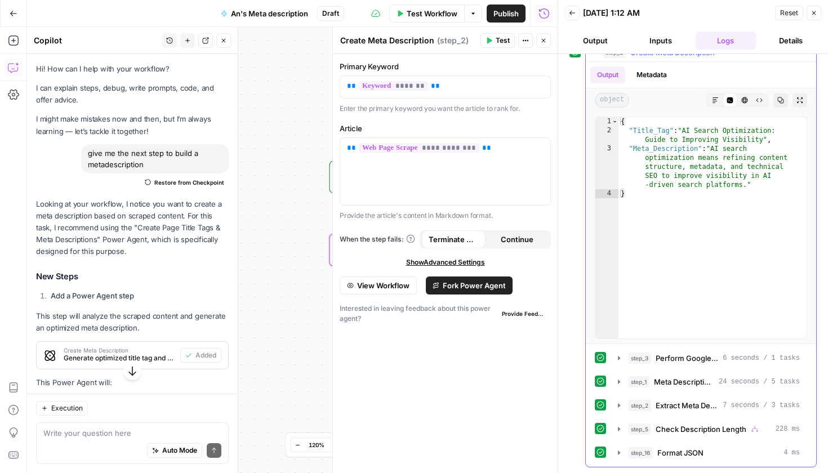
scroll to position [85, 0]
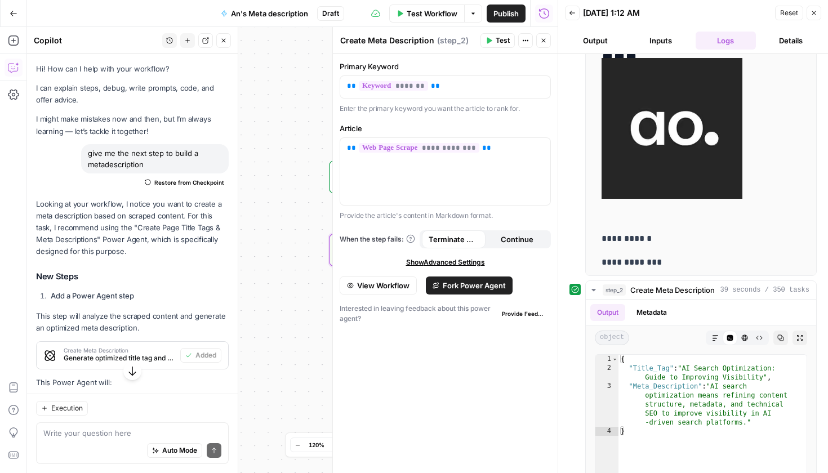
click at [393, 286] on span "View Workflow" at bounding box center [383, 285] width 52 height 11
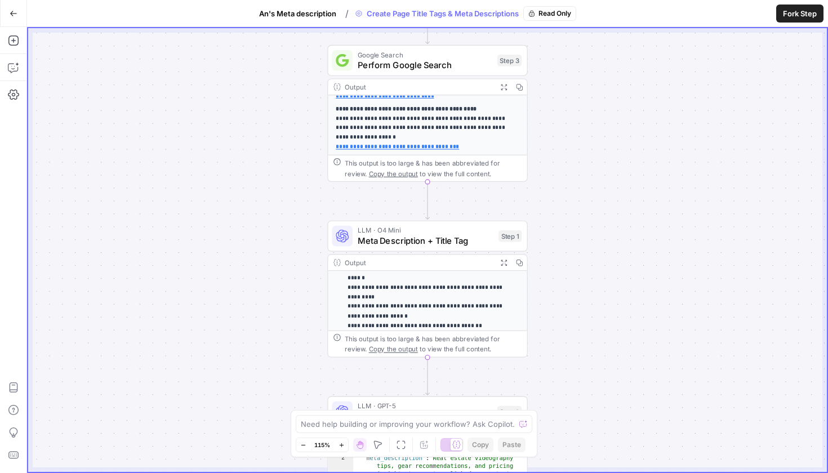
scroll to position [168, 0]
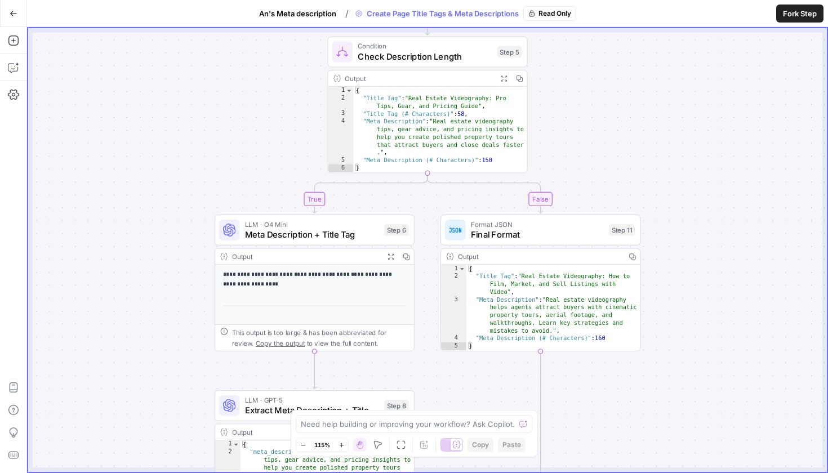
click at [21, 17] on button "Go Back" at bounding box center [13, 13] width 20 height 20
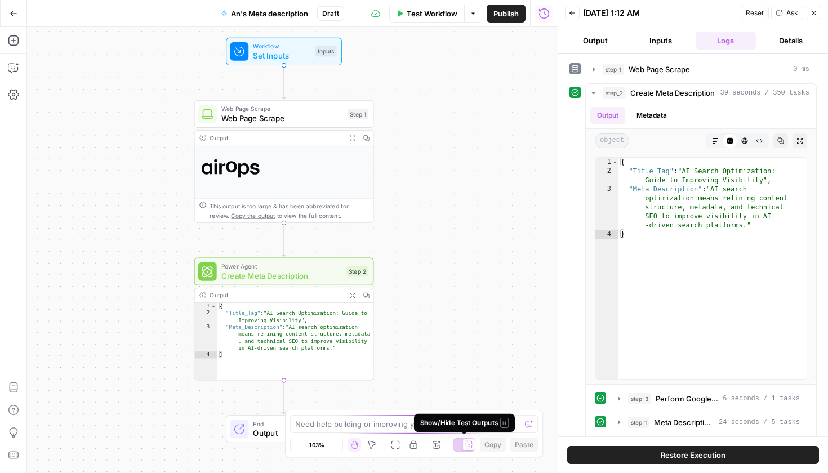
click at [467, 449] on icon at bounding box center [469, 445] width 8 height 8
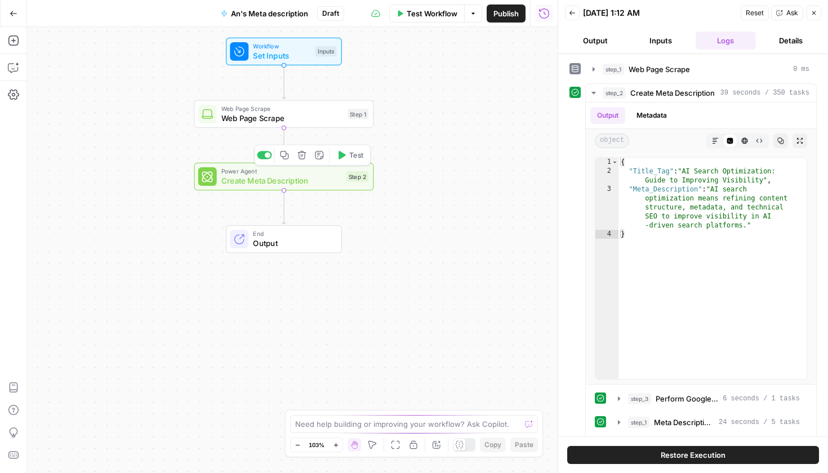
click at [301, 157] on icon "button" at bounding box center [302, 154] width 9 height 9
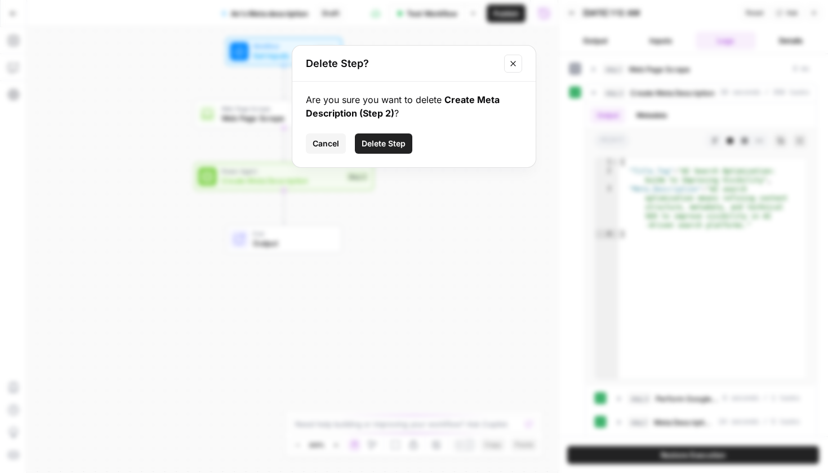
click at [391, 143] on span "Delete Step" at bounding box center [384, 143] width 44 height 11
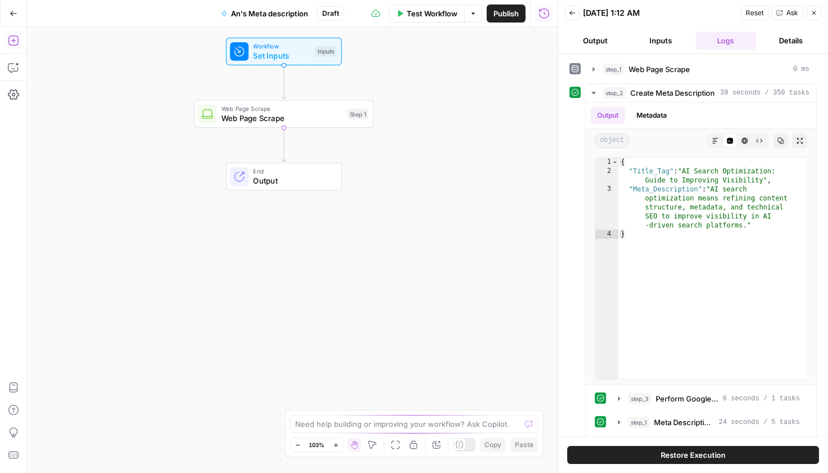
click at [14, 48] on button "Add Steps" at bounding box center [14, 41] width 18 height 18
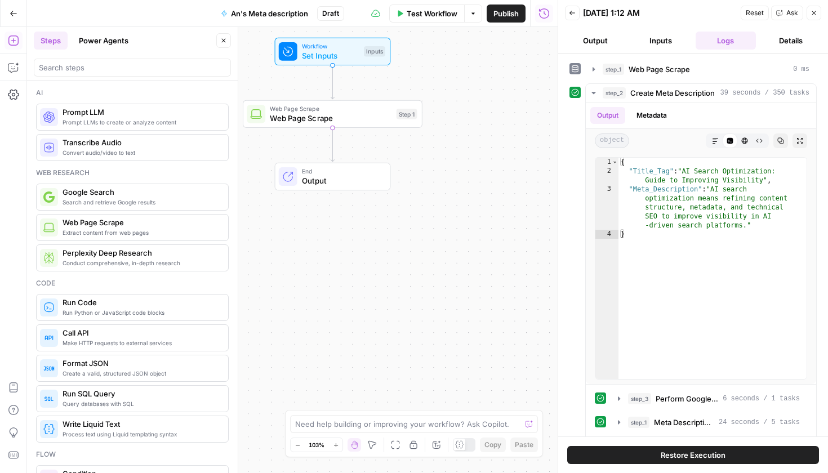
click at [82, 127] on div "Prompt LLMs to create or analyze content Prompt LLM" at bounding box center [132, 117] width 193 height 27
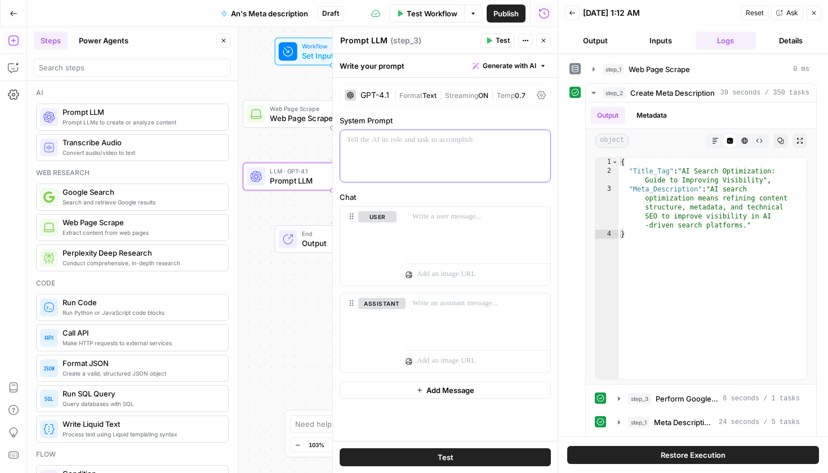
click at [429, 176] on div at bounding box center [445, 156] width 210 height 52
click at [449, 154] on div at bounding box center [445, 156] width 210 height 52
click at [401, 140] on p "**********" at bounding box center [445, 146] width 197 height 23
click at [398, 139] on p "**********" at bounding box center [445, 146] width 197 height 23
click at [422, 236] on div at bounding box center [478, 233] width 145 height 52
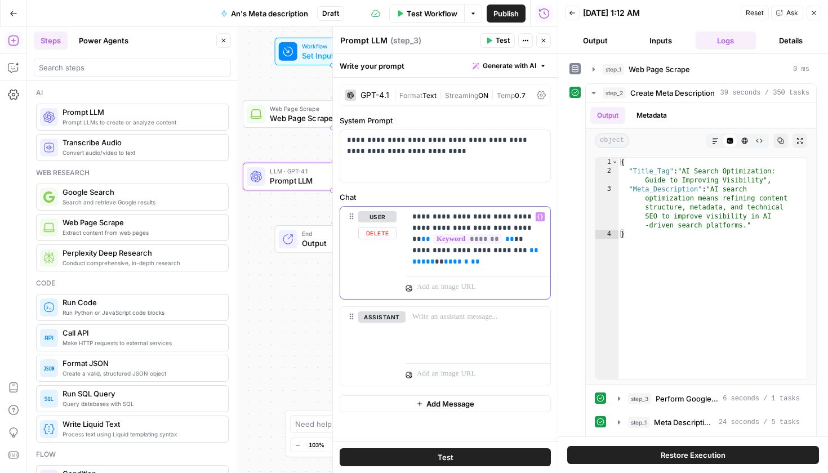
click at [450, 262] on span "******" at bounding box center [456, 261] width 25 height 7
drag, startPoint x: 488, startPoint y: 262, endPoint x: 508, endPoint y: 252, distance: 22.4
click at [508, 252] on p "**********" at bounding box center [478, 239] width 131 height 56
click at [480, 269] on div "**********" at bounding box center [478, 239] width 145 height 65
click at [471, 265] on span "**" at bounding box center [475, 261] width 9 height 7
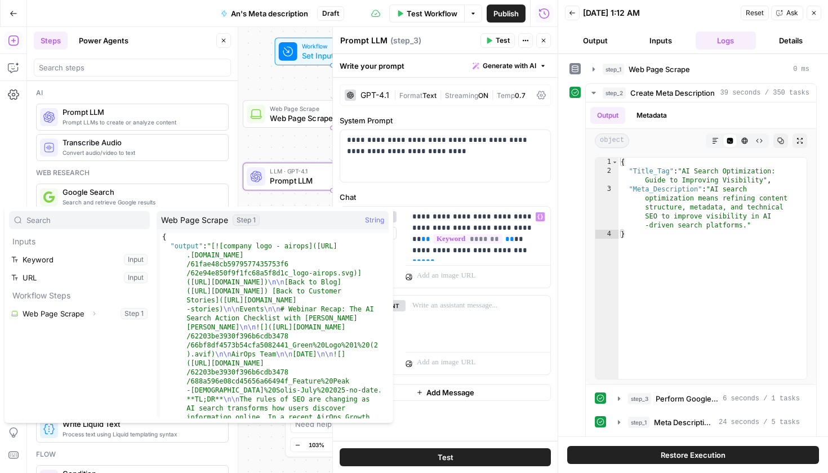
click at [60, 314] on button "Select variable Web Page Scrape" at bounding box center [79, 314] width 141 height 18
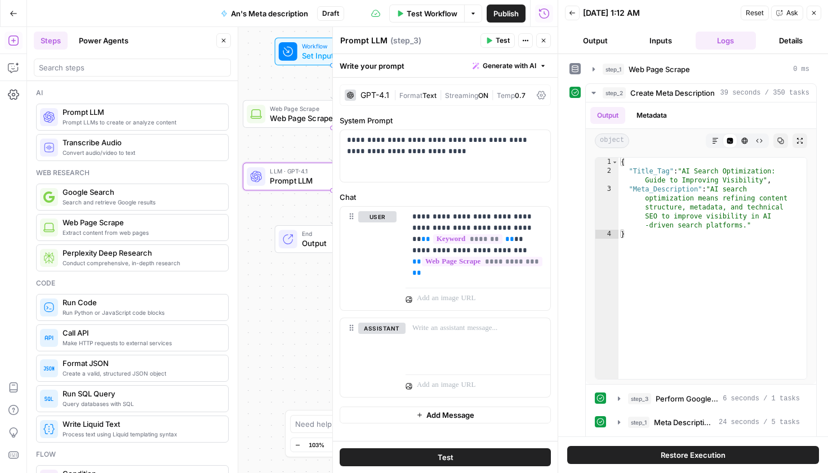
click at [569, 317] on div "step_1 Web Page Scrape 0 ms step_2 Create Meta Description 39 seconds / 350 tas…" at bounding box center [693, 245] width 270 height 383
click at [547, 38] on button "Close" at bounding box center [543, 40] width 15 height 15
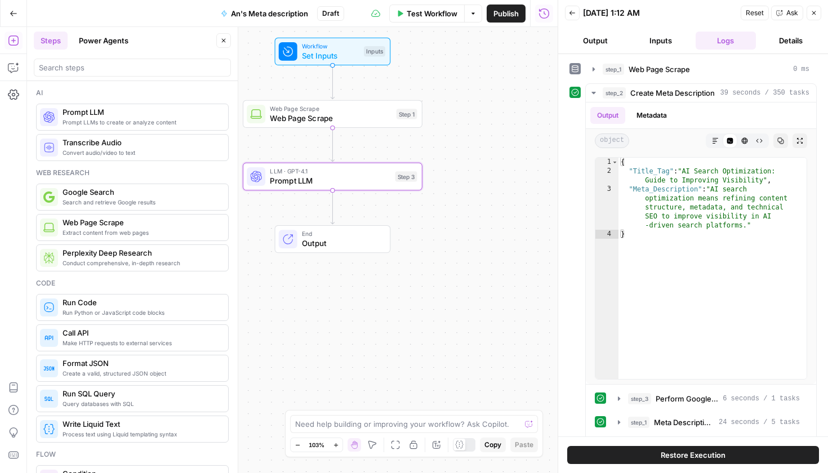
click at [339, 243] on span "Output" at bounding box center [341, 244] width 79 height 12
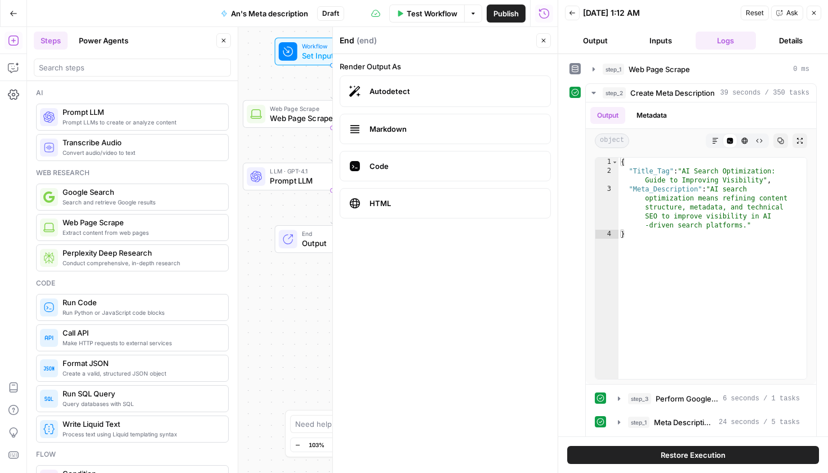
click at [299, 218] on div "Workflow Set Inputs Inputs Web Page Scrape Web Page Scrape Step 1 LLM · GPT-4.1…" at bounding box center [292, 250] width 531 height 446
click at [258, 314] on div "Workflow Set Inputs Inputs Web Page Scrape Web Page Scrape Step 1 LLM · GPT-4.1…" at bounding box center [292, 250] width 531 height 446
click at [547, 42] on button "Close" at bounding box center [543, 40] width 15 height 15
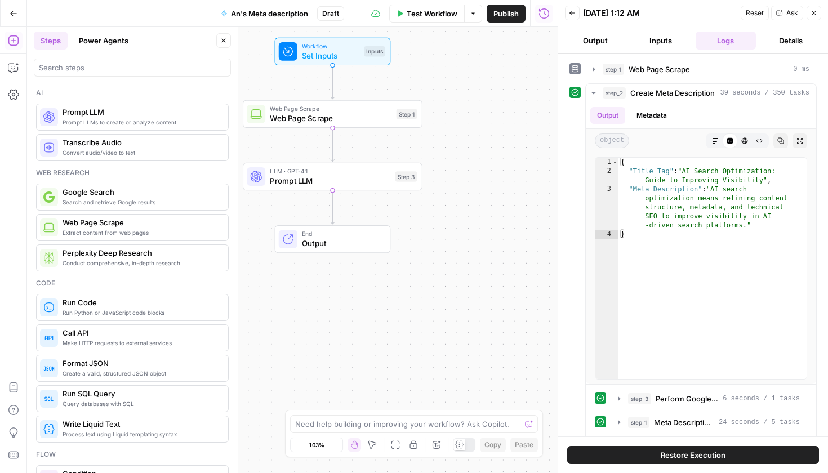
click at [437, 13] on span "Test Workflow" at bounding box center [432, 13] width 51 height 11
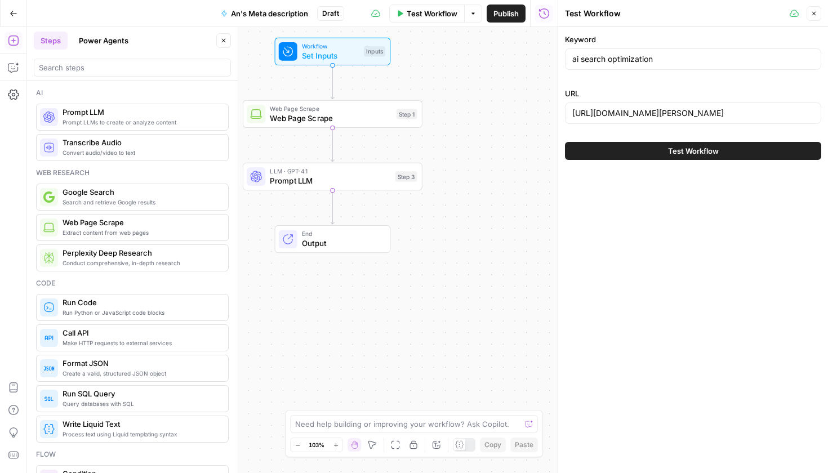
click at [701, 154] on span "Test Workflow" at bounding box center [693, 150] width 51 height 11
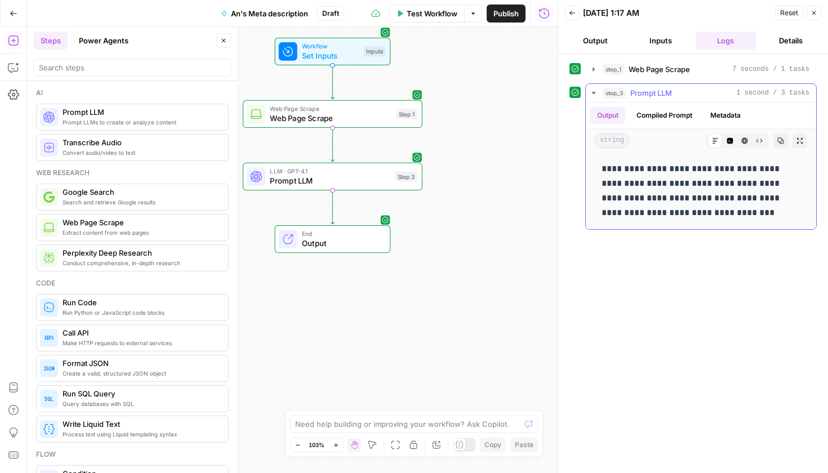
click at [672, 117] on button "Compiled Prompt" at bounding box center [664, 115] width 69 height 17
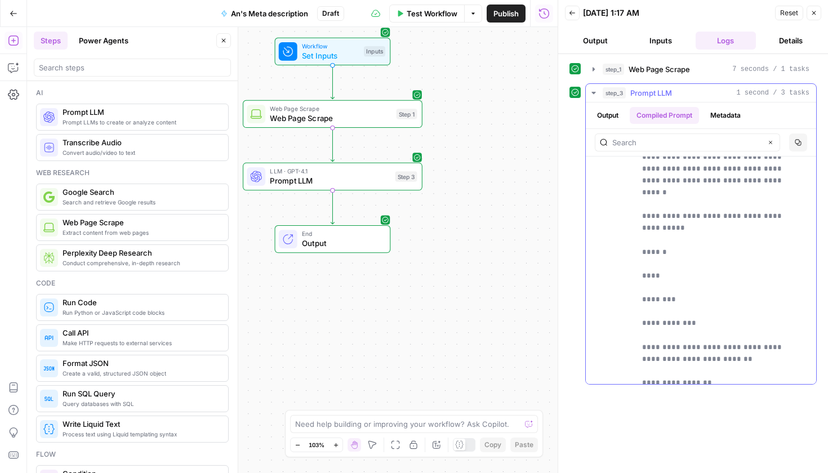
scroll to position [2016, 0]
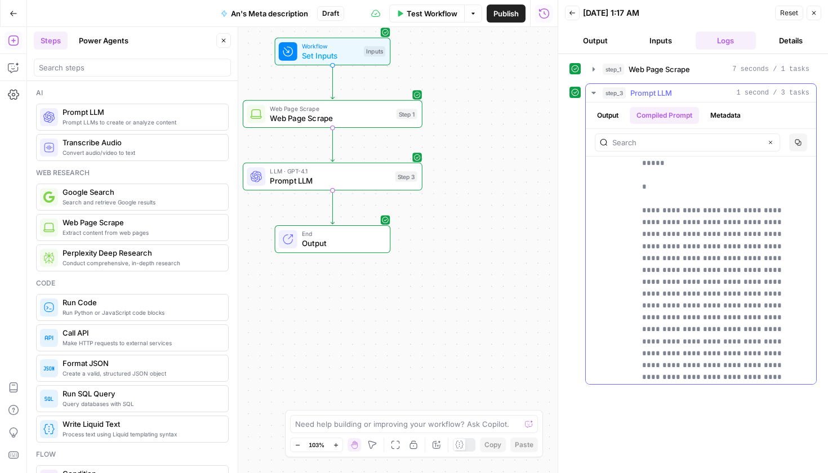
click at [738, 114] on button "Metadata" at bounding box center [726, 115] width 44 height 17
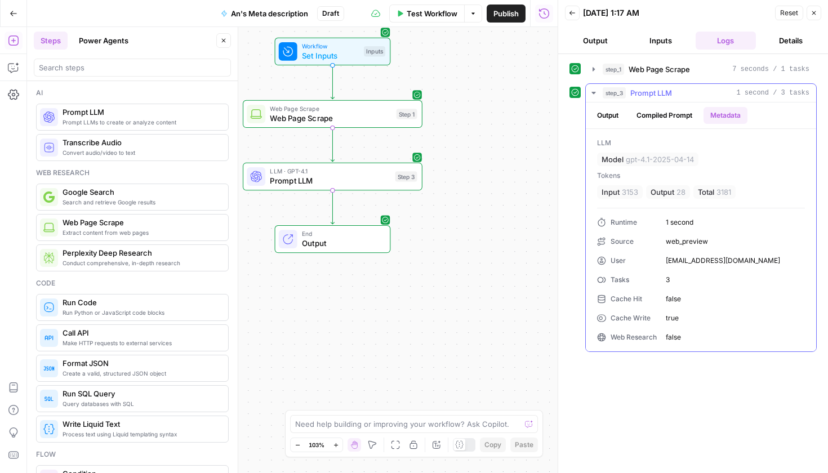
scroll to position [0, 0]
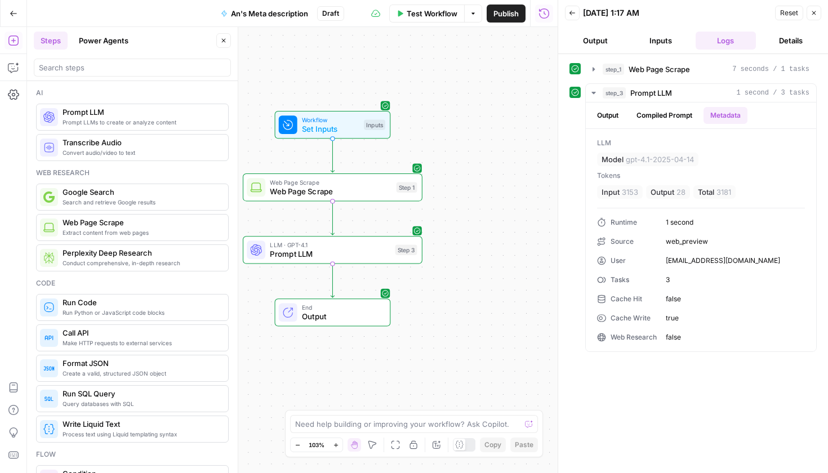
click at [111, 209] on div "Search and retrieve Google results Google Search" at bounding box center [132, 197] width 193 height 27
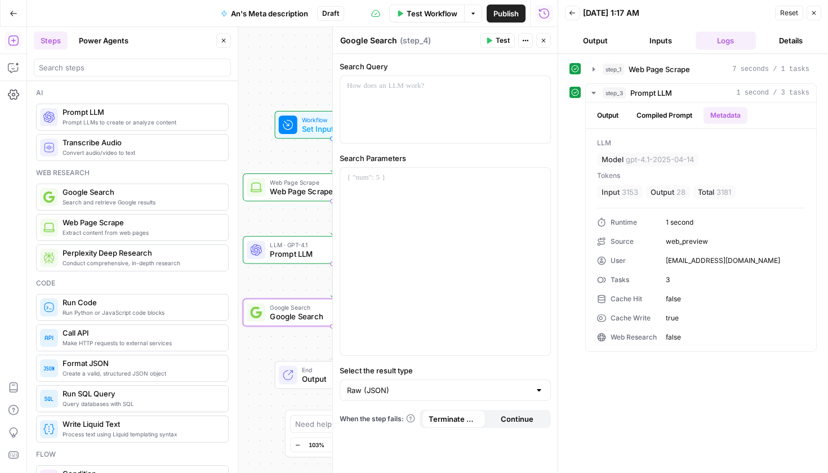
click at [264, 108] on div "Workflow Set Inputs Inputs Web Page Scrape Web Page Scrape Step 1 LLM · GPT-4.1…" at bounding box center [292, 250] width 531 height 446
click at [543, 43] on icon "button" at bounding box center [543, 40] width 7 height 7
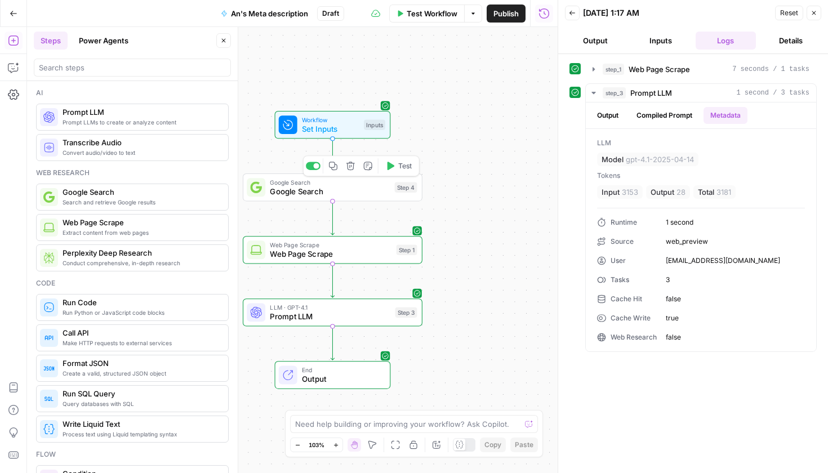
click at [348, 191] on span "Google Search" at bounding box center [330, 192] width 120 height 12
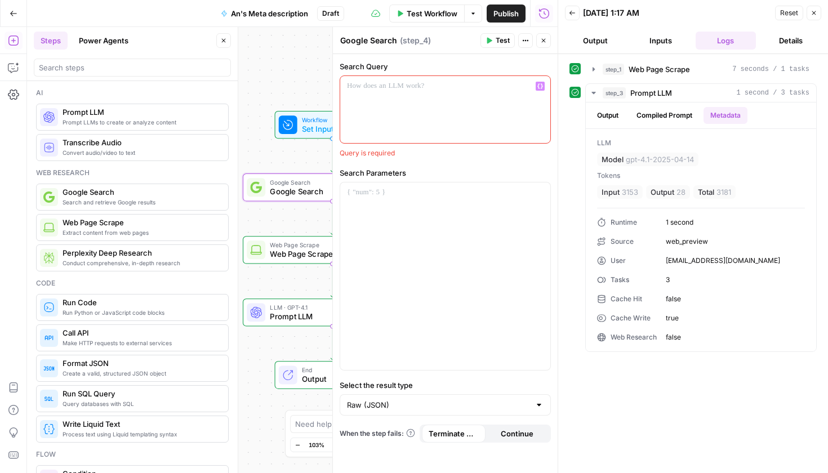
click at [389, 116] on div at bounding box center [445, 109] width 210 height 67
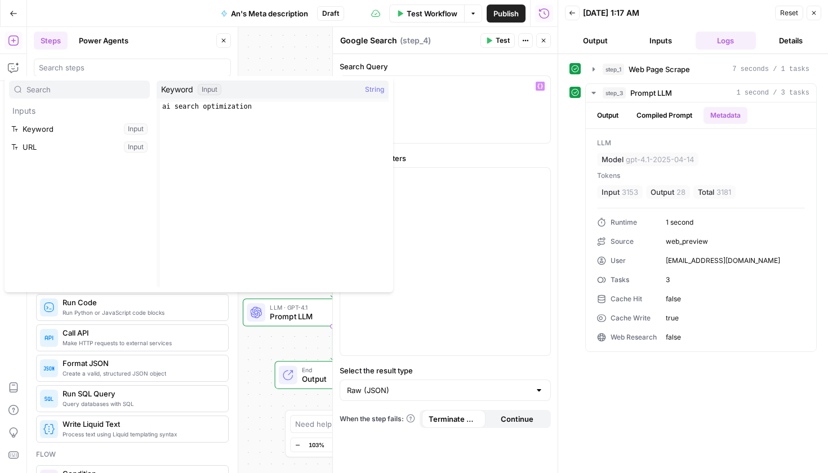
click at [179, 91] on span "Keyword" at bounding box center [177, 89] width 32 height 11
click at [119, 133] on button "Select variable Keyword" at bounding box center [79, 129] width 141 height 18
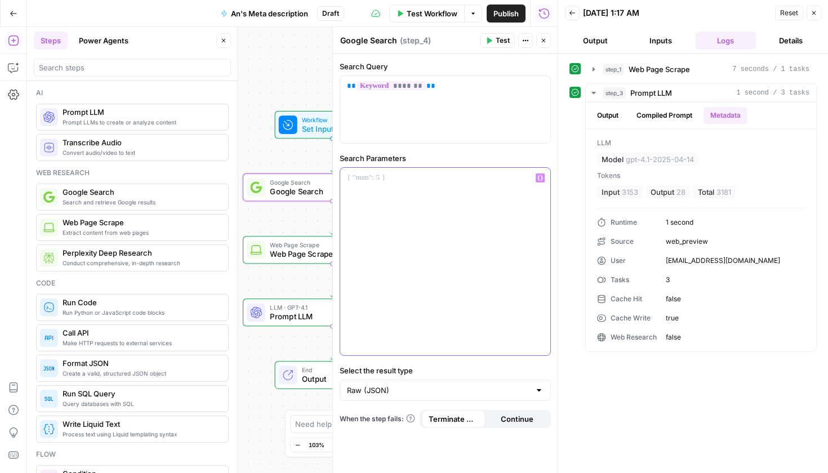
click at [411, 175] on p at bounding box center [445, 177] width 197 height 11
click at [541, 181] on button "Variables Menu" at bounding box center [540, 178] width 9 height 9
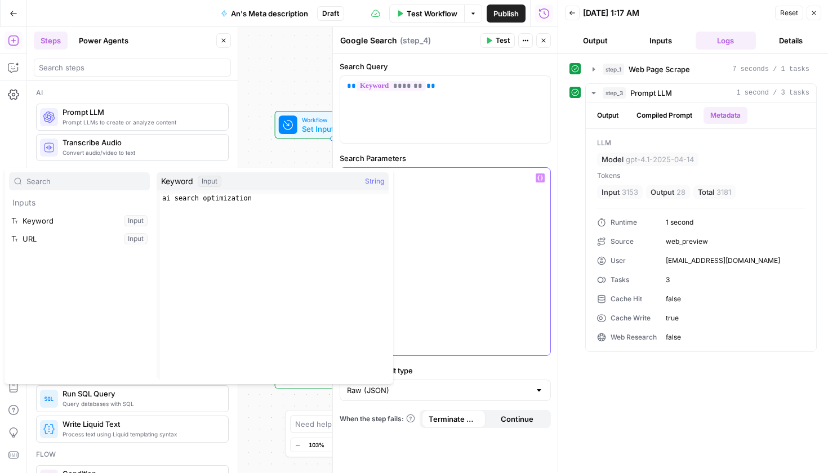
click at [476, 201] on div at bounding box center [445, 262] width 210 height 188
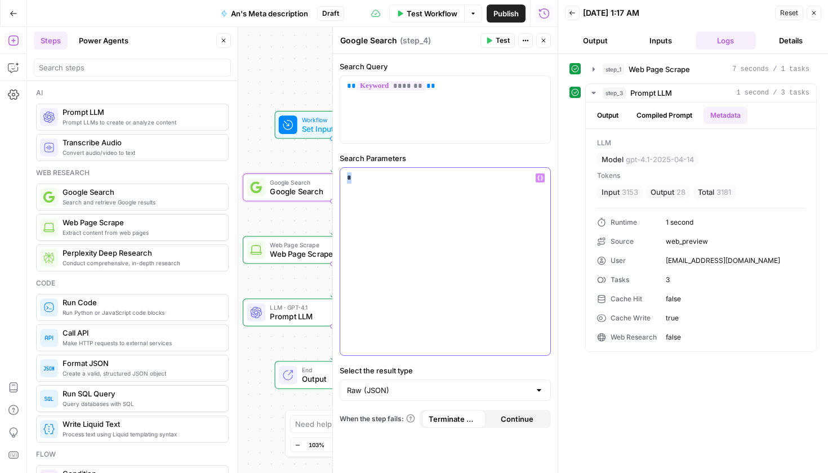
drag, startPoint x: 384, startPoint y: 198, endPoint x: 294, endPoint y: 190, distance: 90.5
click at [294, 190] on body "Cohort 5 New Home Browse Your Data Usage Settings Recent Grids Refresh Existing…" at bounding box center [414, 236] width 828 height 473
click at [648, 391] on div "step_1 Web Page Scrape 7 seconds / 1 tasks step_3 Prompt LLM 1 second / 3 tasks…" at bounding box center [693, 264] width 247 height 408
click at [506, 41] on span "Test" at bounding box center [503, 41] width 14 height 10
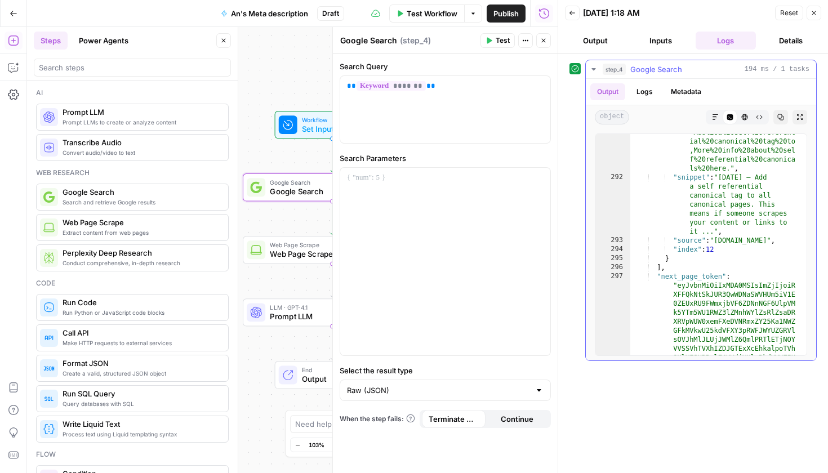
scroll to position [2451, 0]
click at [454, 211] on div at bounding box center [445, 262] width 210 height 188
click at [480, 285] on div "*********" at bounding box center [445, 262] width 210 height 188
click at [503, 43] on div "Publish P" at bounding box center [505, 37] width 45 height 18
click at [462, 44] on div "Google Search Google Search ( step_4 )" at bounding box center [409, 40] width 138 height 12
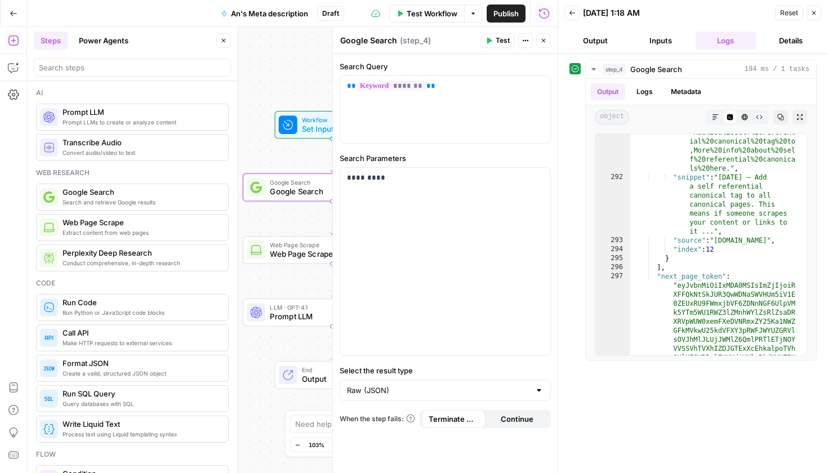
click at [501, 41] on span "Test" at bounding box center [503, 41] width 14 height 10
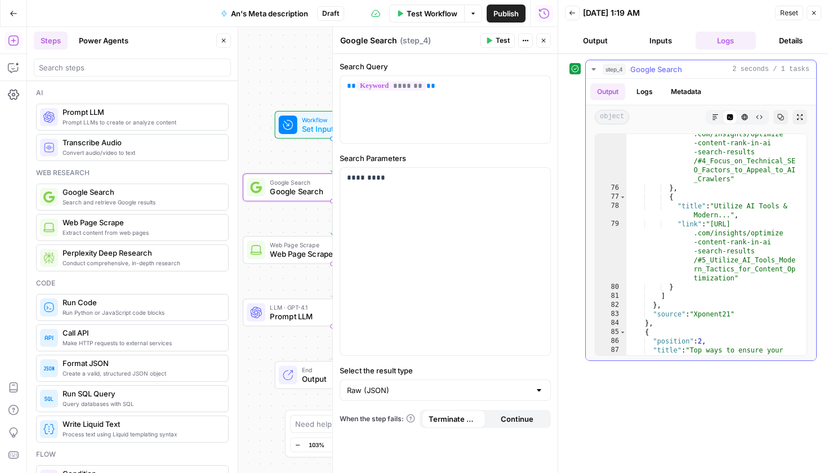
scroll to position [1582, 0]
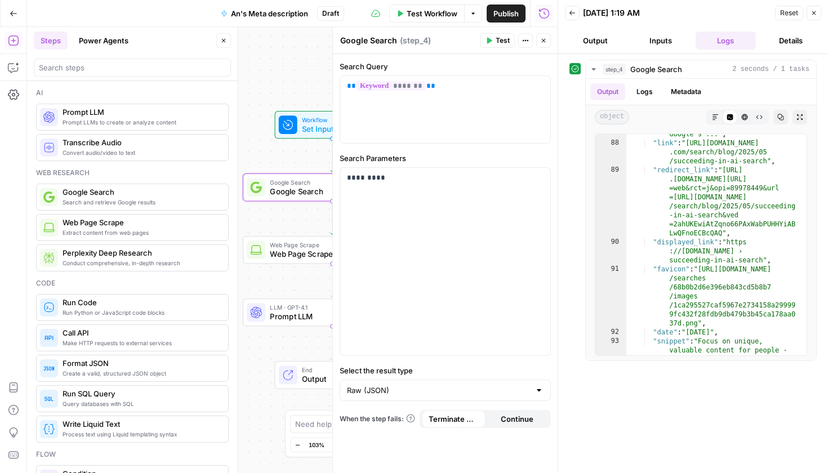
click at [543, 42] on icon "button" at bounding box center [543, 40] width 7 height 7
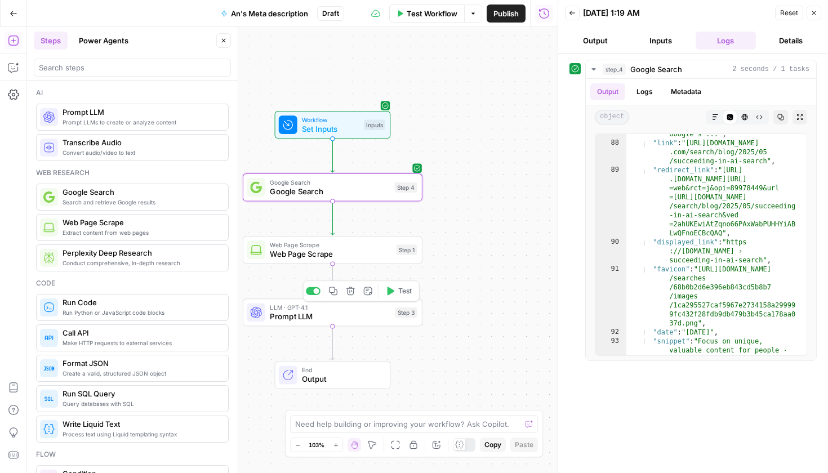
click at [332, 321] on span "Prompt LLM" at bounding box center [330, 317] width 121 height 12
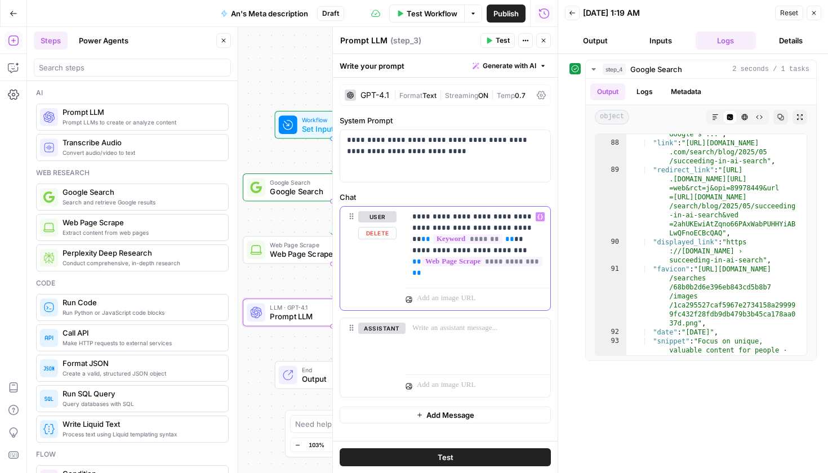
click at [485, 281] on div "**********" at bounding box center [478, 245] width 145 height 77
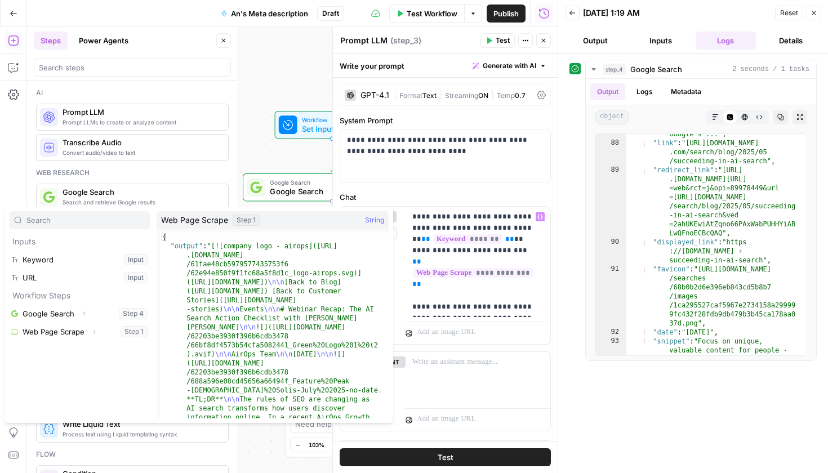
click at [88, 308] on button "Expand" at bounding box center [84, 314] width 15 height 15
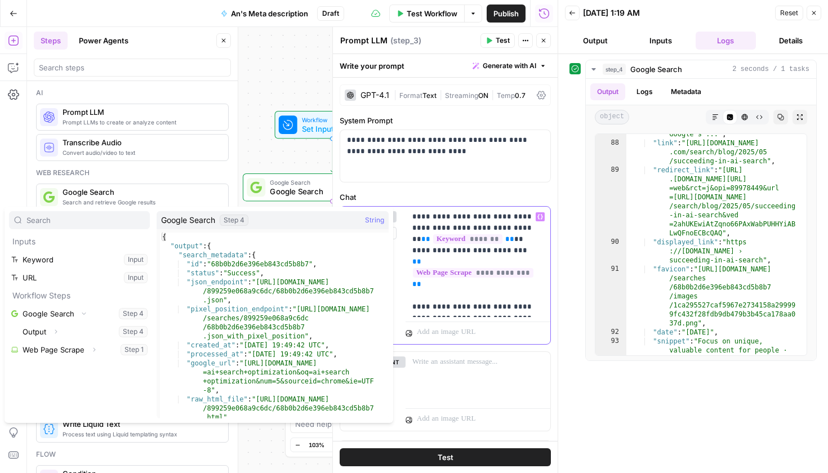
click at [442, 308] on p "**********" at bounding box center [474, 261] width 123 height 101
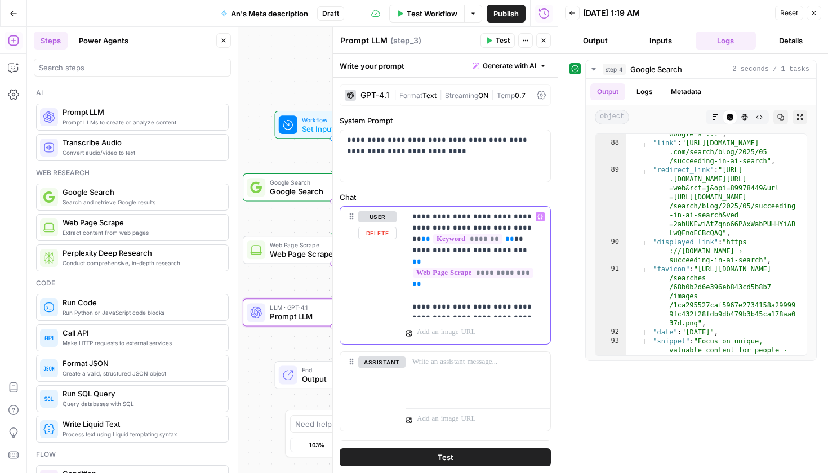
click at [522, 311] on p "**********" at bounding box center [474, 261] width 123 height 101
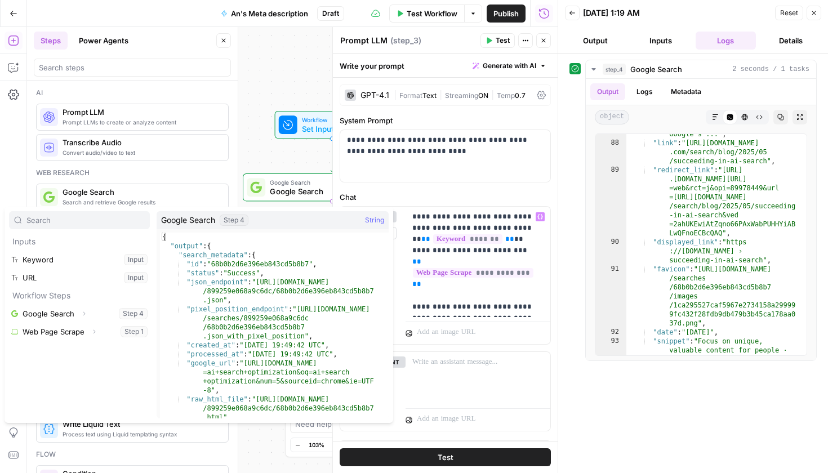
click at [96, 318] on button "Select variable Google Search" at bounding box center [79, 314] width 141 height 18
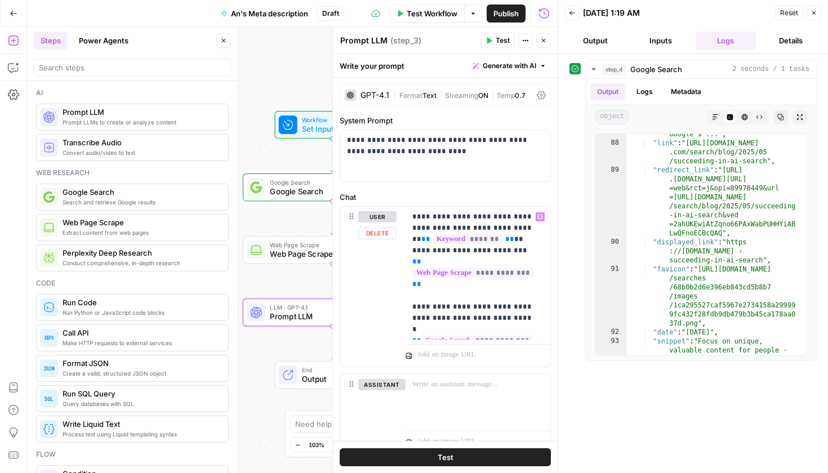
click at [463, 456] on button "Test" at bounding box center [445, 458] width 211 height 18
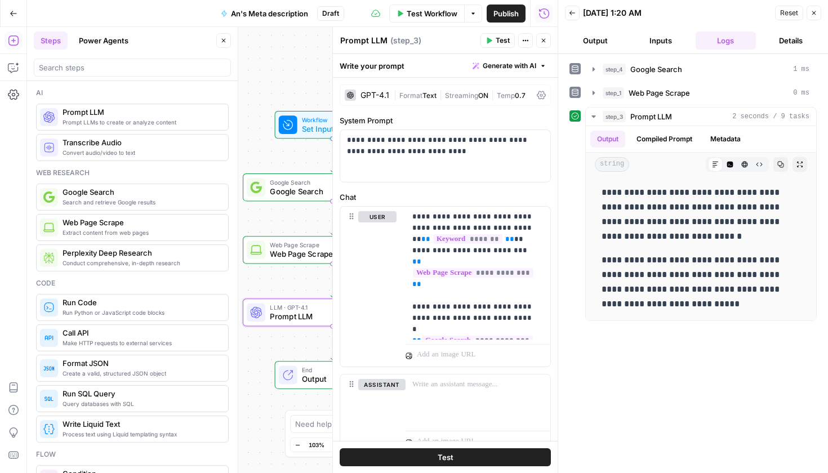
click at [280, 87] on div "Workflow Set Inputs Inputs Google Search Google Search Step 4 Web Page Scrape W…" at bounding box center [292, 250] width 531 height 446
click at [553, 38] on div at bounding box center [558, 236] width 11 height 473
click at [548, 39] on button "Close" at bounding box center [543, 40] width 15 height 15
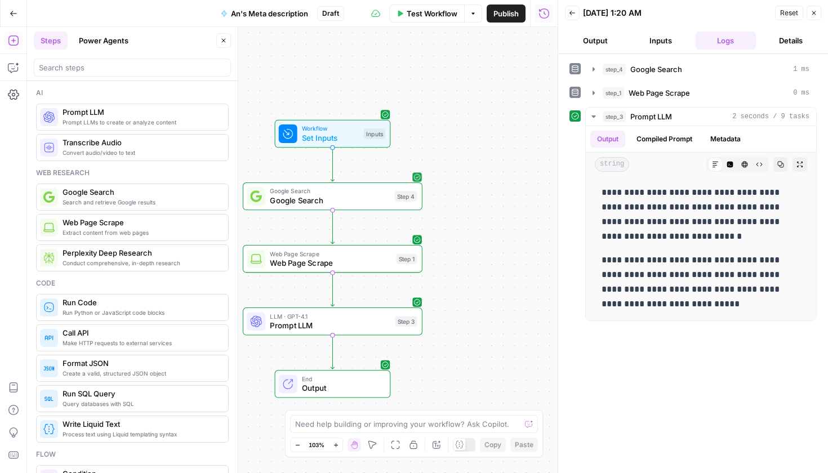
click at [459, 138] on div "Workflow Set Inputs Inputs Google Search Google Search Step 4 Copy step Delete …" at bounding box center [292, 250] width 531 height 446
click at [415, 108] on div "Workflow Set Inputs Inputs Google Search Google Search Step 4 Web Page Scrape W…" at bounding box center [292, 250] width 531 height 446
click at [384, 199] on span "Google Search" at bounding box center [331, 201] width 120 height 12
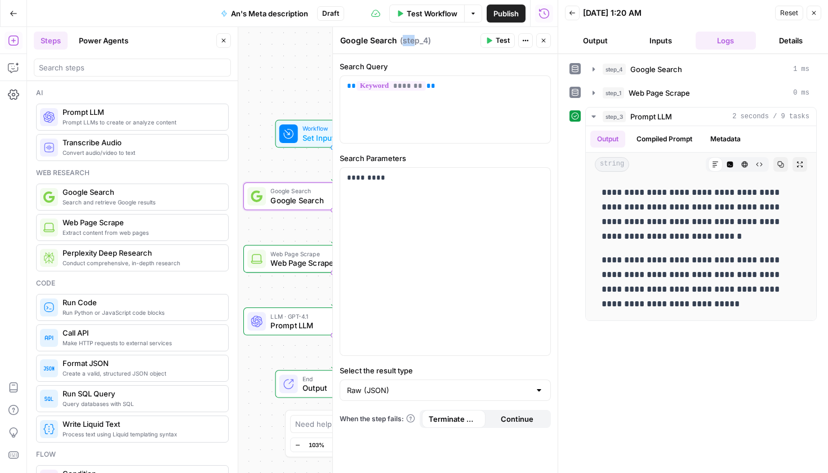
drag, startPoint x: 403, startPoint y: 38, endPoint x: 414, endPoint y: 43, distance: 12.6
click at [414, 43] on span "( step_4 )" at bounding box center [415, 40] width 31 height 11
click at [250, 156] on div "Workflow Set Inputs Inputs Google Search Google Search Step 4 Web Page Scrape W…" at bounding box center [292, 250] width 531 height 446
click at [424, 16] on span "Test Workflow" at bounding box center [432, 13] width 51 height 11
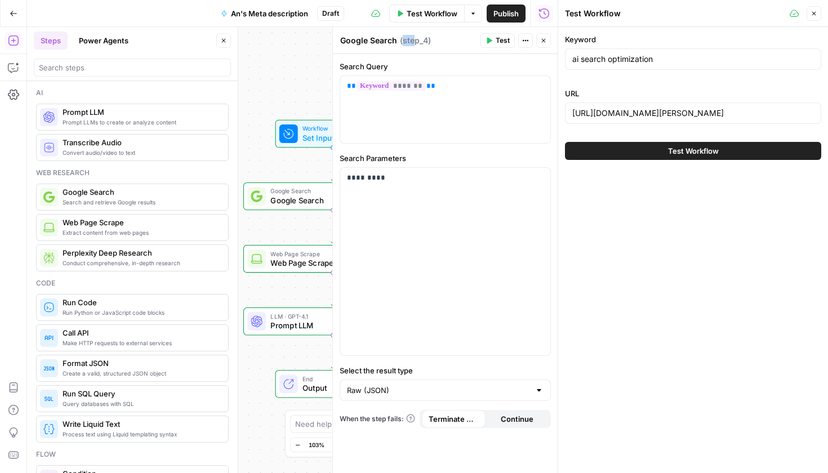
click at [618, 159] on button "Test Workflow" at bounding box center [693, 151] width 256 height 18
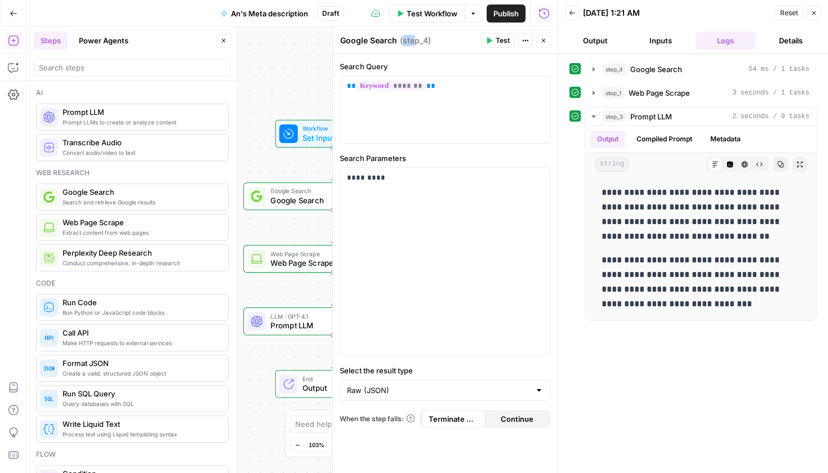
click at [263, 69] on div "Workflow Set Inputs Inputs Google Search Google Search Step 4 Web Page Scrape W…" at bounding box center [292, 250] width 531 height 446
click at [551, 42] on button "Close" at bounding box center [543, 40] width 15 height 15
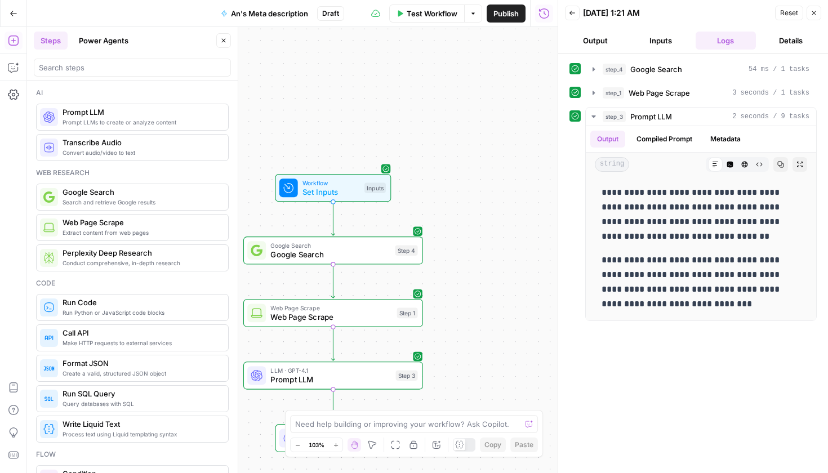
click at [510, 15] on span "Publish" at bounding box center [506, 13] width 25 height 11
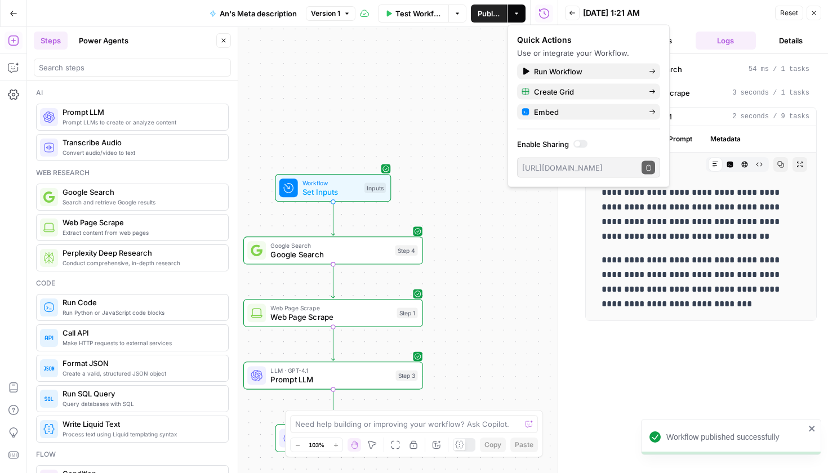
click at [455, 114] on div "Workflow Set Inputs Inputs Google Search Google Search Step 4 Web Page Scrape W…" at bounding box center [292, 250] width 531 height 446
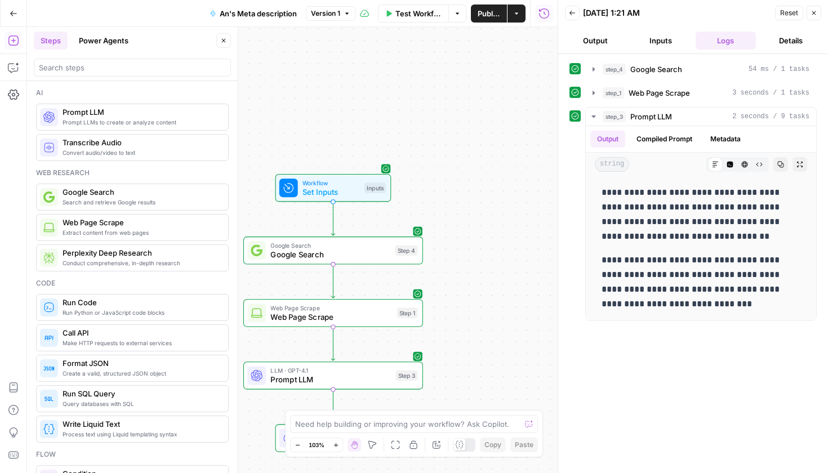
click at [511, 17] on button "Actions" at bounding box center [517, 14] width 18 height 18
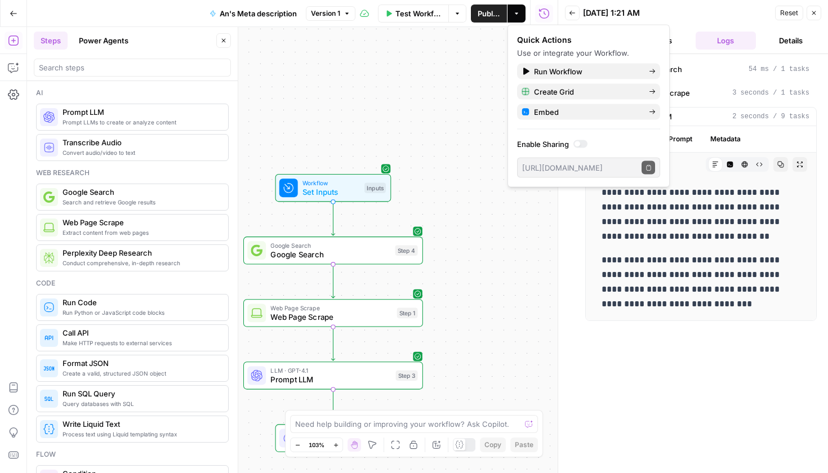
click at [566, 99] on button "Create Grid" at bounding box center [588, 92] width 143 height 16
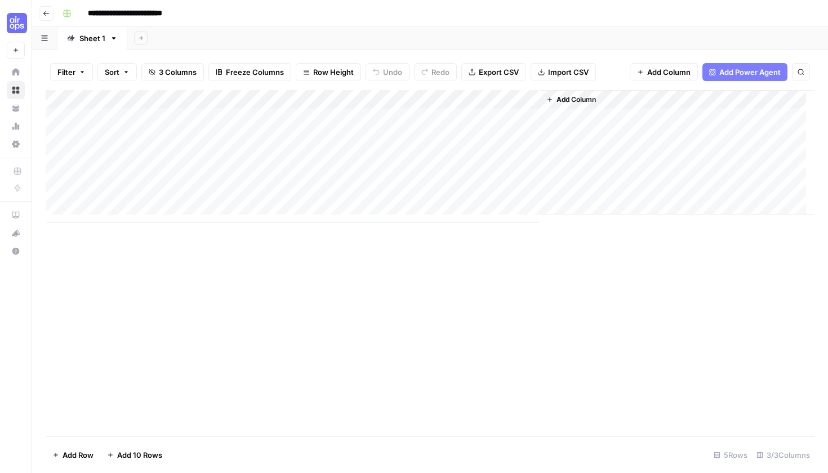
click at [180, 116] on div "Add Column" at bounding box center [430, 156] width 769 height 133
click at [179, 108] on body "**********" at bounding box center [414, 236] width 828 height 473
click at [179, 108] on div at bounding box center [175, 115] width 180 height 21
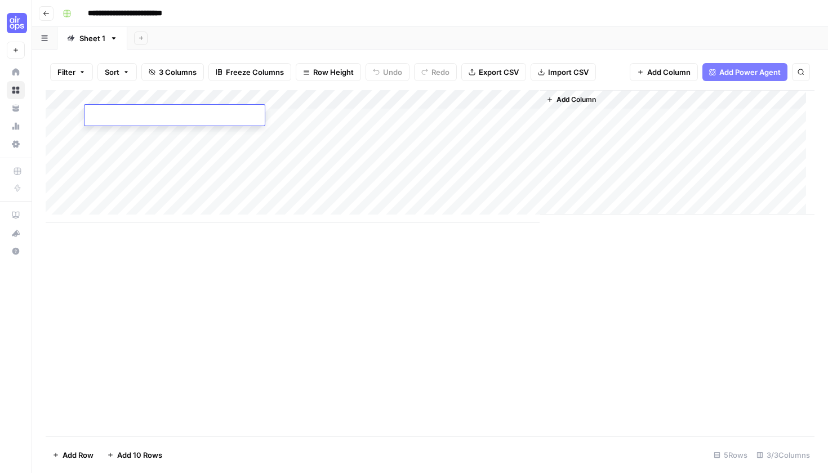
click at [119, 108] on div at bounding box center [175, 115] width 180 height 21
click at [121, 113] on textarea at bounding box center [175, 116] width 180 height 16
click at [301, 108] on div "Add Column" at bounding box center [430, 156] width 769 height 133
type textarea "**********"
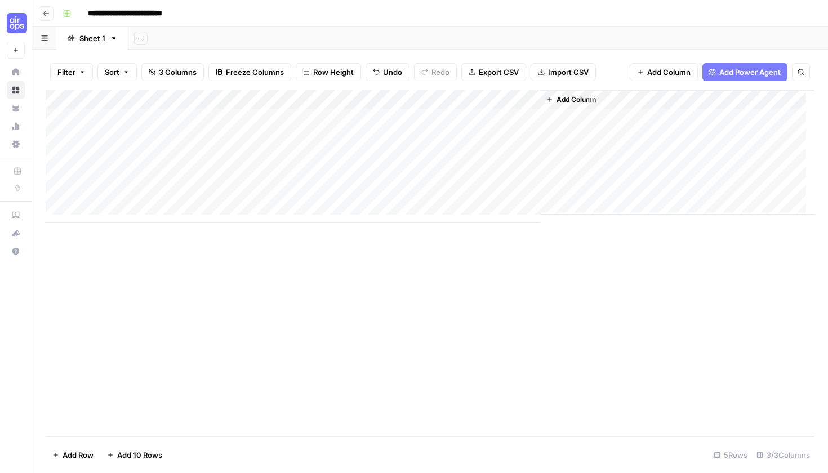
click at [367, 133] on div "Add Column" at bounding box center [430, 156] width 769 height 133
type textarea "**********"
click at [128, 137] on div "Add Column" at bounding box center [430, 156] width 769 height 133
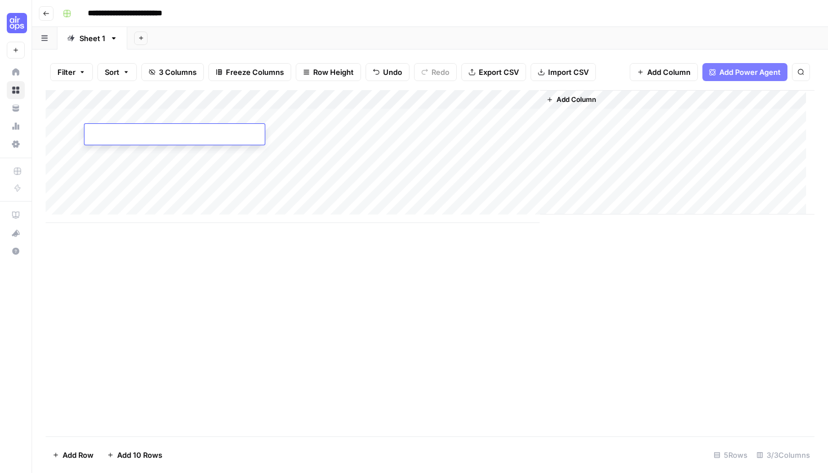
click at [115, 121] on div "Add Column" at bounding box center [430, 156] width 769 height 133
type textarea "**********"
click at [124, 120] on textarea "**********" at bounding box center [175, 116] width 180 height 16
click at [125, 137] on div "Add Column" at bounding box center [430, 156] width 769 height 133
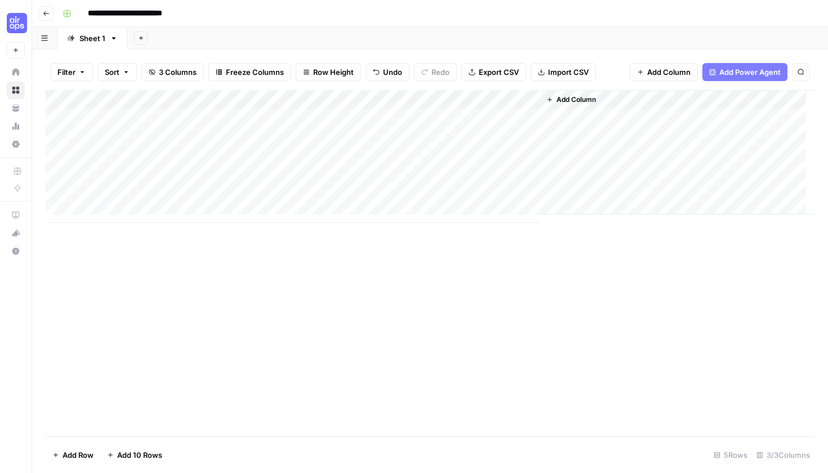
click at [125, 137] on div "Add Column" at bounding box center [430, 156] width 769 height 133
click at [189, 141] on textarea at bounding box center [175, 135] width 180 height 16
click at [723, 69] on span "Add Power Agent" at bounding box center [750, 71] width 61 height 11
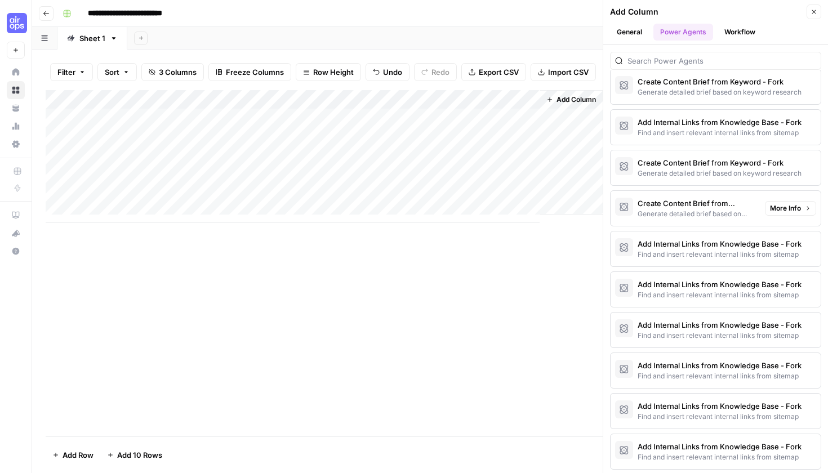
scroll to position [2131, 0]
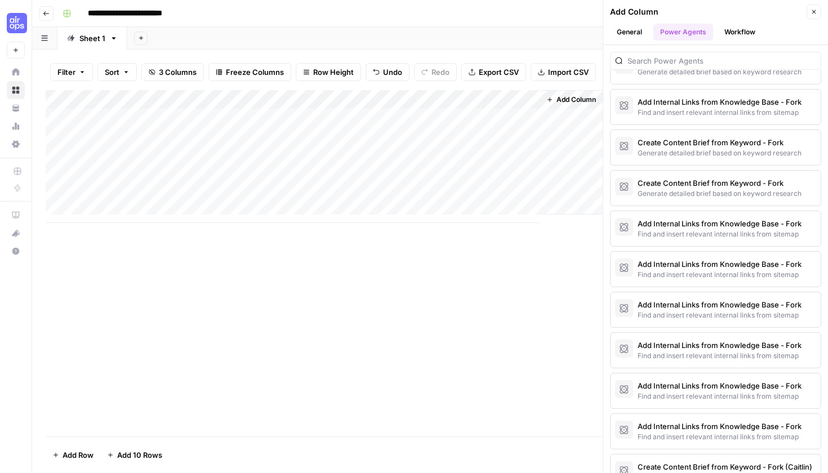
click at [237, 229] on div "Add Column" at bounding box center [430, 263] width 769 height 347
click at [812, 10] on icon "button" at bounding box center [814, 11] width 7 height 7
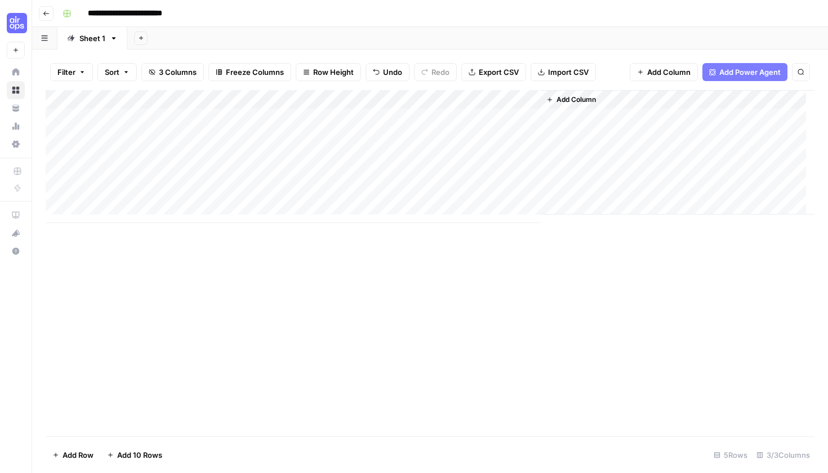
click at [199, 138] on div "Add Column" at bounding box center [430, 156] width 769 height 133
click at [199, 138] on textarea at bounding box center [175, 135] width 180 height 16
click at [351, 123] on div "Add Column" at bounding box center [430, 156] width 769 height 133
click at [352, 131] on div "Add Column" at bounding box center [430, 156] width 769 height 133
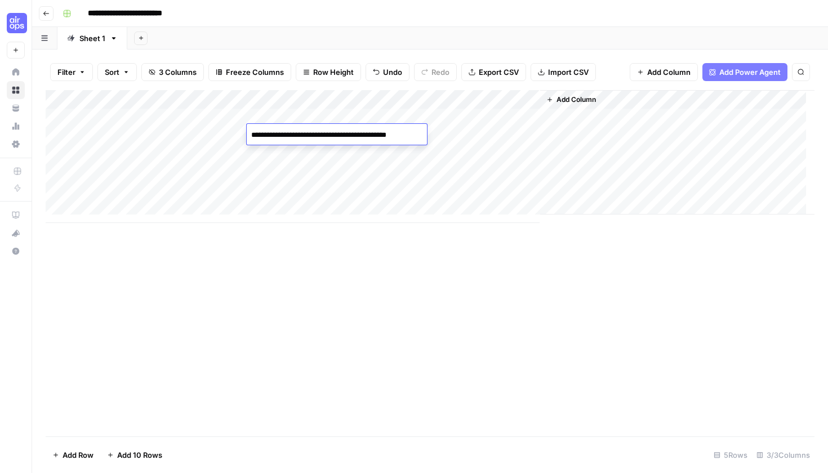
type textarea "**********"
click at [121, 129] on div "Add Column" at bounding box center [430, 156] width 769 height 133
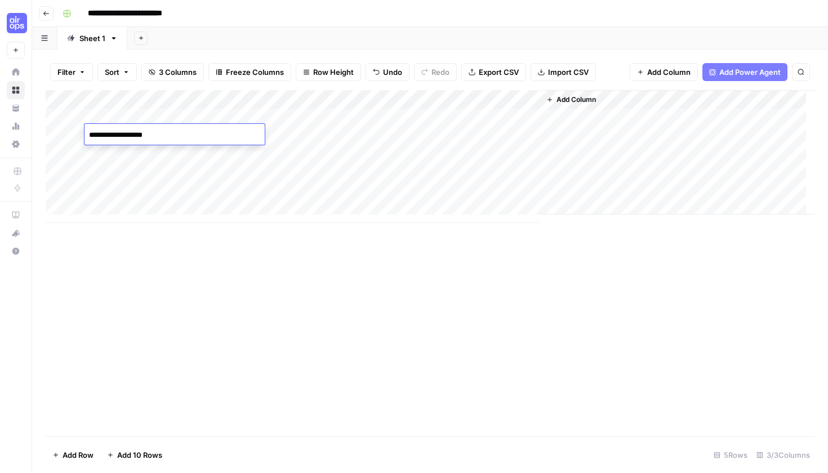
type textarea "**********"
click at [530, 96] on div "Add Column" at bounding box center [430, 156] width 769 height 133
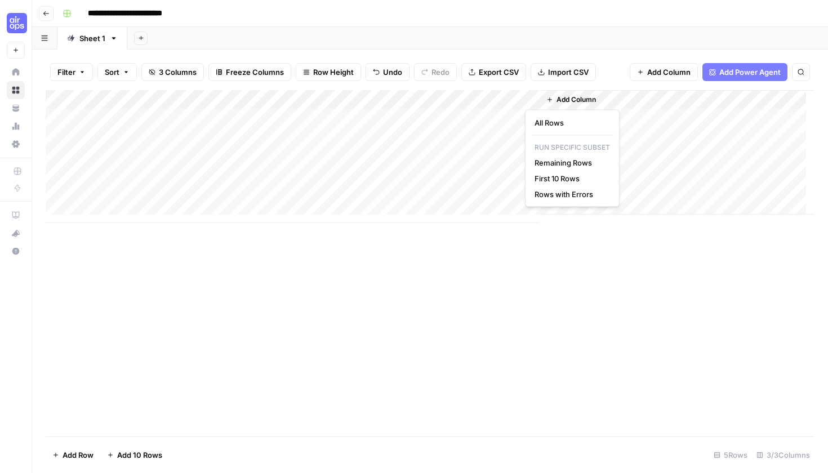
click at [542, 126] on span "All Rows" at bounding box center [570, 122] width 71 height 11
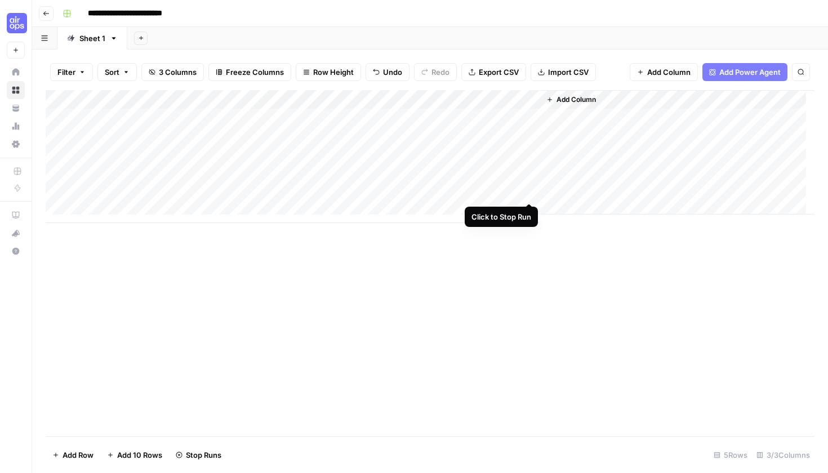
click at [525, 193] on div "Add Column" at bounding box center [430, 156] width 769 height 133
click at [531, 190] on div "Add Column" at bounding box center [430, 156] width 769 height 133
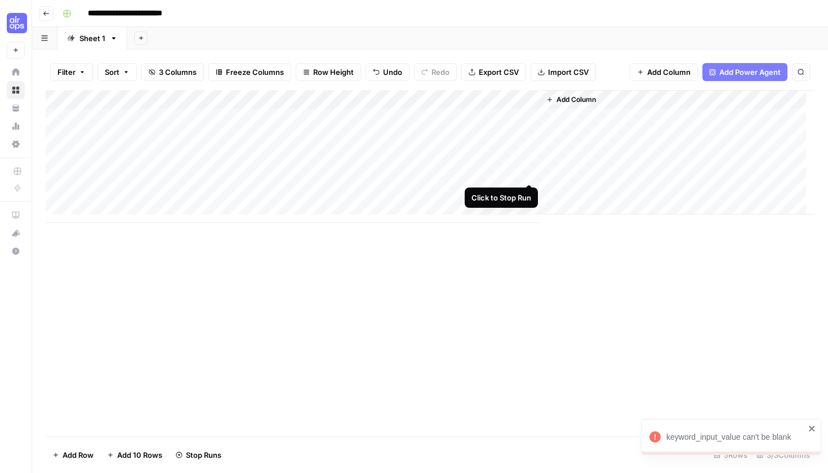
click at [530, 170] on div "Add Column" at bounding box center [430, 156] width 769 height 133
click at [531, 152] on div "Add Column" at bounding box center [430, 156] width 769 height 133
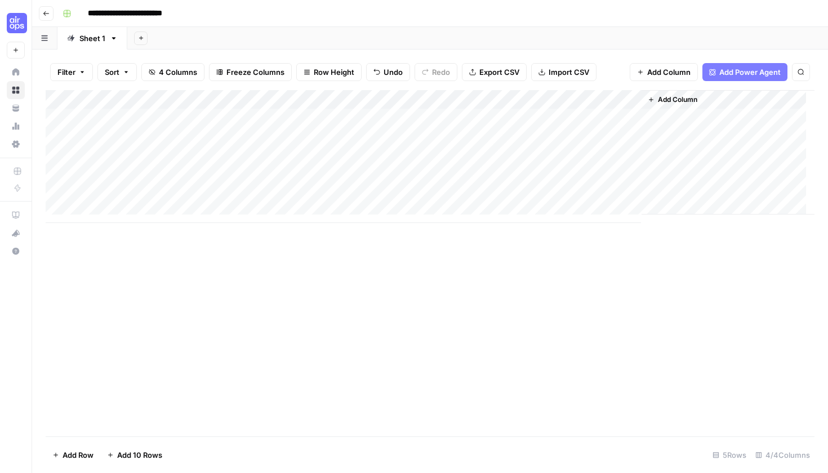
click at [505, 119] on div "Add Column" at bounding box center [430, 156] width 769 height 133
click at [517, 114] on div "Add Column" at bounding box center [430, 156] width 769 height 133
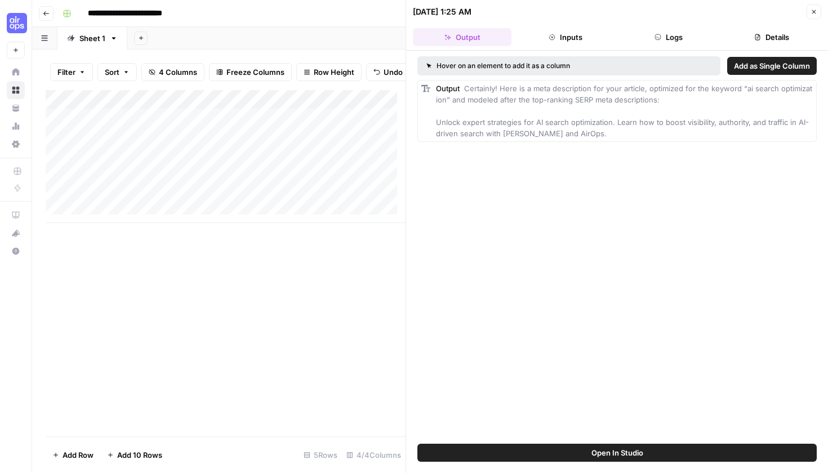
click at [768, 67] on span "Add as Single Column" at bounding box center [772, 65] width 76 height 11
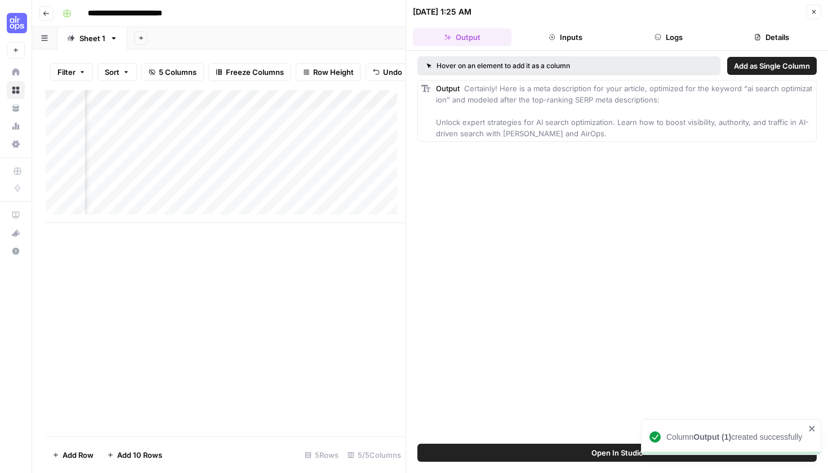
scroll to position [0, 329]
drag, startPoint x: 346, startPoint y: 140, endPoint x: 651, endPoint y: 192, distance: 309.7
click at [651, 192] on body "**********" at bounding box center [414, 236] width 828 height 473
click at [595, 36] on button "Inputs" at bounding box center [565, 37] width 99 height 18
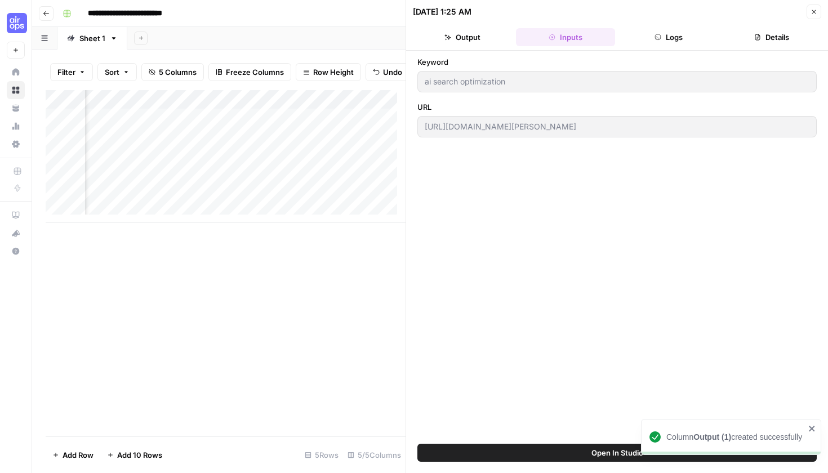
click at [703, 47] on header "08/29/25 at 1:25 AM Close Output Inputs Logs Details" at bounding box center [617, 25] width 422 height 51
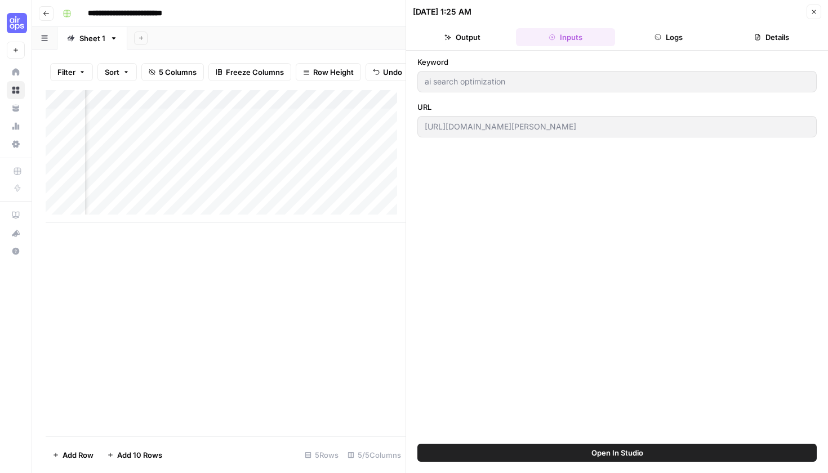
click at [694, 42] on button "Logs" at bounding box center [669, 37] width 99 height 18
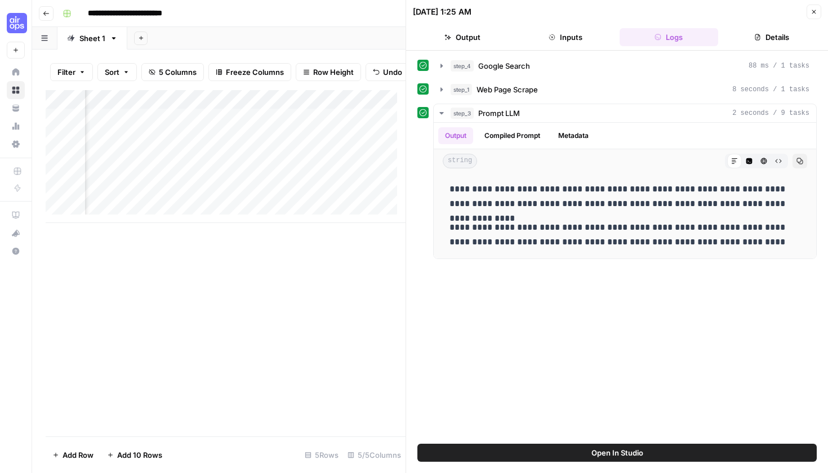
click at [765, 42] on button "Details" at bounding box center [772, 37] width 99 height 18
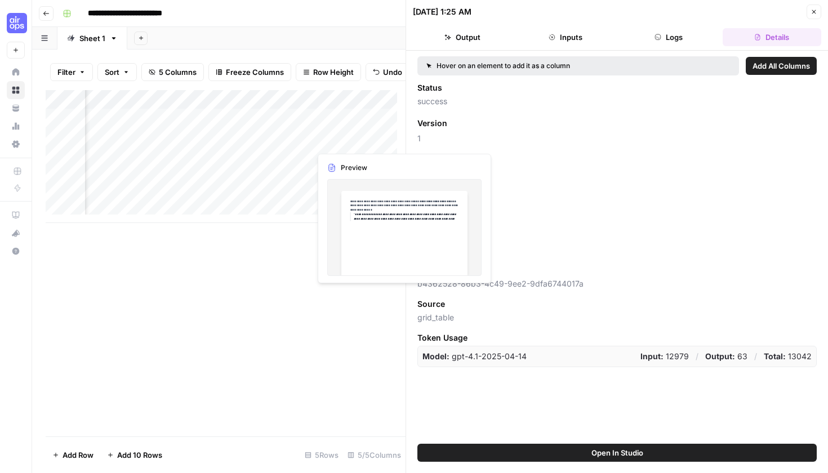
click at [345, 147] on div "Add Column" at bounding box center [226, 156] width 360 height 133
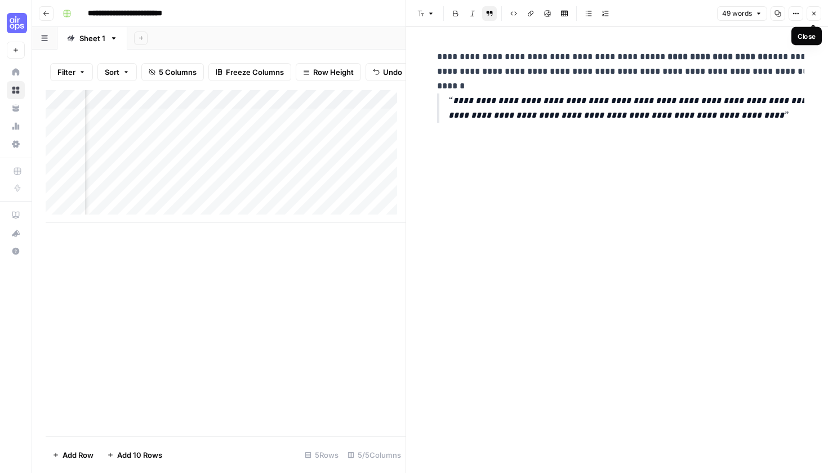
click at [812, 19] on button "Close" at bounding box center [814, 13] width 15 height 15
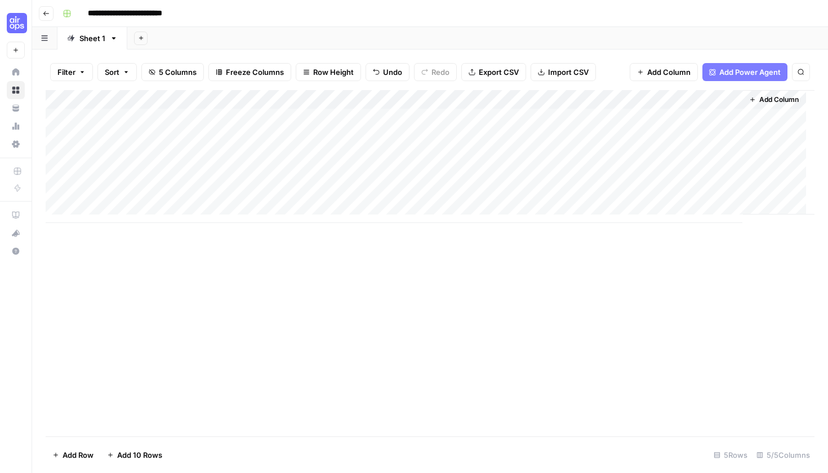
click at [673, 306] on div "Add Column" at bounding box center [430, 263] width 769 height 347
click at [70, 15] on rect "button" at bounding box center [67, 13] width 7 height 7
click at [125, 16] on input "**********" at bounding box center [139, 14] width 112 height 18
click at [48, 18] on button "Go back" at bounding box center [46, 13] width 15 height 15
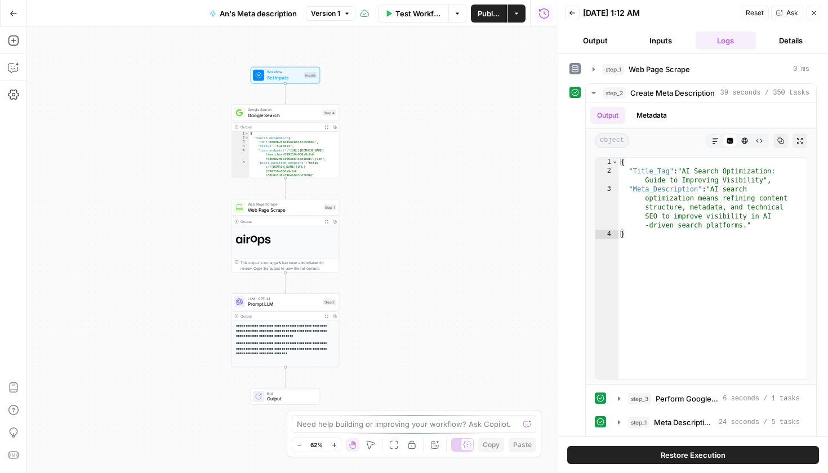
click at [144, 197] on div "**********" at bounding box center [292, 250] width 531 height 446
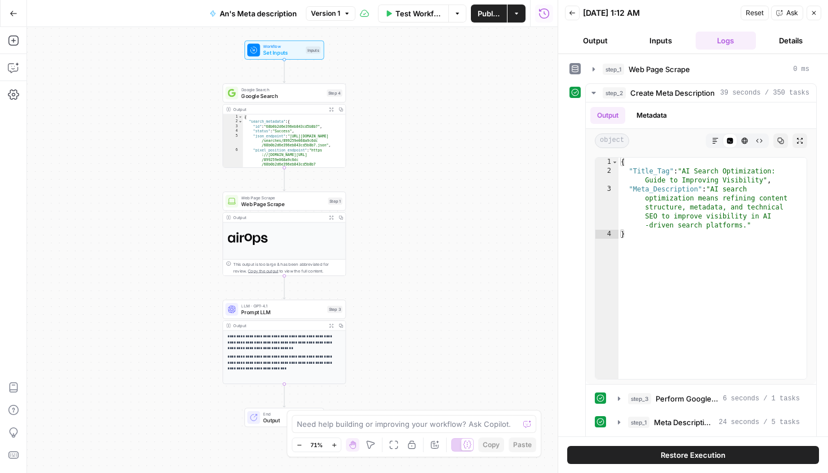
click at [463, 438] on div at bounding box center [462, 445] width 23 height 14
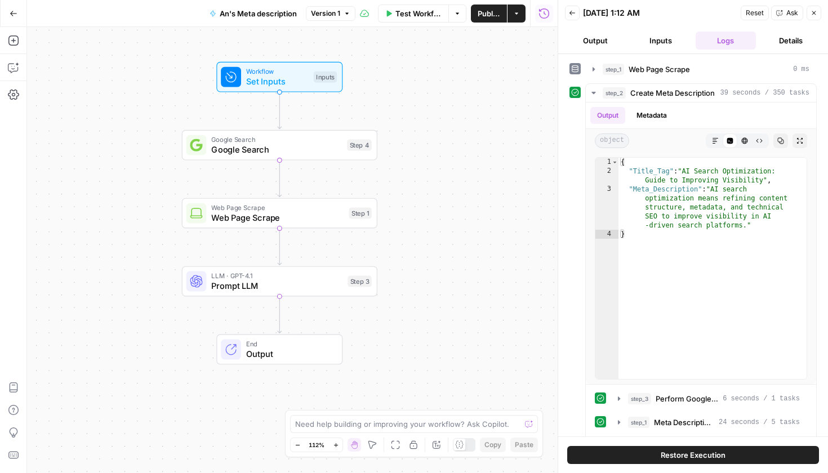
click at [487, 212] on div "Workflow Set Inputs Inputs Google Search Google Search Step 4 Web Page Scrape W…" at bounding box center [292, 250] width 531 height 446
click at [225, 16] on span "An's Meta description" at bounding box center [258, 13] width 77 height 11
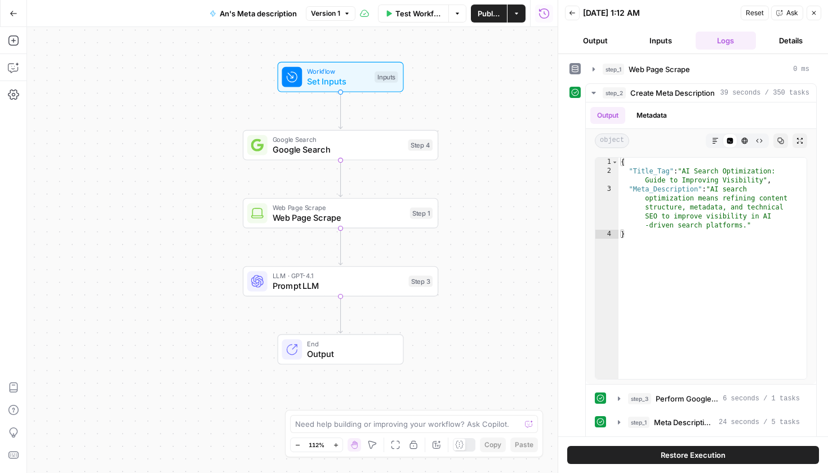
click at [232, 16] on span "An's Meta description" at bounding box center [258, 13] width 77 height 11
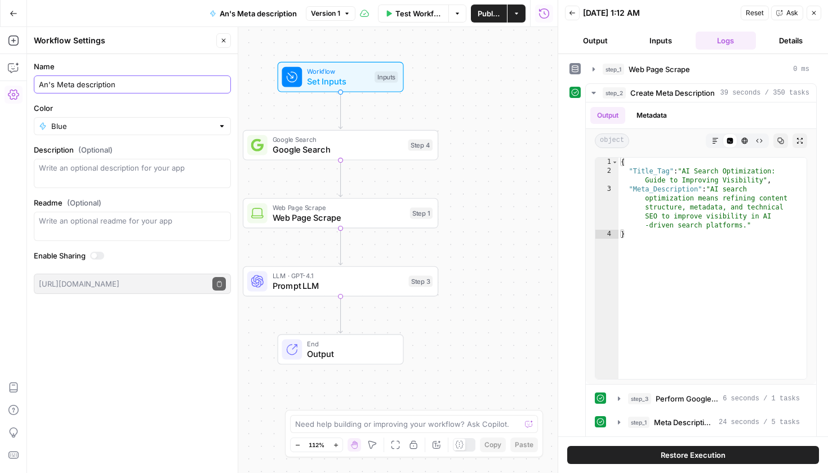
click at [48, 86] on input "An's Meta description" at bounding box center [132, 84] width 187 height 11
type input "Annalie's Meta description"
click at [513, 136] on div "Workflow Set Inputs Inputs Google Search Google Search Step 4 Copy step Delete …" at bounding box center [292, 250] width 531 height 446
click at [225, 44] on button "Close" at bounding box center [223, 40] width 15 height 15
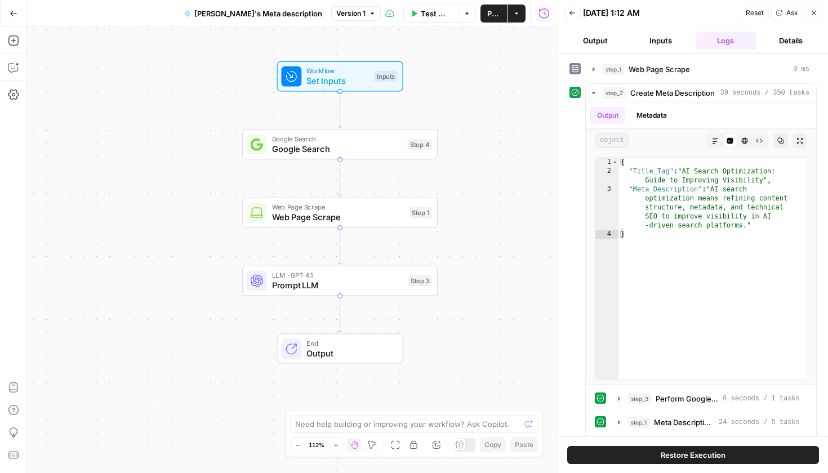
click at [285, 15] on span "Annalie's Meta description" at bounding box center [258, 13] width 128 height 11
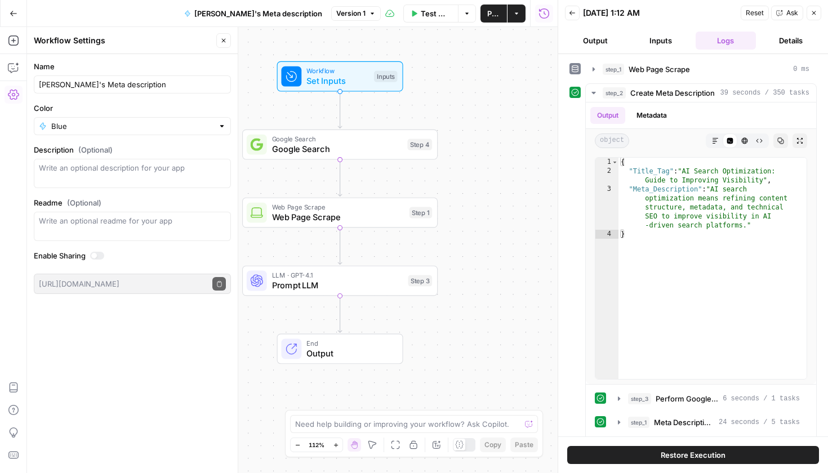
click at [166, 91] on div "Annalie's Meta description" at bounding box center [132, 85] width 197 height 18
type input "Annalie's Meta description Workflow"
click at [491, 111] on div "Workflow Set Inputs Inputs Google Search Google Search Step 4 Copy step Delete …" at bounding box center [292, 250] width 531 height 446
click at [225, 42] on icon "button" at bounding box center [224, 41] width 4 height 4
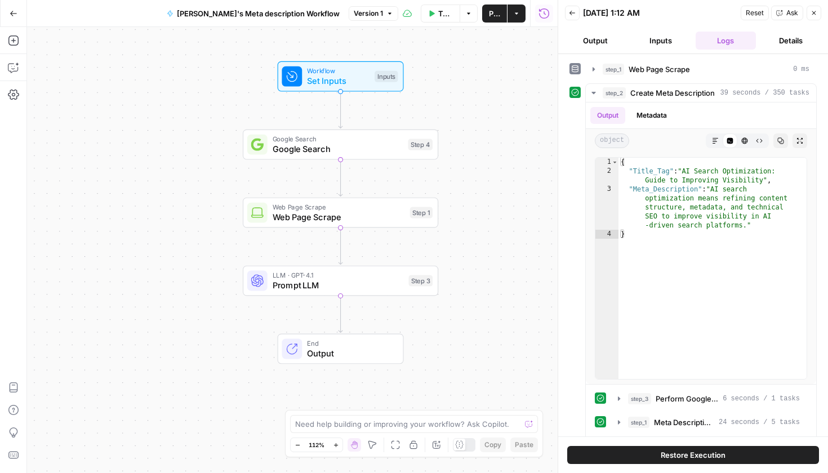
click at [525, 116] on div "Workflow Set Inputs Inputs Google Search Google Search Step 4 Web Page Scrape W…" at bounding box center [292, 250] width 531 height 446
click at [468, 446] on div at bounding box center [464, 445] width 23 height 14
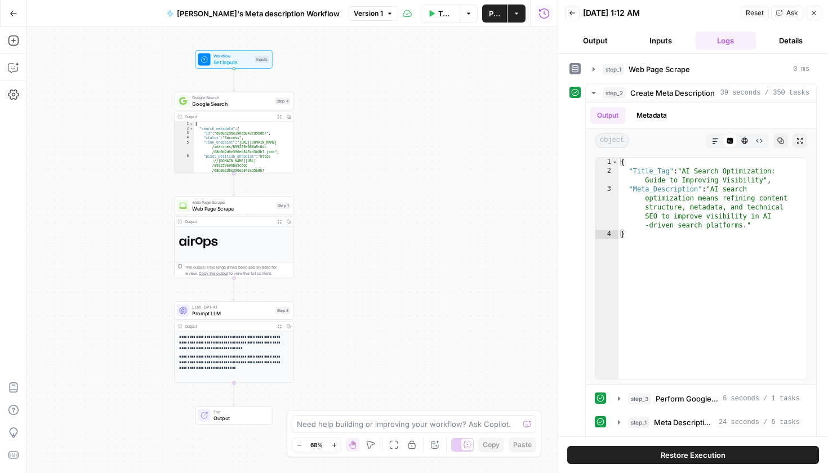
drag, startPoint x: 484, startPoint y: 320, endPoint x: 397, endPoint y: 281, distance: 95.6
click at [397, 281] on div "**********" at bounding box center [292, 250] width 531 height 446
click at [255, 14] on span "Annalie's Meta description Workflow" at bounding box center [258, 13] width 163 height 11
click at [254, 14] on span "Annalie's Meta description Workflow" at bounding box center [258, 13] width 163 height 11
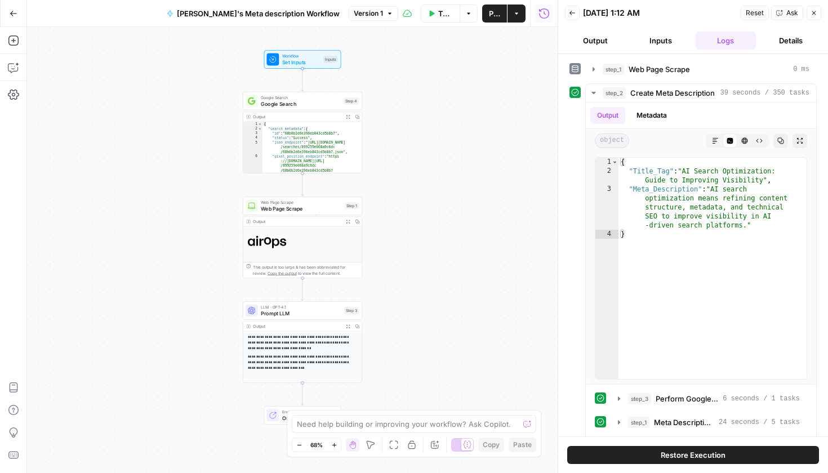
click at [221, 19] on span "Annalie's Meta description Workflow" at bounding box center [258, 13] width 163 height 11
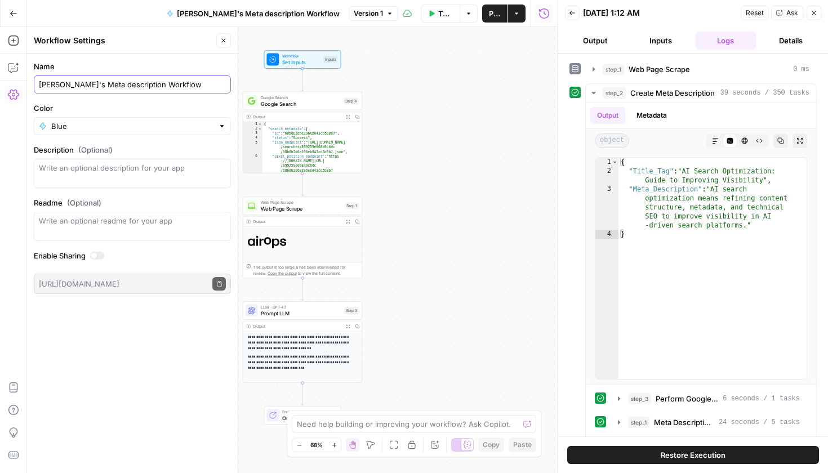
click at [99, 83] on input "Annalie's Meta description Workflow" at bounding box center [132, 84] width 187 height 11
click at [97, 83] on input "Annalie's Meta description Workflow" at bounding box center [132, 84] width 187 height 11
type input "Annalie's Meta Description Workflow"
click at [409, 113] on div "**********" at bounding box center [292, 250] width 531 height 446
click at [229, 38] on button "Close" at bounding box center [223, 40] width 15 height 15
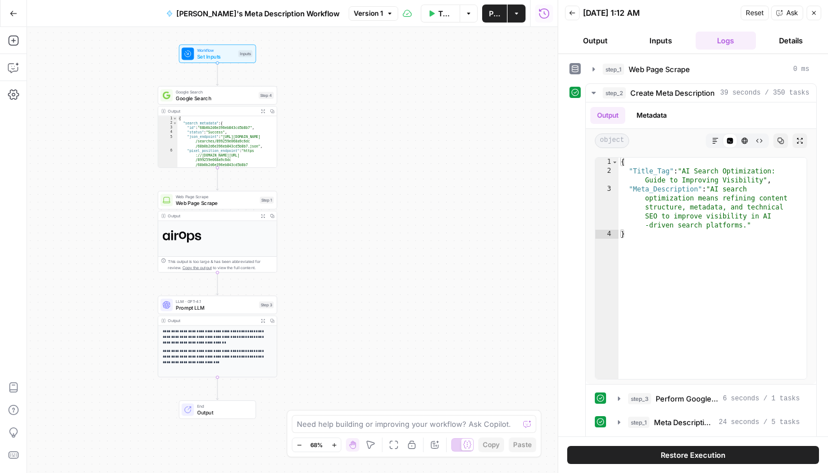
drag, startPoint x: 462, startPoint y: 237, endPoint x: 418, endPoint y: 244, distance: 44.5
click at [418, 244] on div "**********" at bounding box center [292, 250] width 531 height 446
click at [459, 450] on div at bounding box center [462, 445] width 23 height 14
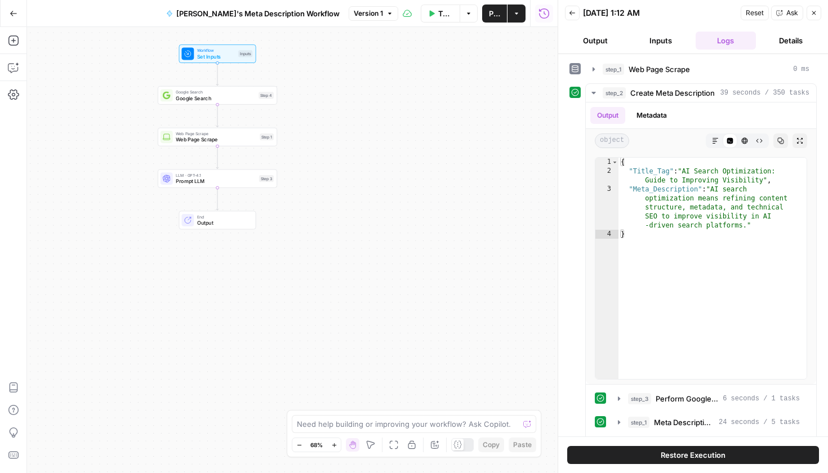
click at [459, 450] on div at bounding box center [458, 445] width 12 height 12
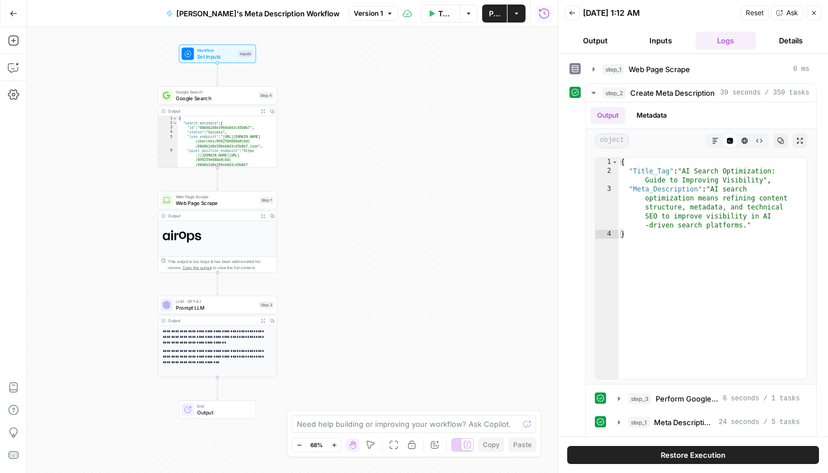
click at [437, 298] on div "**********" at bounding box center [292, 250] width 531 height 446
click at [463, 446] on icon at bounding box center [467, 445] width 8 height 8
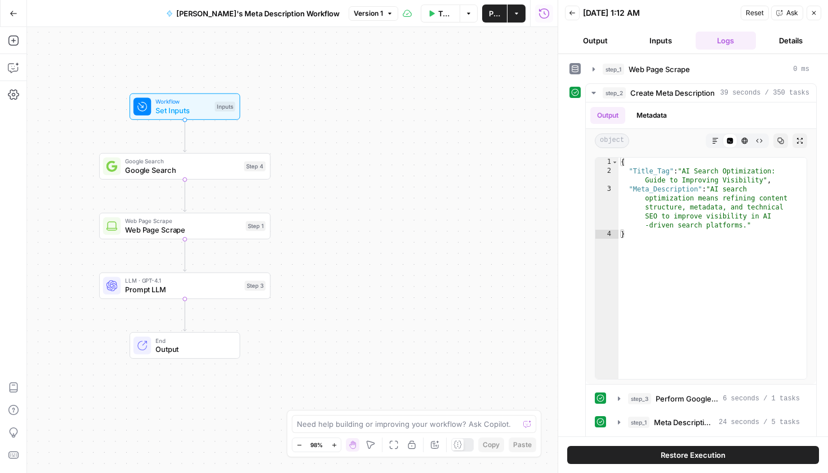
click at [262, 12] on span "Annalie's Meta Description Workflow" at bounding box center [257, 13] width 163 height 11
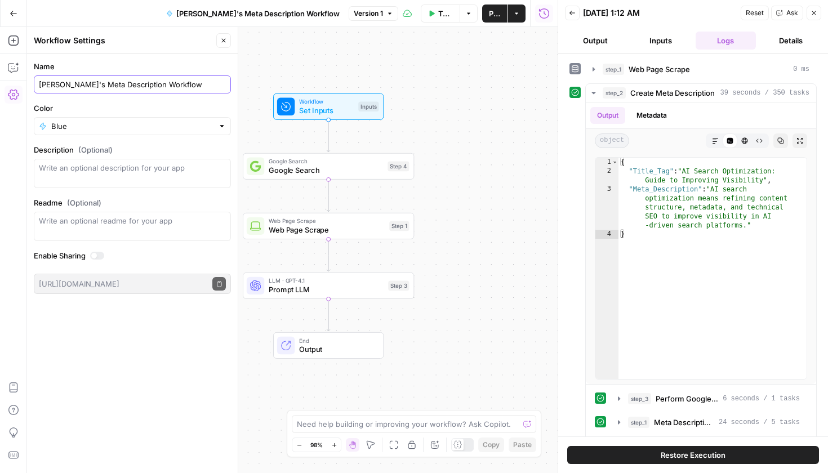
click at [63, 86] on input "Annalie's Meta Description Workflow" at bounding box center [132, 84] width 187 height 11
type input "An's Meta Description Workflow"
click at [369, 72] on div "Workflow Set Inputs Inputs Google Search Google Search Step 4 Web Page Scrape W…" at bounding box center [292, 250] width 531 height 446
click at [223, 34] on button "Close" at bounding box center [223, 40] width 15 height 15
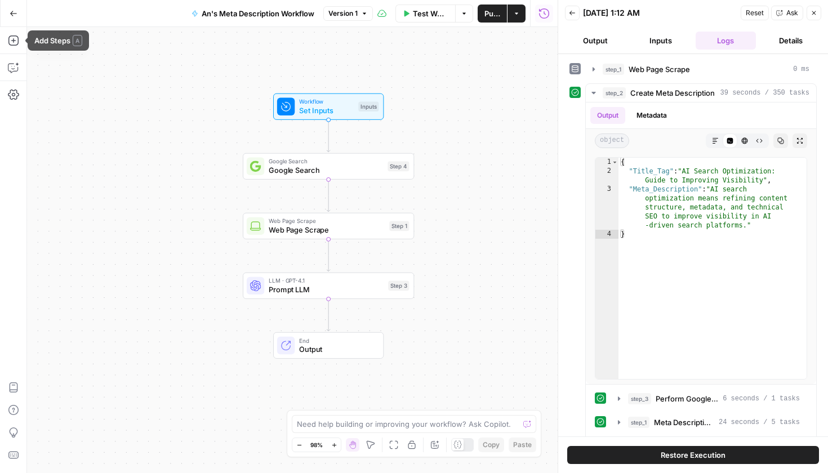
click at [12, 23] on button "Go Back" at bounding box center [13, 13] width 20 height 20
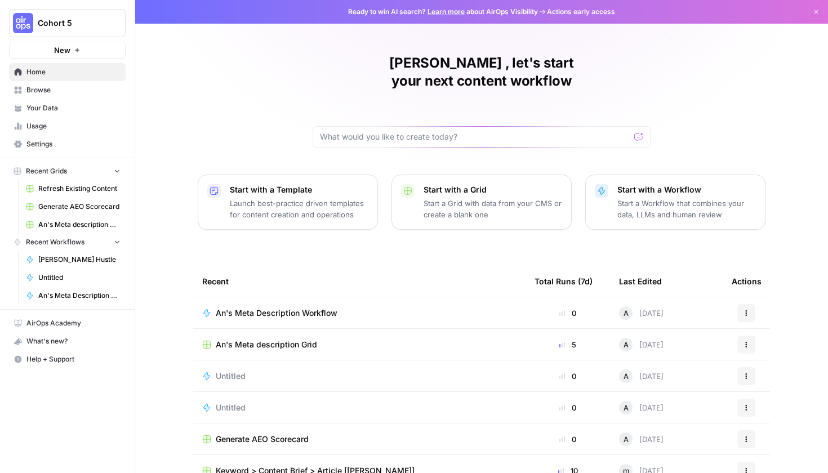
click at [719, 122] on div "Annalie , let's start your next content workflow Start with a Template Launch b…" at bounding box center [481, 268] width 693 height 536
click at [720, 205] on button "Start with a Workflow Start a Workflow that combines your data, LLMs and human …" at bounding box center [676, 202] width 180 height 55
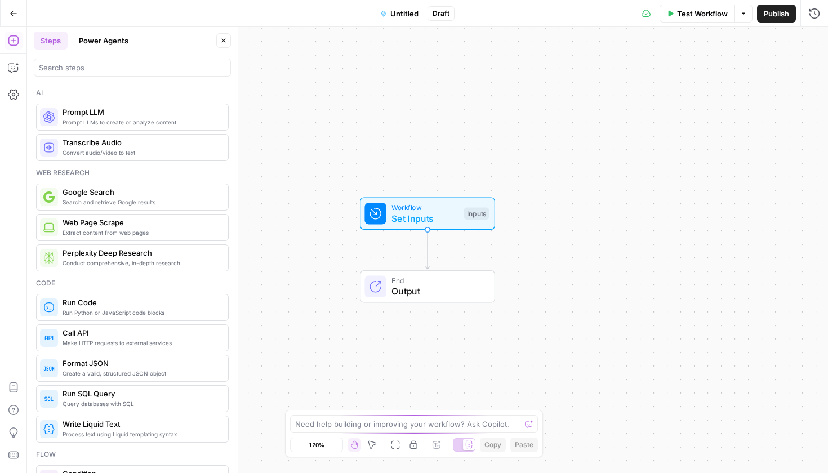
click at [101, 42] on button "Power Agents" at bounding box center [103, 41] width 63 height 18
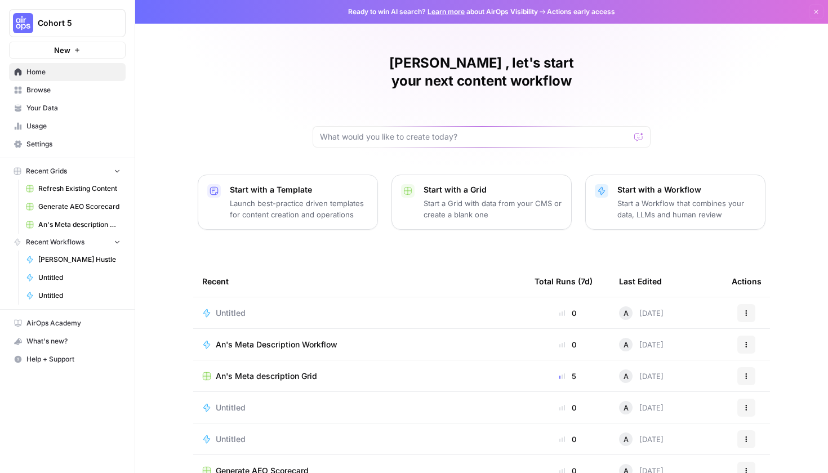
click at [463, 308] on div "Untitled" at bounding box center [359, 313] width 314 height 11
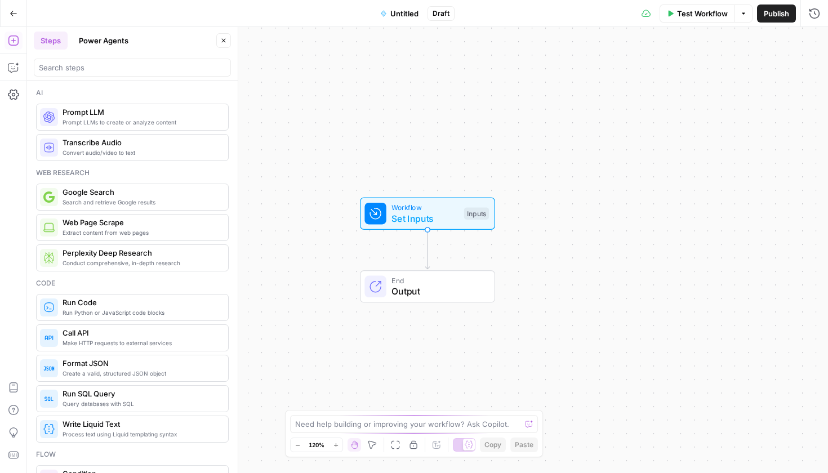
click at [125, 46] on button "Power Agents" at bounding box center [103, 41] width 63 height 18
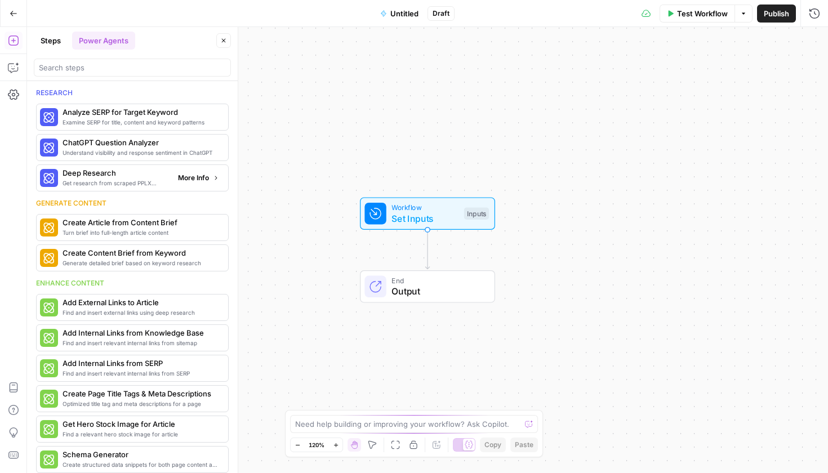
click at [138, 184] on span "Get research from scraped PPLX sources to prevent source hallucination" at bounding box center [116, 183] width 107 height 9
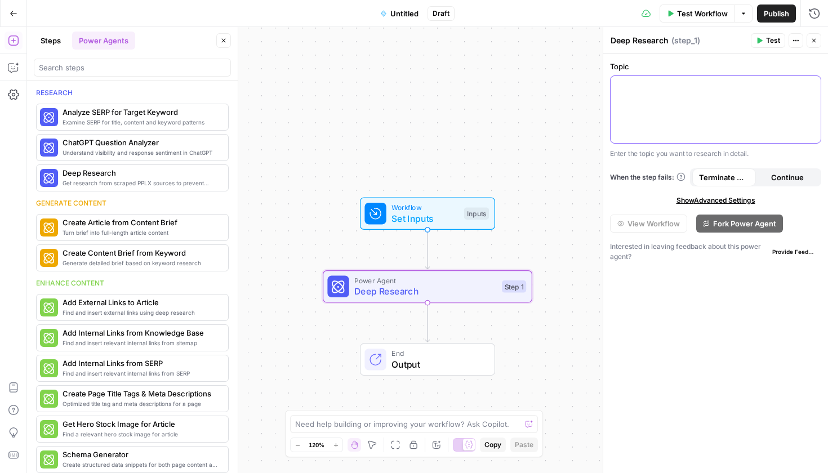
click at [707, 116] on div at bounding box center [716, 109] width 210 height 67
click at [773, 89] on p "**********" at bounding box center [716, 86] width 197 height 11
click at [657, 84] on p "**********" at bounding box center [716, 86] width 197 height 11
click at [766, 43] on button "Test" at bounding box center [768, 40] width 34 height 15
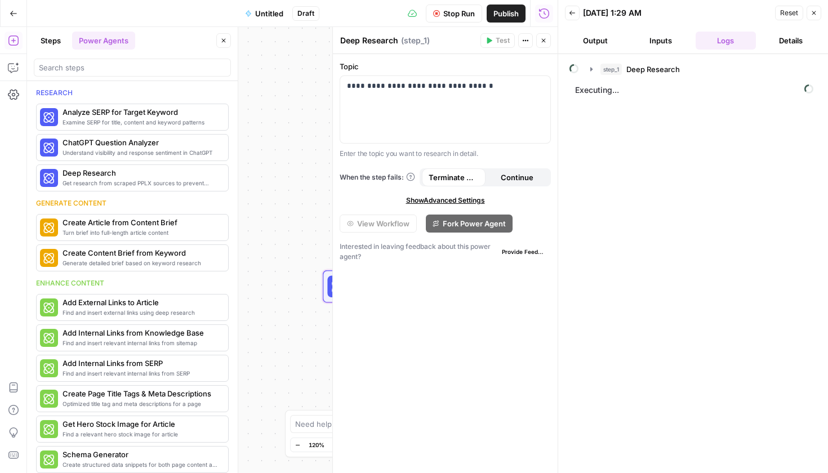
click at [781, 40] on button "Details" at bounding box center [791, 41] width 61 height 18
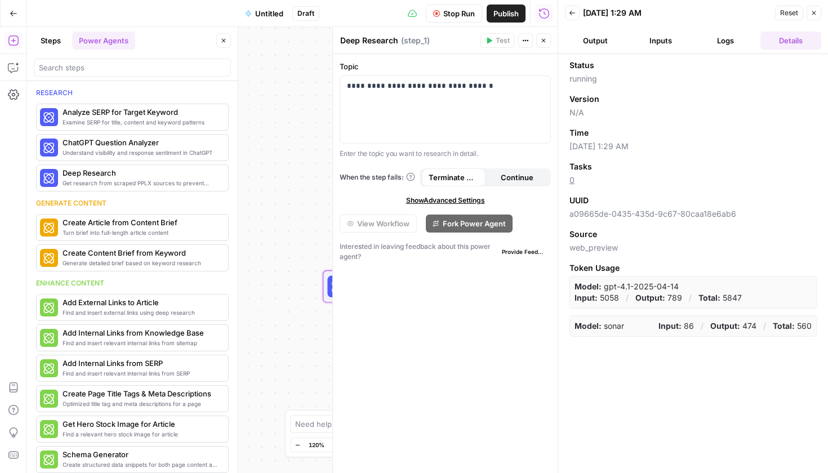
click at [611, 42] on button "Output" at bounding box center [595, 41] width 61 height 18
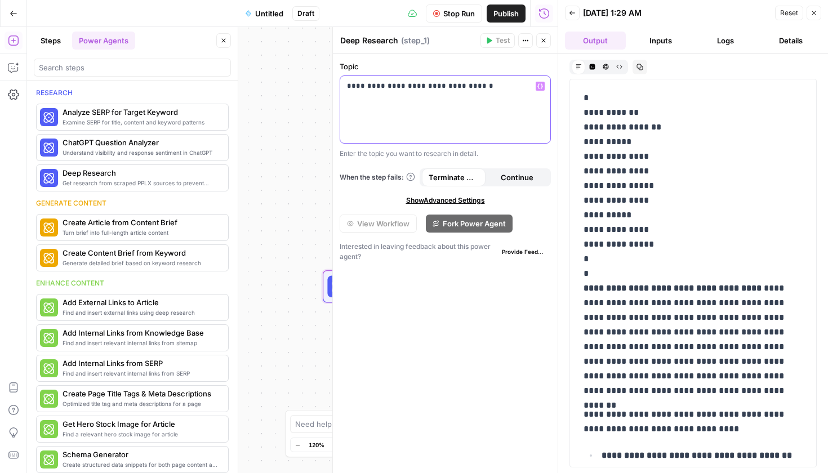
click at [468, 88] on p "**********" at bounding box center [445, 86] width 197 height 11
click at [424, 90] on p "**********" at bounding box center [445, 86] width 197 height 11
click at [428, 82] on p "**********" at bounding box center [445, 86] width 197 height 11
click at [511, 114] on div "**********" at bounding box center [445, 109] width 210 height 67
click at [507, 43] on span "Test" at bounding box center [503, 41] width 14 height 10
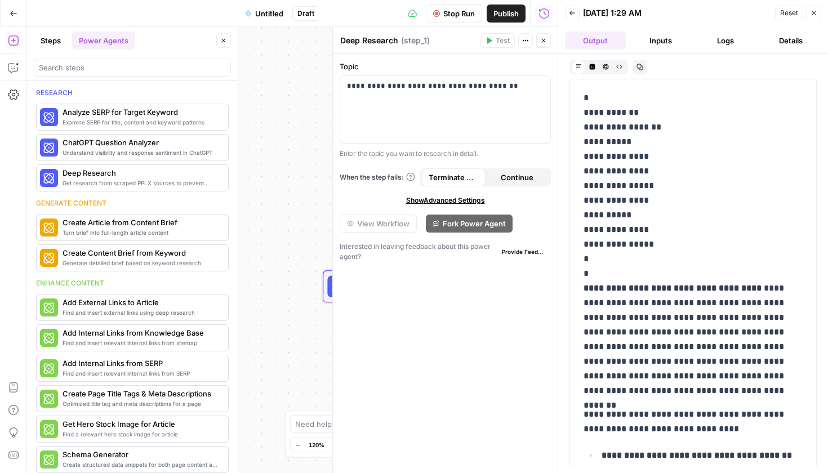
click at [547, 43] on icon "button" at bounding box center [543, 40] width 7 height 7
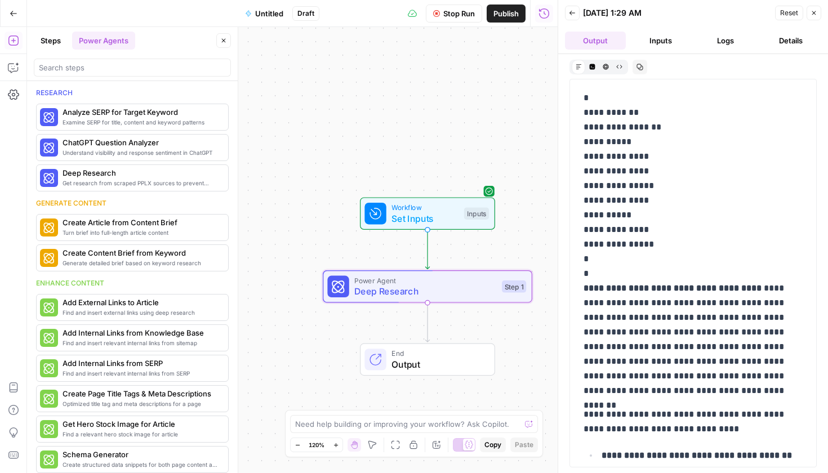
click at [445, 293] on span "Deep Research" at bounding box center [425, 292] width 142 height 14
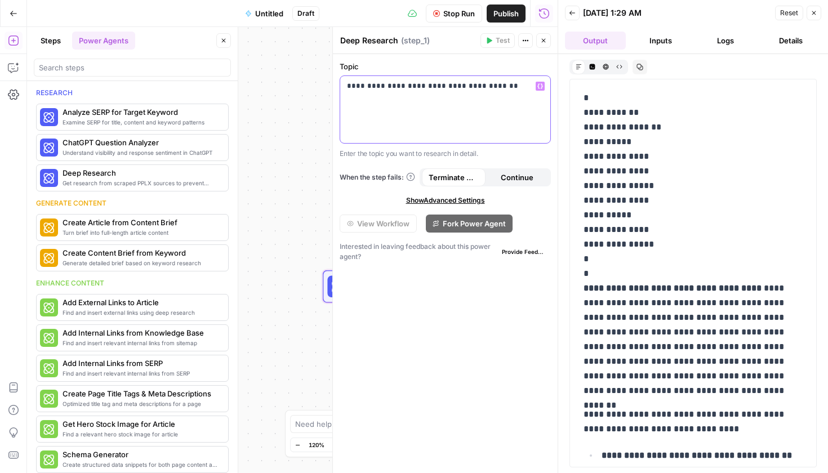
click at [458, 113] on div "**********" at bounding box center [445, 109] width 210 height 67
click at [496, 84] on p "**********" at bounding box center [445, 86] width 197 height 11
click at [493, 41] on icon "button" at bounding box center [489, 40] width 7 height 7
click at [610, 42] on button "Output" at bounding box center [595, 41] width 61 height 18
click at [651, 41] on button "Inputs" at bounding box center [661, 41] width 61 height 18
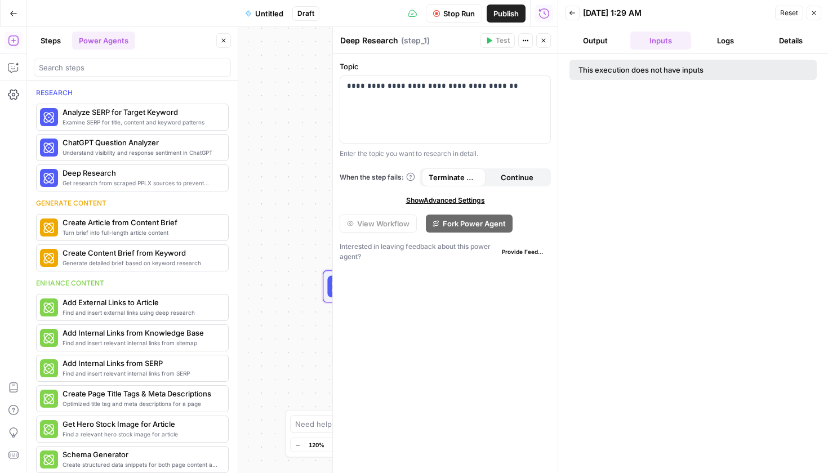
click at [569, 10] on button "Back" at bounding box center [572, 13] width 15 height 15
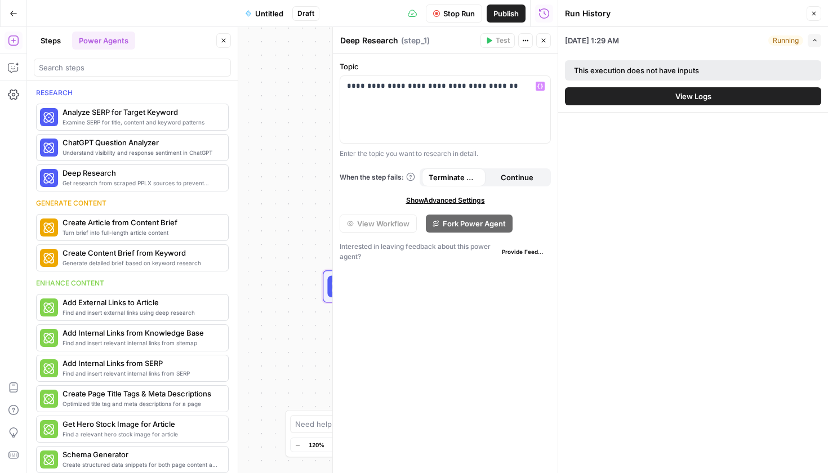
click at [496, 38] on span "Test" at bounding box center [503, 41] width 14 height 10
click at [543, 36] on button "Close" at bounding box center [543, 40] width 15 height 15
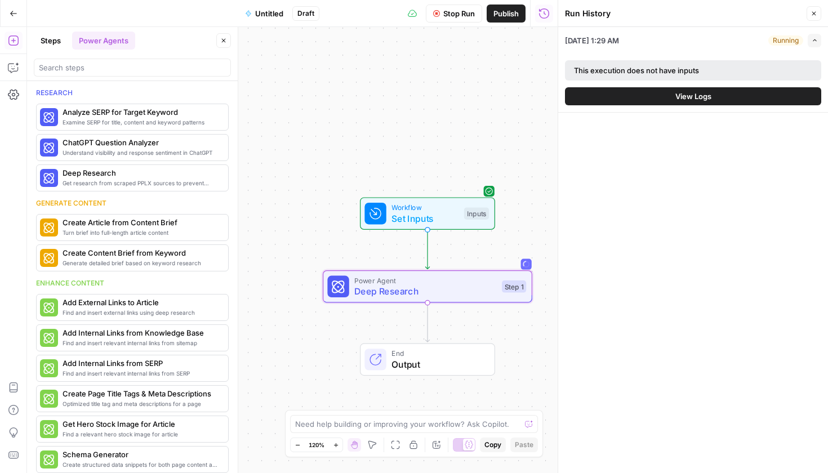
click at [547, 12] on icon "button" at bounding box center [544, 13] width 11 height 11
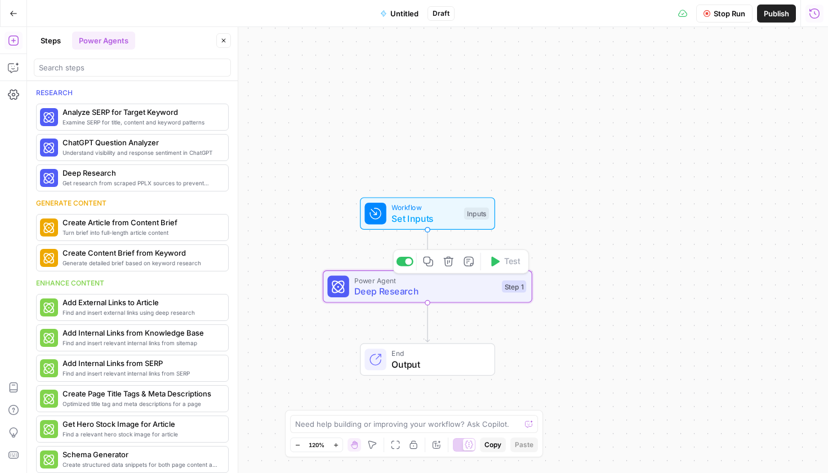
click at [425, 299] on div "Power Agent Deep Research Step 1 Copy step Delete step Add Note Test" at bounding box center [428, 287] width 210 height 33
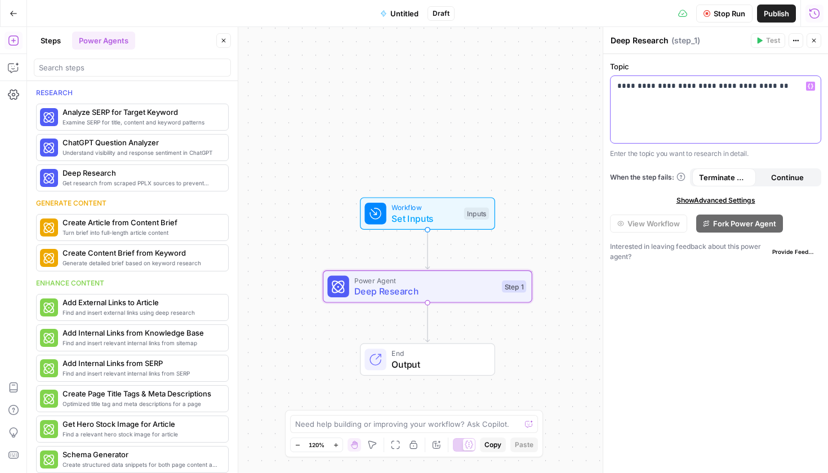
click at [738, 93] on div "**********" at bounding box center [716, 109] width 210 height 67
click at [797, 44] on button "Actions" at bounding box center [796, 40] width 15 height 15
click at [715, 37] on div "Deep Research Deep Research ( step_1 )" at bounding box center [679, 40] width 138 height 12
click at [715, 8] on span "Stop Run" at bounding box center [730, 13] width 32 height 11
click at [757, 38] on icon "button" at bounding box center [759, 40] width 7 height 7
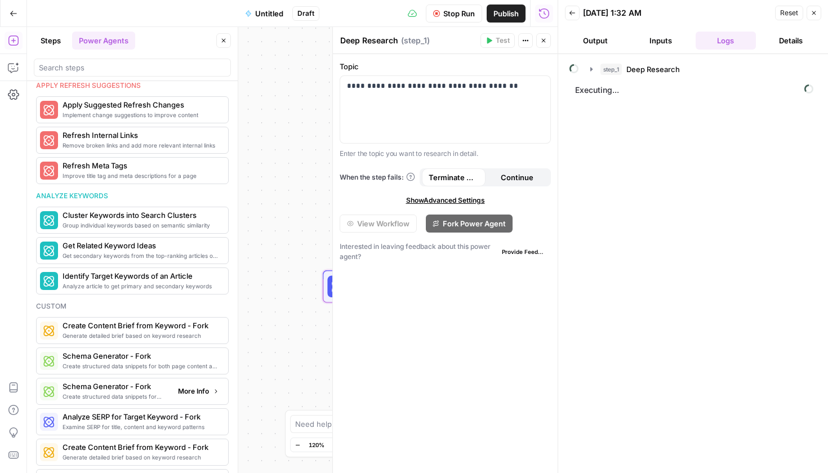
scroll to position [475, 0]
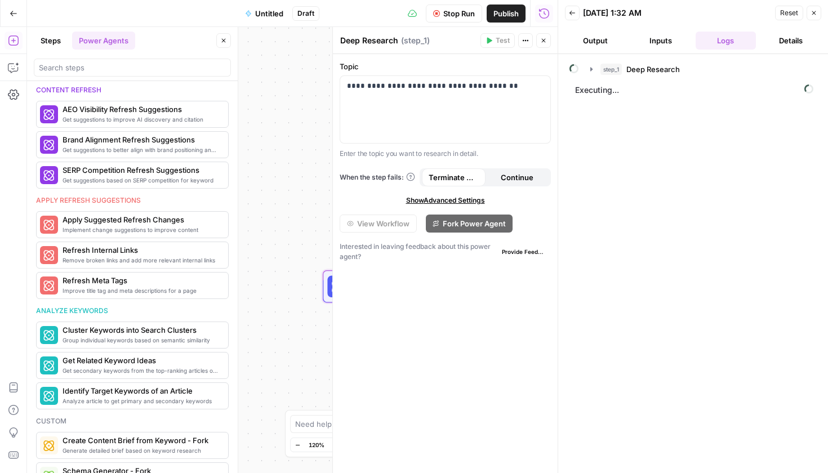
click at [613, 50] on header "Back 08/29/25 at 1:32 AM Reset Close Output Inputs Logs Details" at bounding box center [693, 27] width 270 height 54
click at [609, 48] on button "Output" at bounding box center [595, 41] width 61 height 18
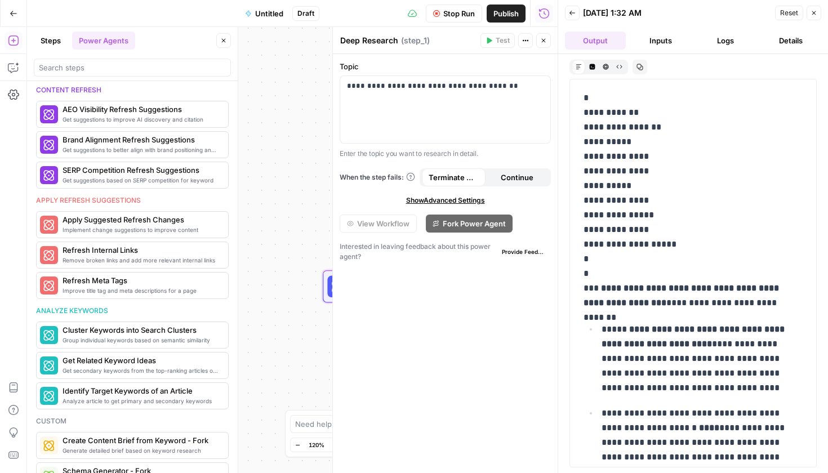
click at [715, 32] on button "Logs" at bounding box center [726, 41] width 61 height 18
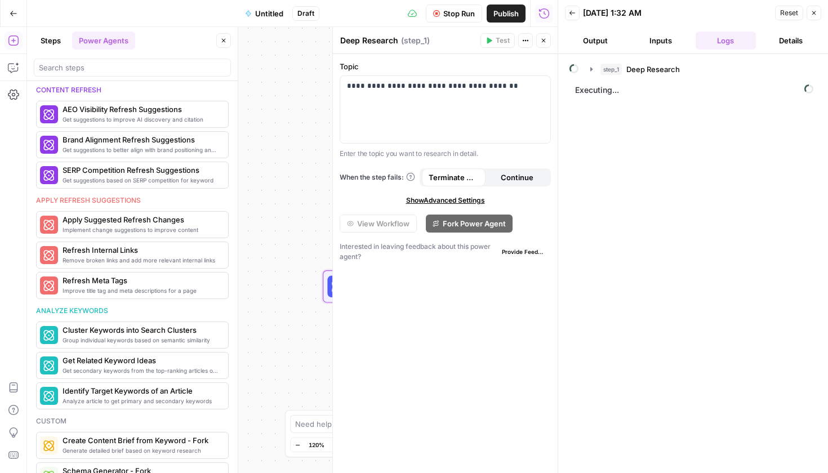
click at [799, 48] on button "Details" at bounding box center [791, 41] width 61 height 18
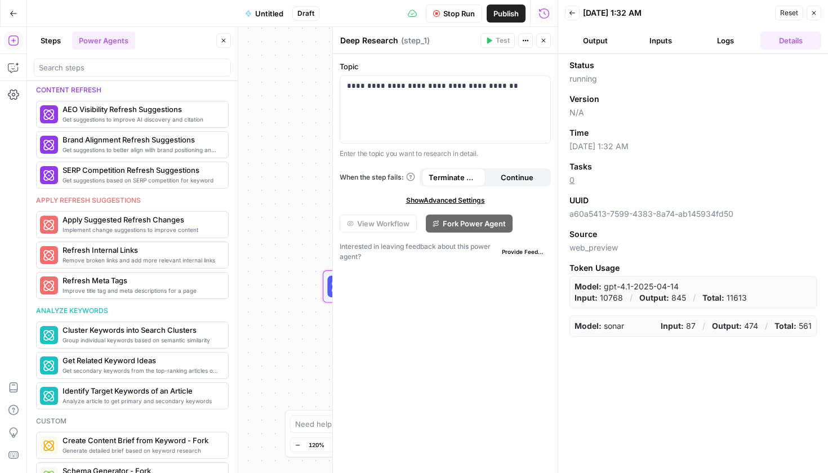
click at [565, 36] on button "Output" at bounding box center [595, 41] width 61 height 18
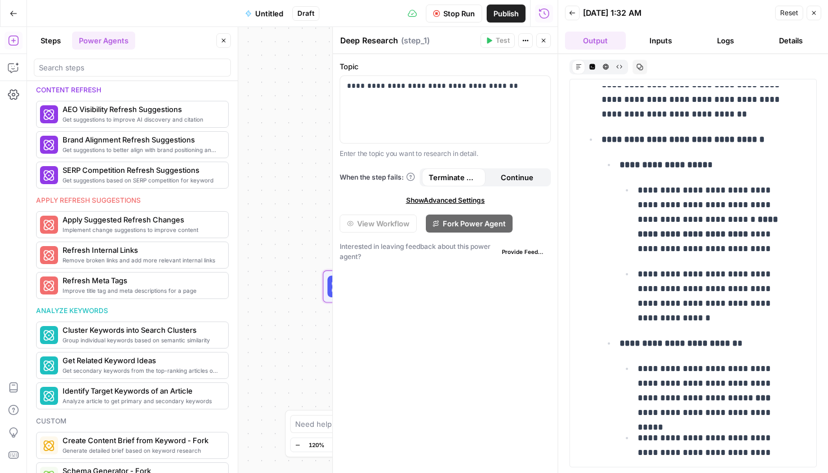
scroll to position [4436, 0]
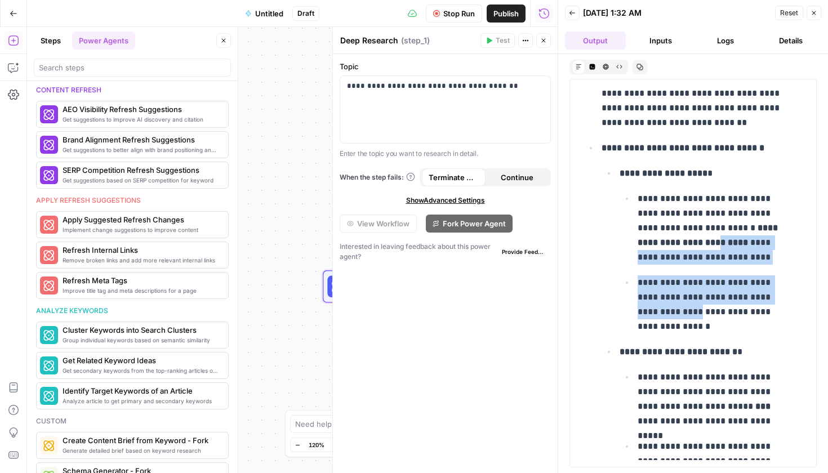
drag, startPoint x: 675, startPoint y: 203, endPoint x: 699, endPoint y: 274, distance: 74.8
click at [699, 274] on ul "**********" at bounding box center [711, 263] width 183 height 144
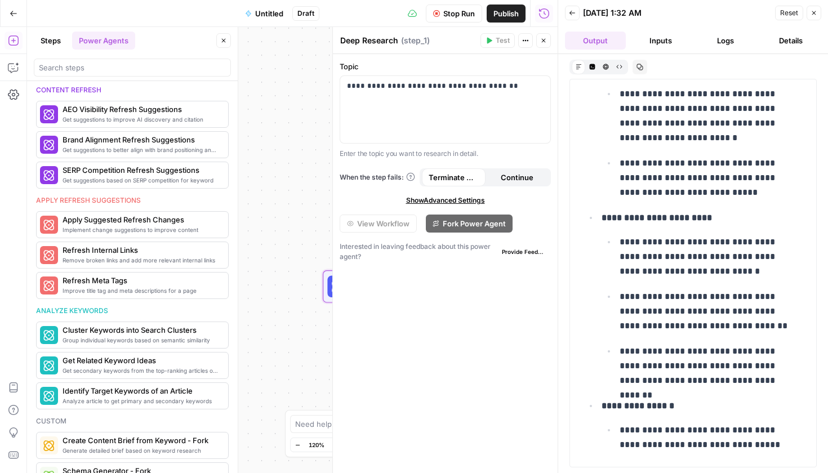
click at [706, 156] on p "**********" at bounding box center [707, 178] width 175 height 45
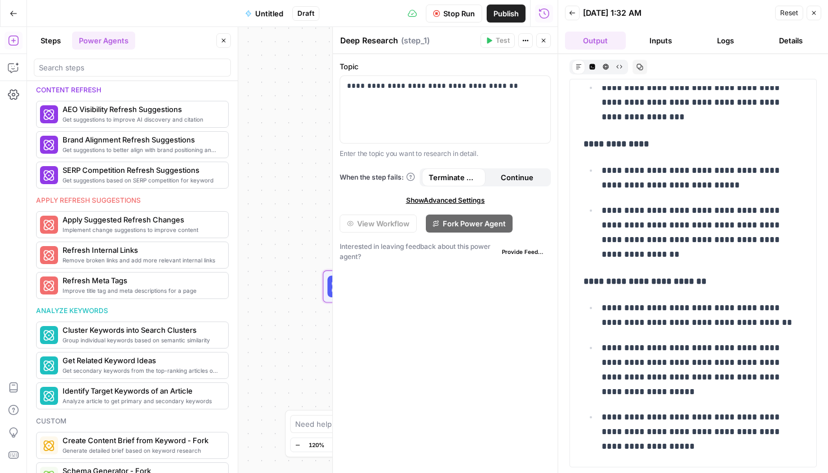
scroll to position [0, 0]
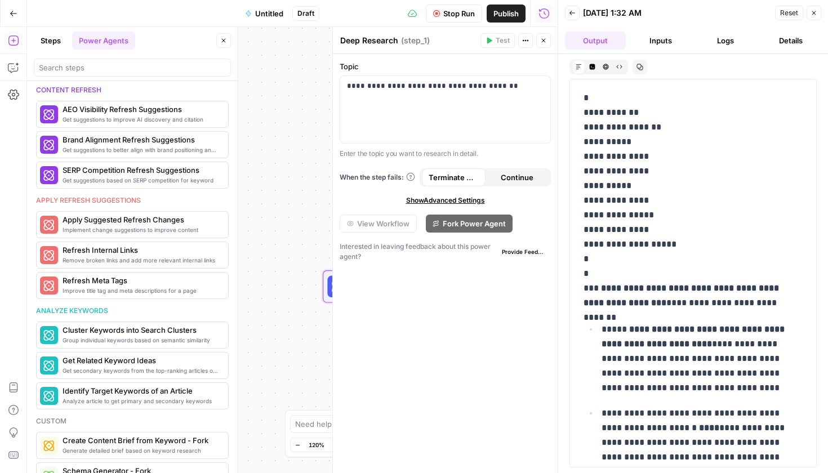
drag, startPoint x: 480, startPoint y: 223, endPoint x: 511, endPoint y: 174, distance: 57.5
click at [0, 0] on form "**********" at bounding box center [0, 0] width 0 height 0
click at [546, 39] on icon "button" at bounding box center [543, 40] width 7 height 7
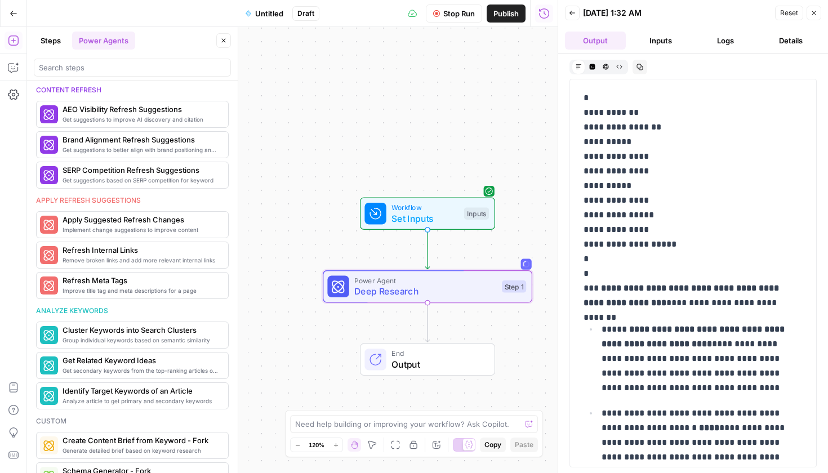
click at [793, 41] on button "Details" at bounding box center [791, 41] width 61 height 18
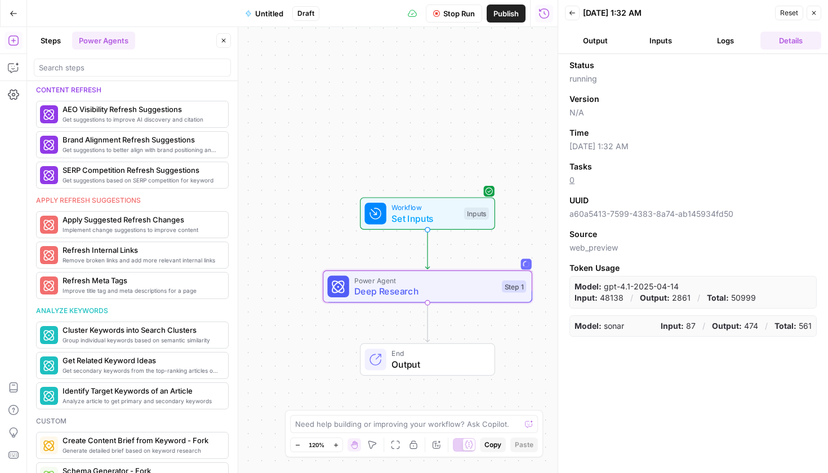
click at [627, 41] on ul "Output Inputs Logs Details" at bounding box center [693, 41] width 256 height 18
click at [608, 42] on button "Output" at bounding box center [595, 41] width 61 height 18
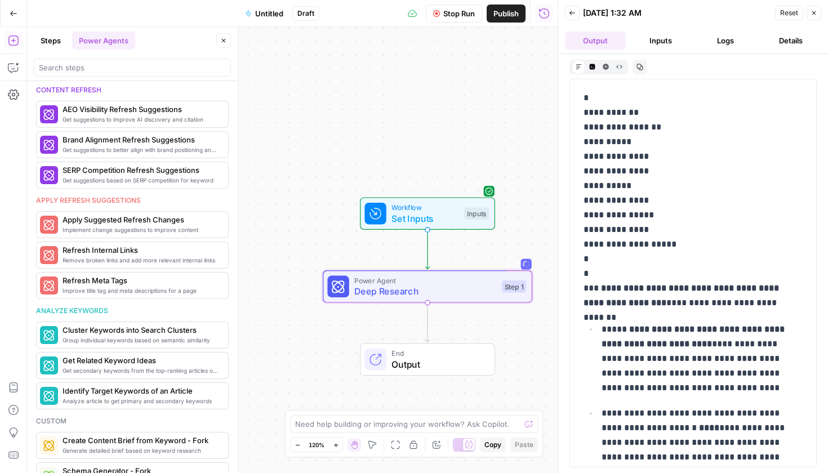
click at [637, 39] on button "Inputs" at bounding box center [661, 41] width 61 height 18
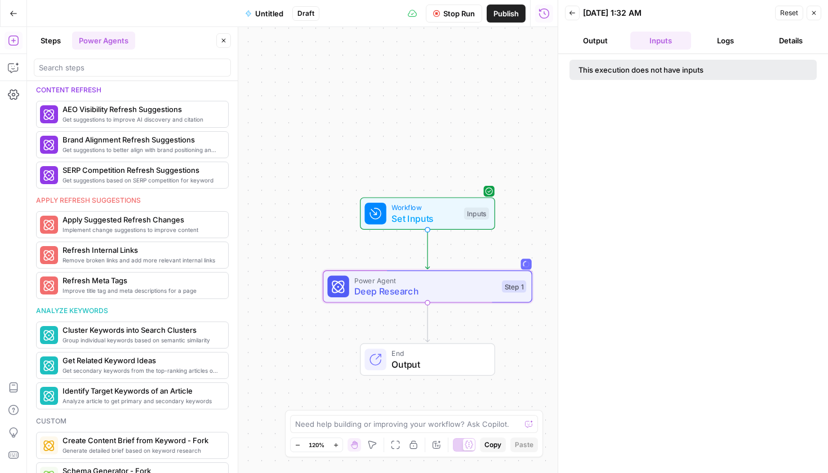
click at [660, 39] on button "Inputs" at bounding box center [661, 41] width 61 height 18
click at [740, 41] on button "Logs" at bounding box center [726, 41] width 61 height 18
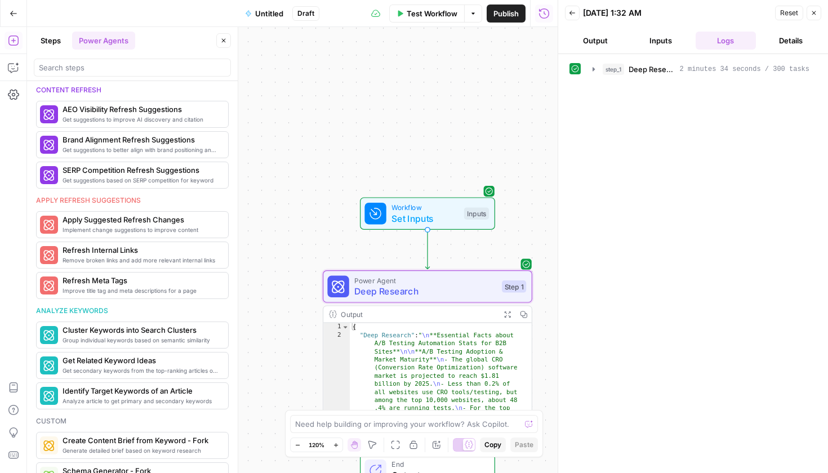
click at [596, 42] on button "Output" at bounding box center [595, 41] width 61 height 18
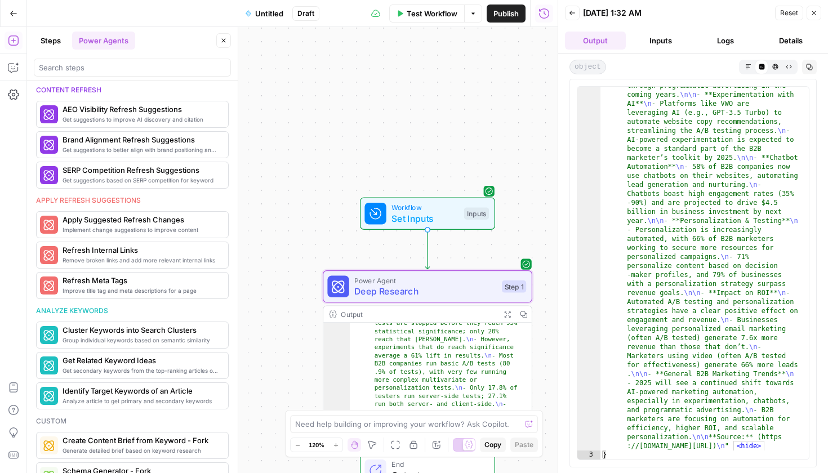
scroll to position [217, 0]
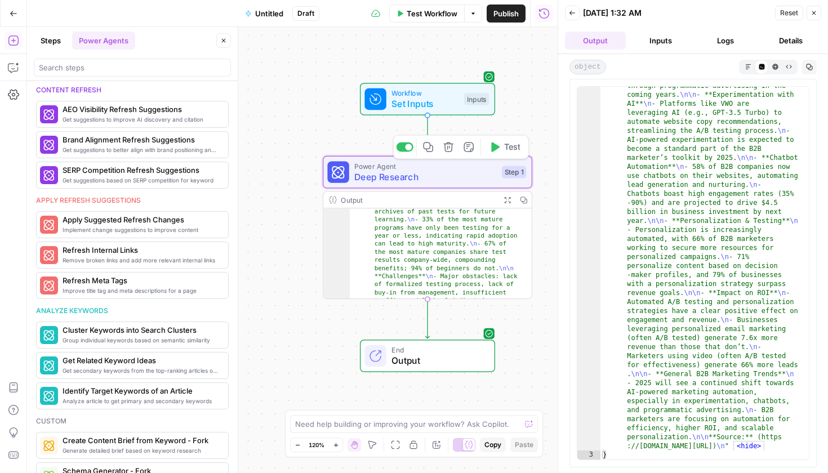
click at [444, 154] on button "Delete step" at bounding box center [448, 147] width 17 height 17
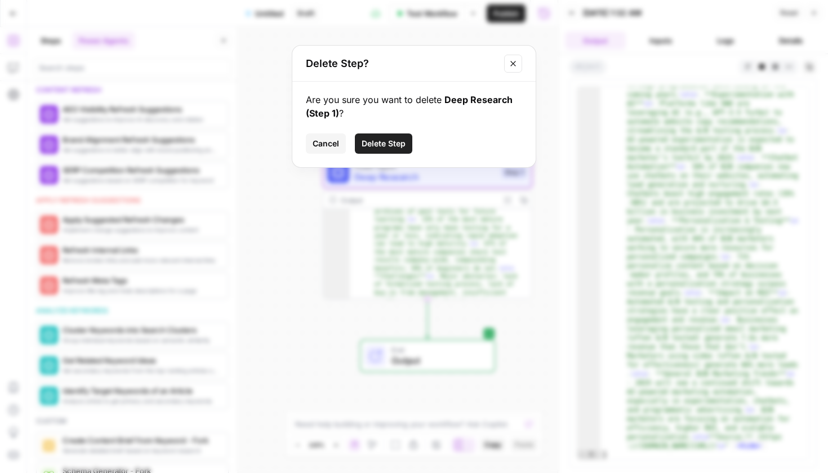
click at [379, 147] on span "Delete Step" at bounding box center [384, 143] width 44 height 11
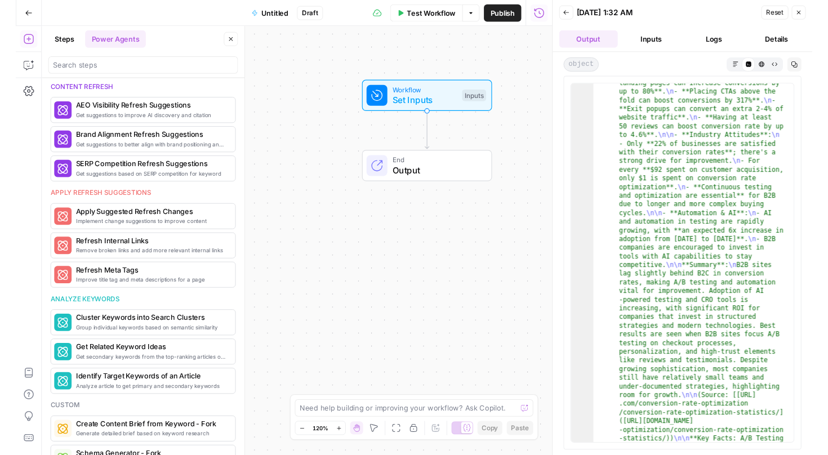
scroll to position [2345, 0]
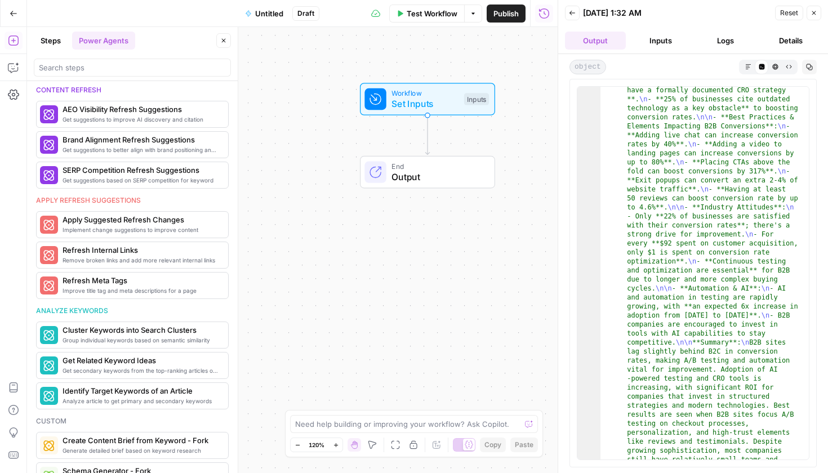
click at [706, 36] on button "Logs" at bounding box center [726, 41] width 61 height 18
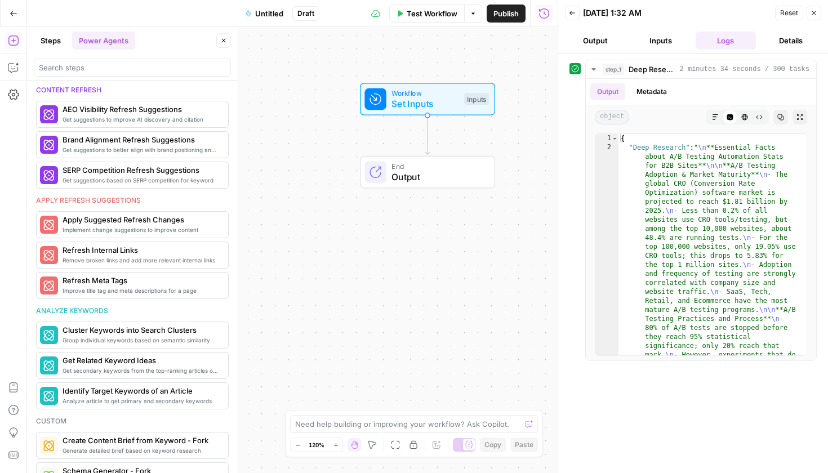
click at [673, 42] on button "Inputs" at bounding box center [661, 41] width 61 height 18
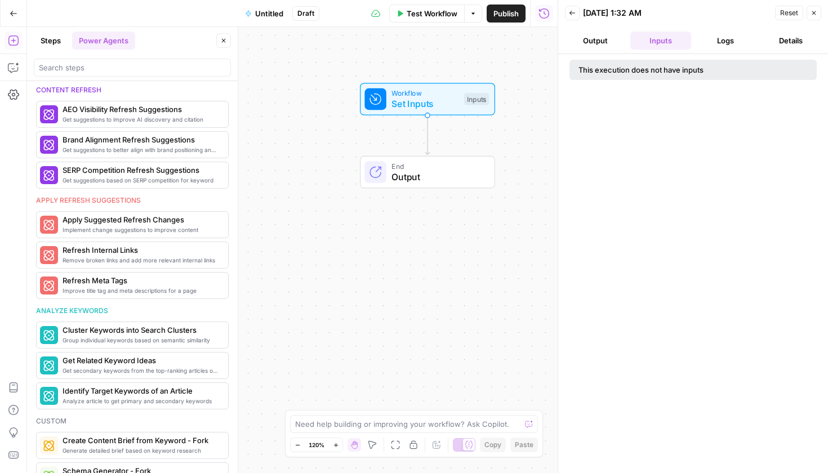
click at [616, 37] on button "Output" at bounding box center [595, 41] width 61 height 18
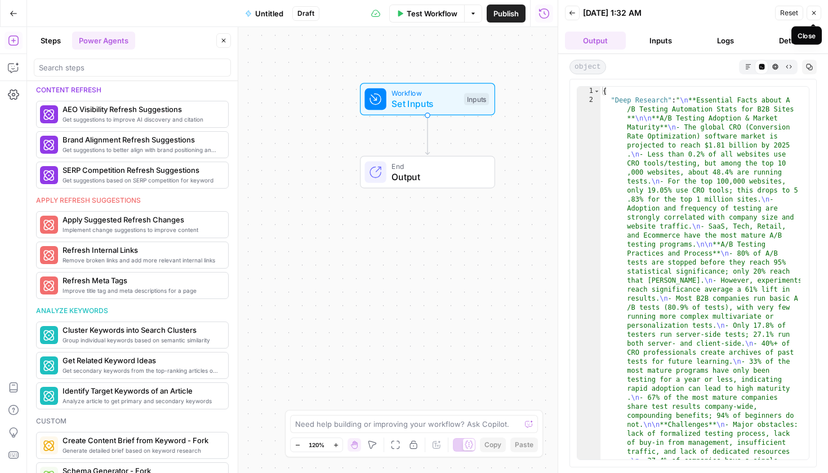
click at [821, 12] on button "Close" at bounding box center [814, 13] width 15 height 15
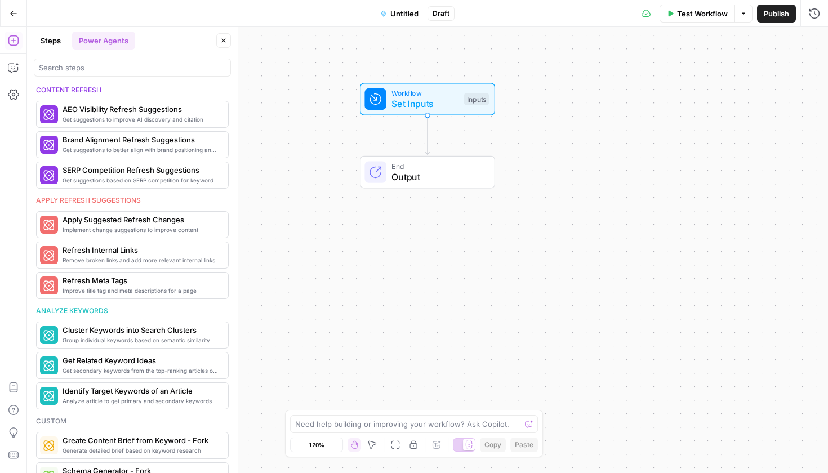
click at [668, 114] on div "Workflow Set Inputs Inputs End Output" at bounding box center [427, 250] width 801 height 446
click at [815, 17] on icon "button" at bounding box center [814, 13] width 11 height 11
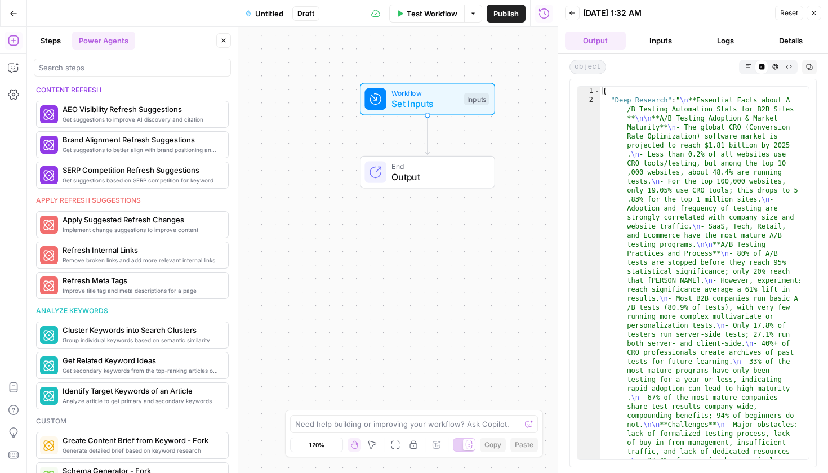
click at [650, 43] on button "Inputs" at bounding box center [661, 41] width 61 height 18
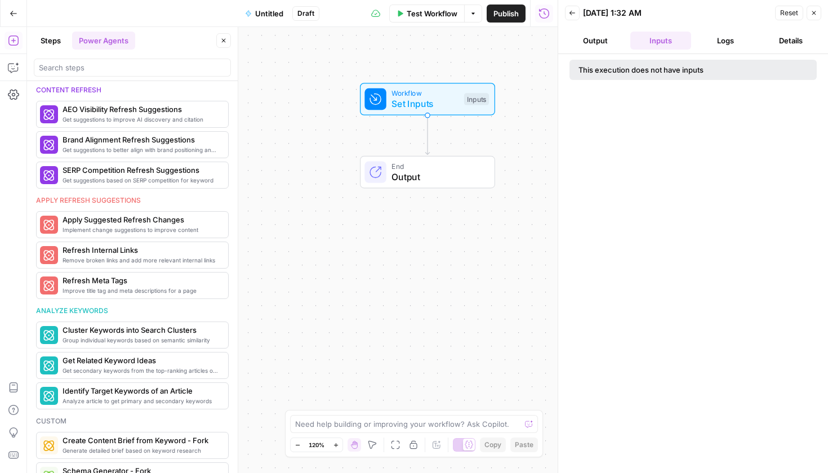
click at [600, 47] on button "Output" at bounding box center [595, 41] width 61 height 18
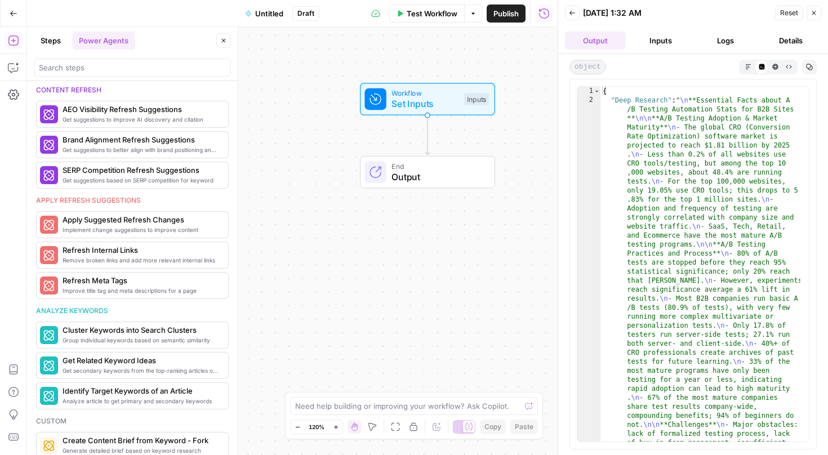
click at [812, 16] on icon "button" at bounding box center [814, 13] width 7 height 7
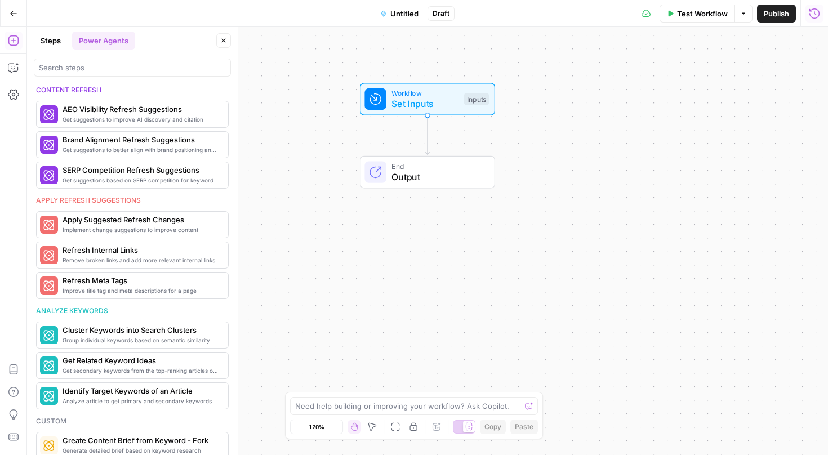
click at [305, 81] on div "Workflow Set Inputs Inputs End Output" at bounding box center [427, 241] width 801 height 428
